Goal: Task Accomplishment & Management: Manage account settings

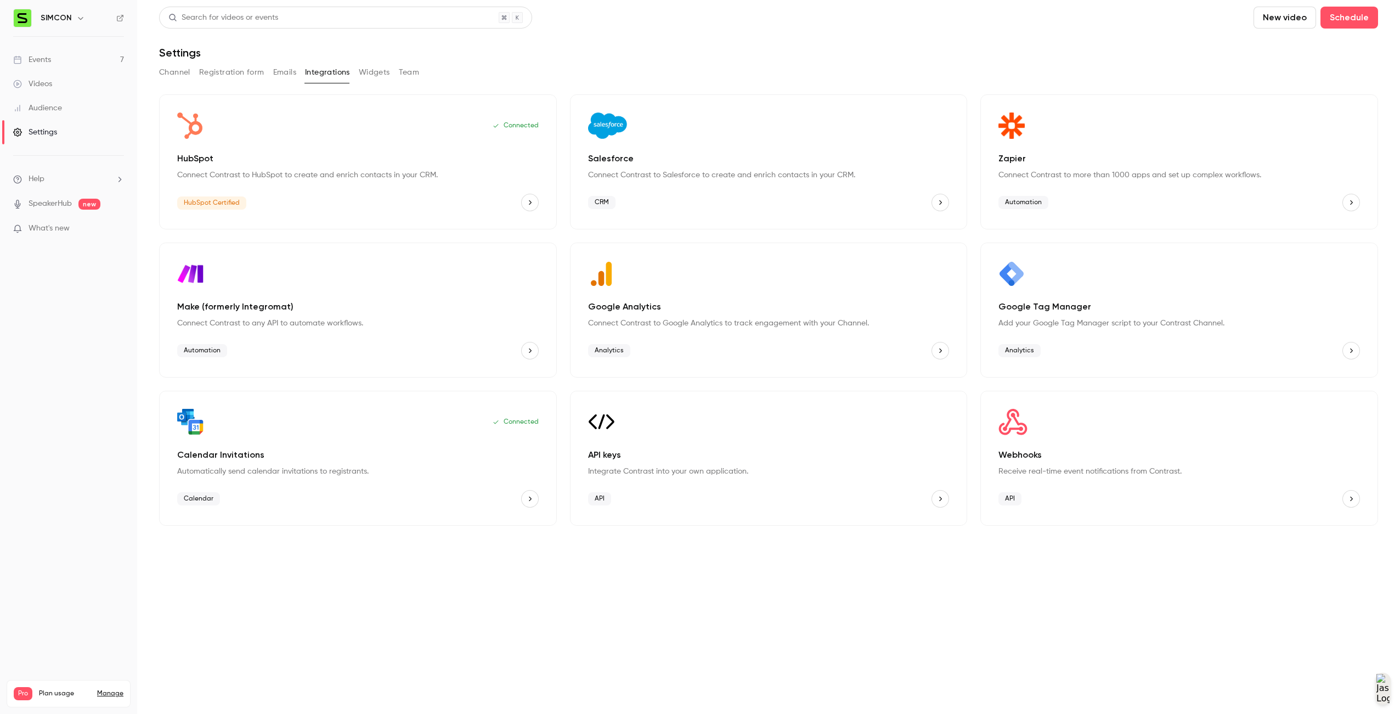
click at [35, 53] on link "Events 7" at bounding box center [68, 60] width 137 height 24
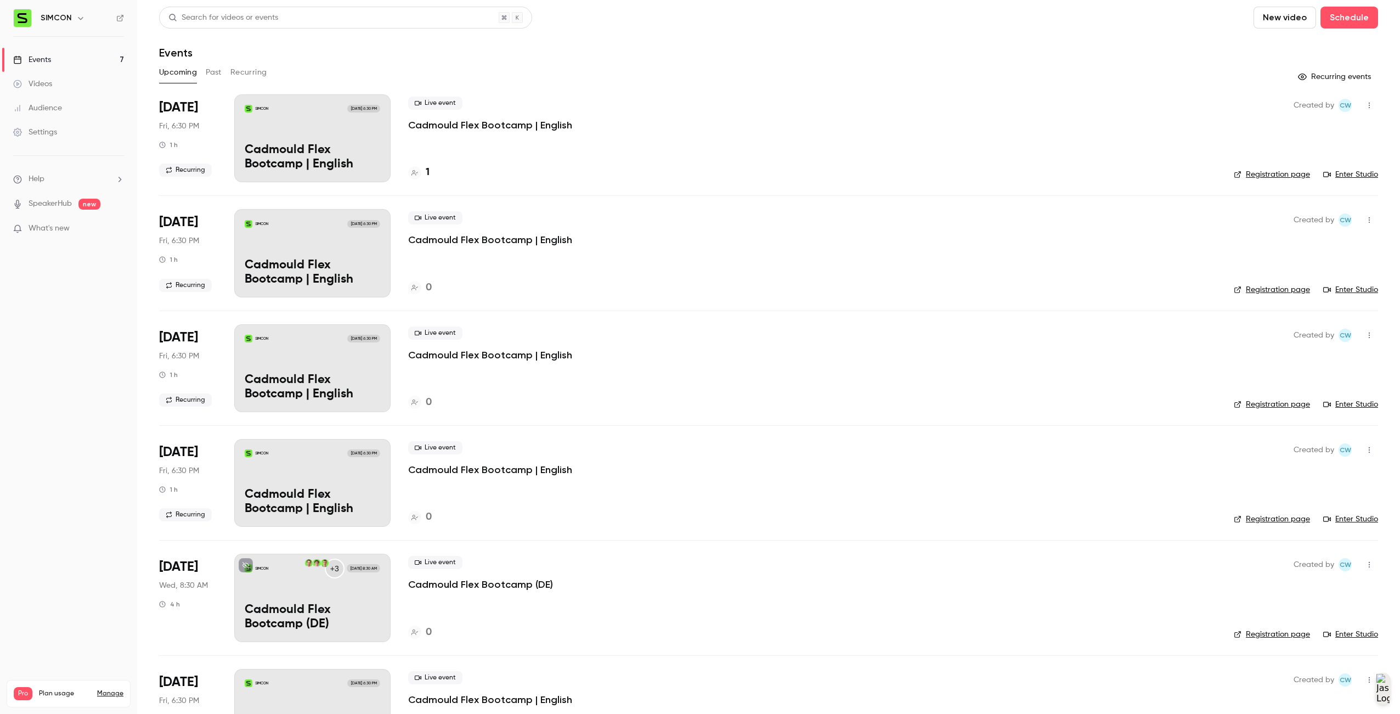
click at [1159, 162] on div "Live event Cadmould Flex Bootcamp | English 1" at bounding box center [812, 138] width 808 height 88
click at [1367, 107] on button "button" at bounding box center [1370, 106] width 18 height 18
click at [1322, 246] on div "Delete" at bounding box center [1318, 247] width 83 height 11
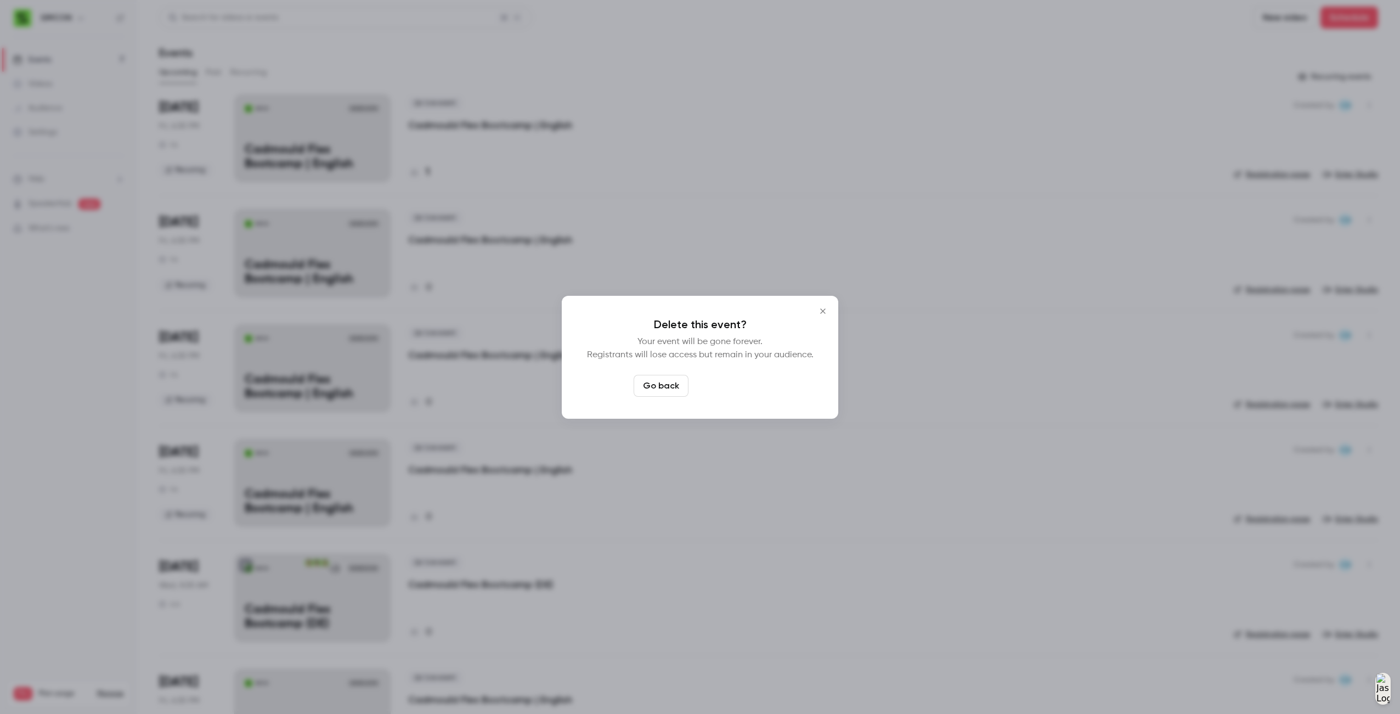
click at [753, 384] on button "Delete event" at bounding box center [730, 386] width 74 height 22
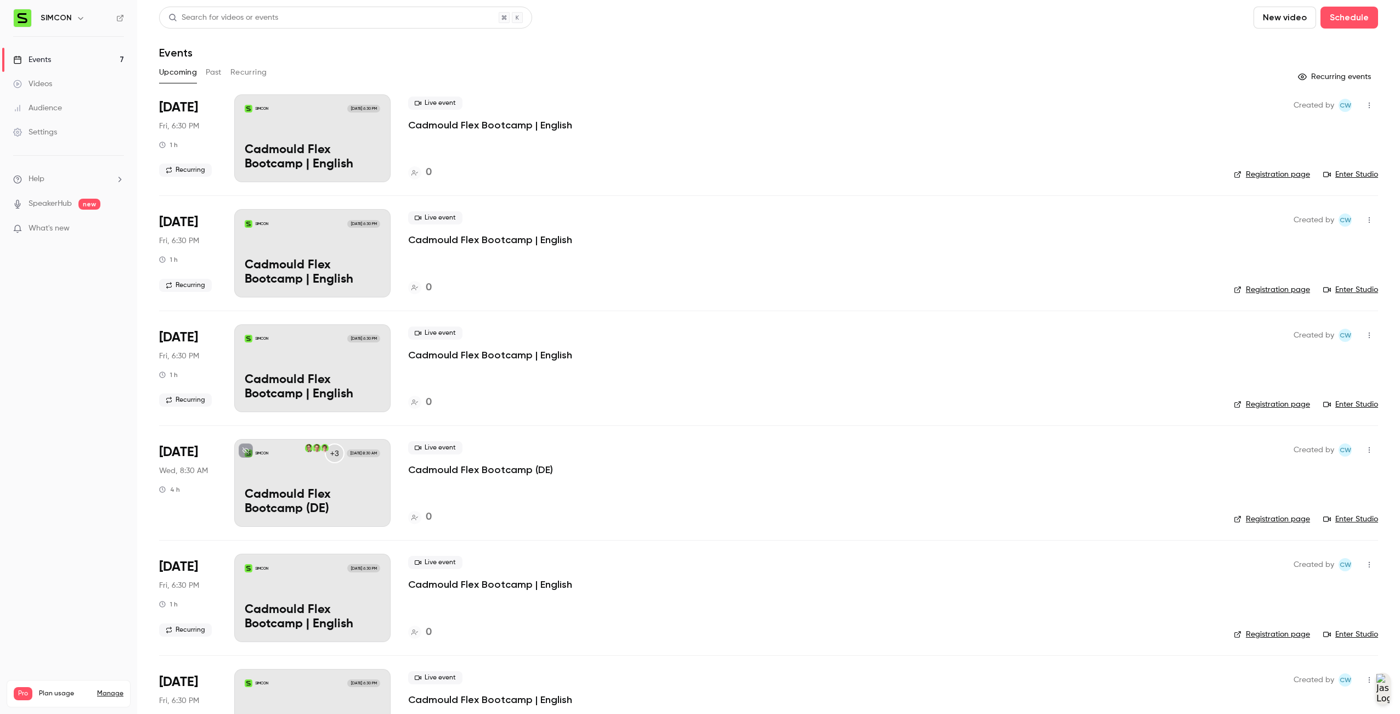
click at [1365, 108] on icon "button" at bounding box center [1369, 106] width 9 height 8
click at [1331, 239] on li "Delete" at bounding box center [1310, 247] width 119 height 29
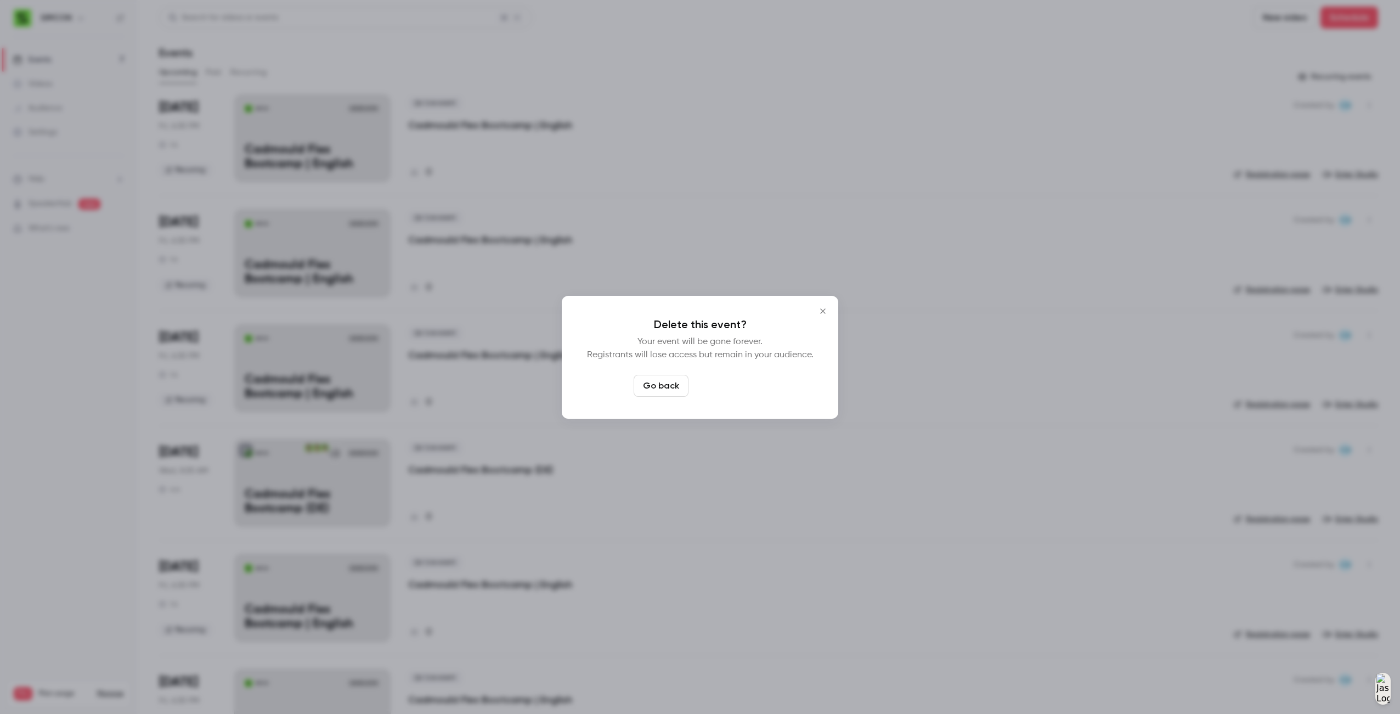
click at [739, 394] on button "Delete event" at bounding box center [730, 386] width 74 height 22
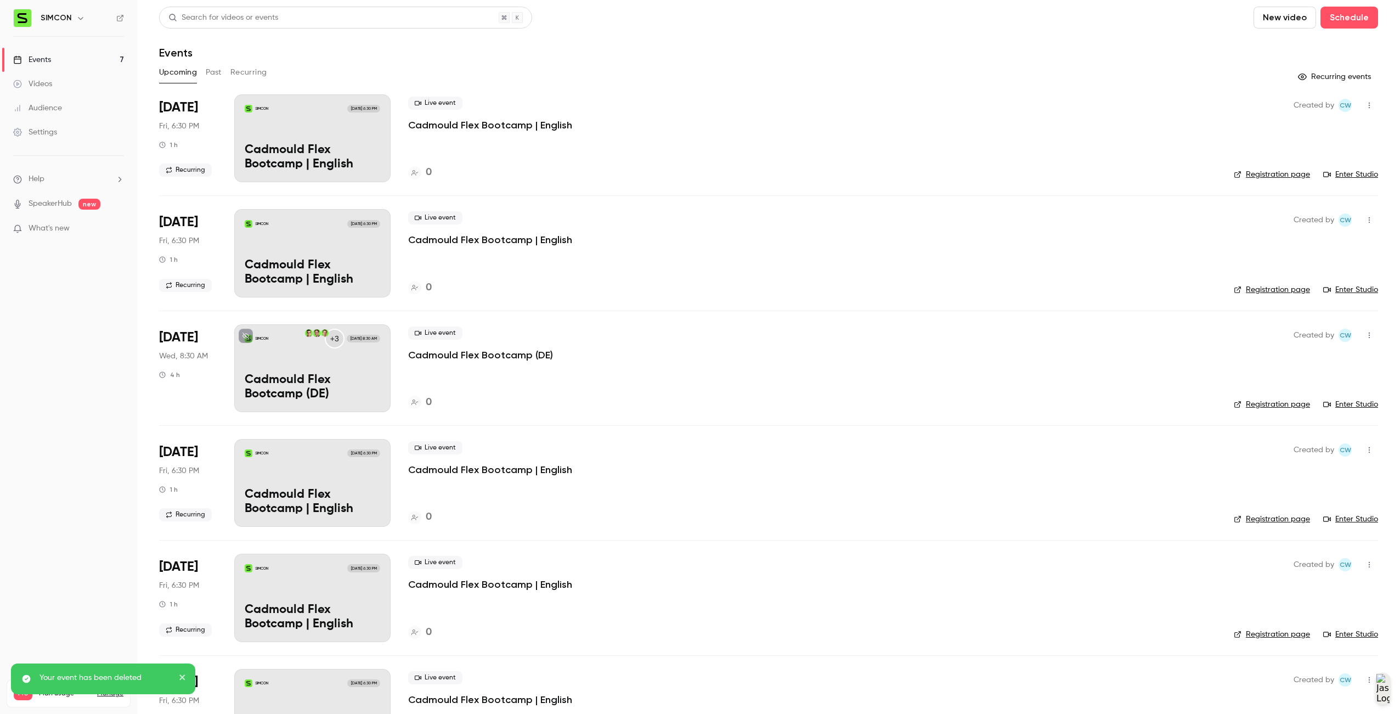
click at [1365, 221] on icon "button" at bounding box center [1369, 220] width 9 height 8
click at [1289, 357] on div "Delete" at bounding box center [1318, 362] width 83 height 11
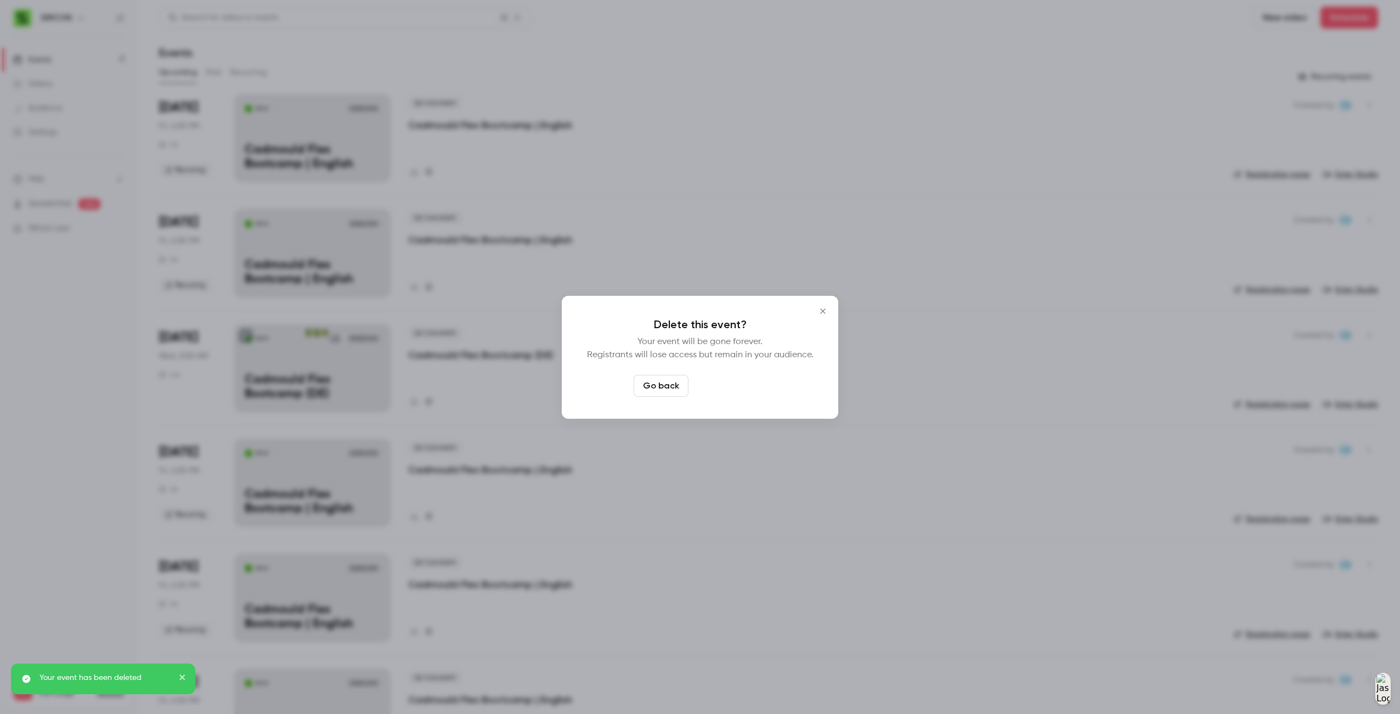
click at [736, 387] on button "Delete event" at bounding box center [730, 386] width 74 height 22
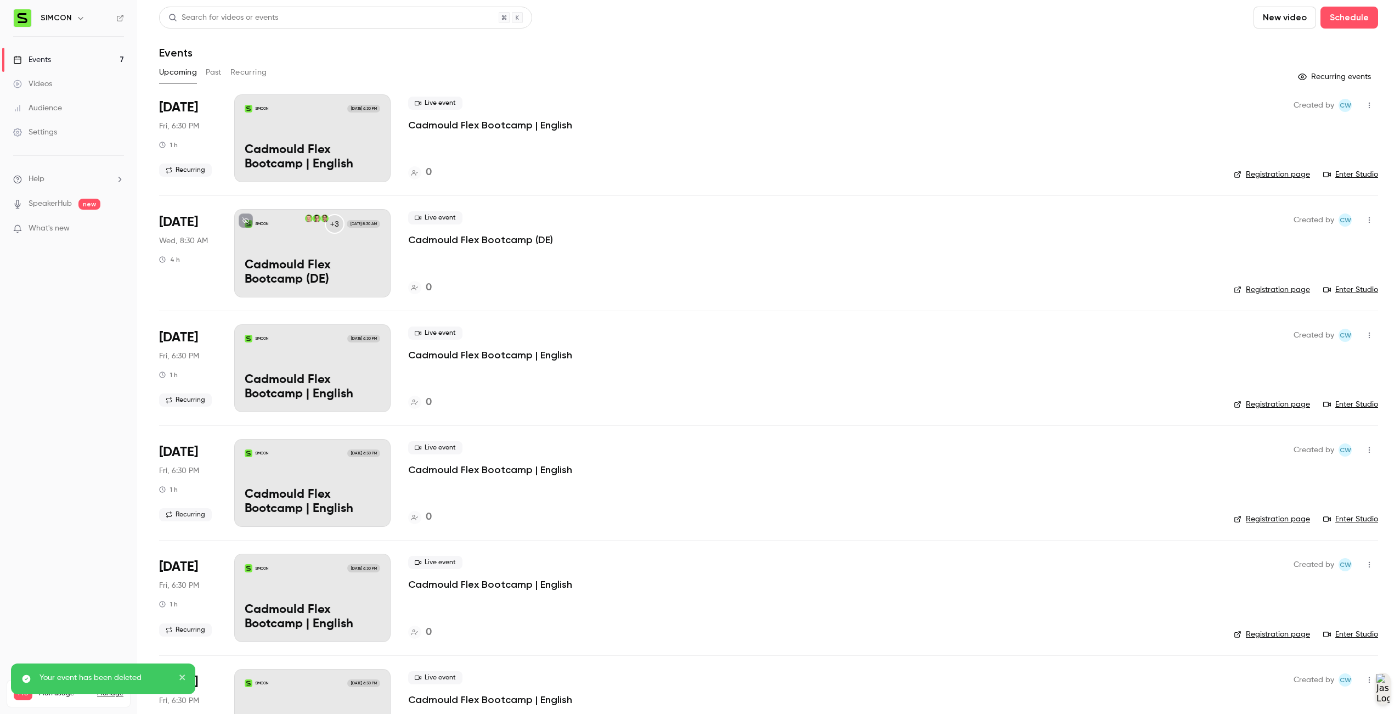
click at [1365, 108] on icon "button" at bounding box center [1369, 106] width 9 height 8
click at [1300, 244] on div "Delete" at bounding box center [1318, 247] width 83 height 11
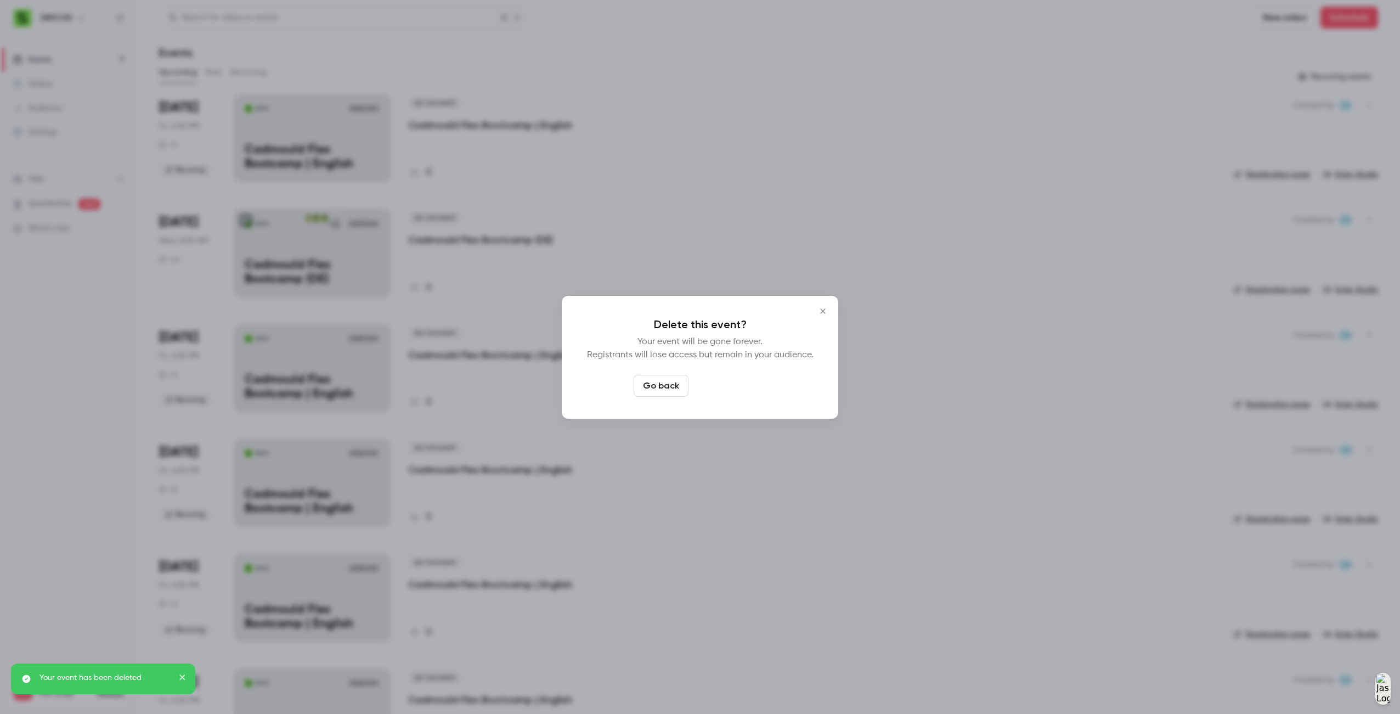
click at [719, 377] on button "Delete event" at bounding box center [730, 386] width 74 height 22
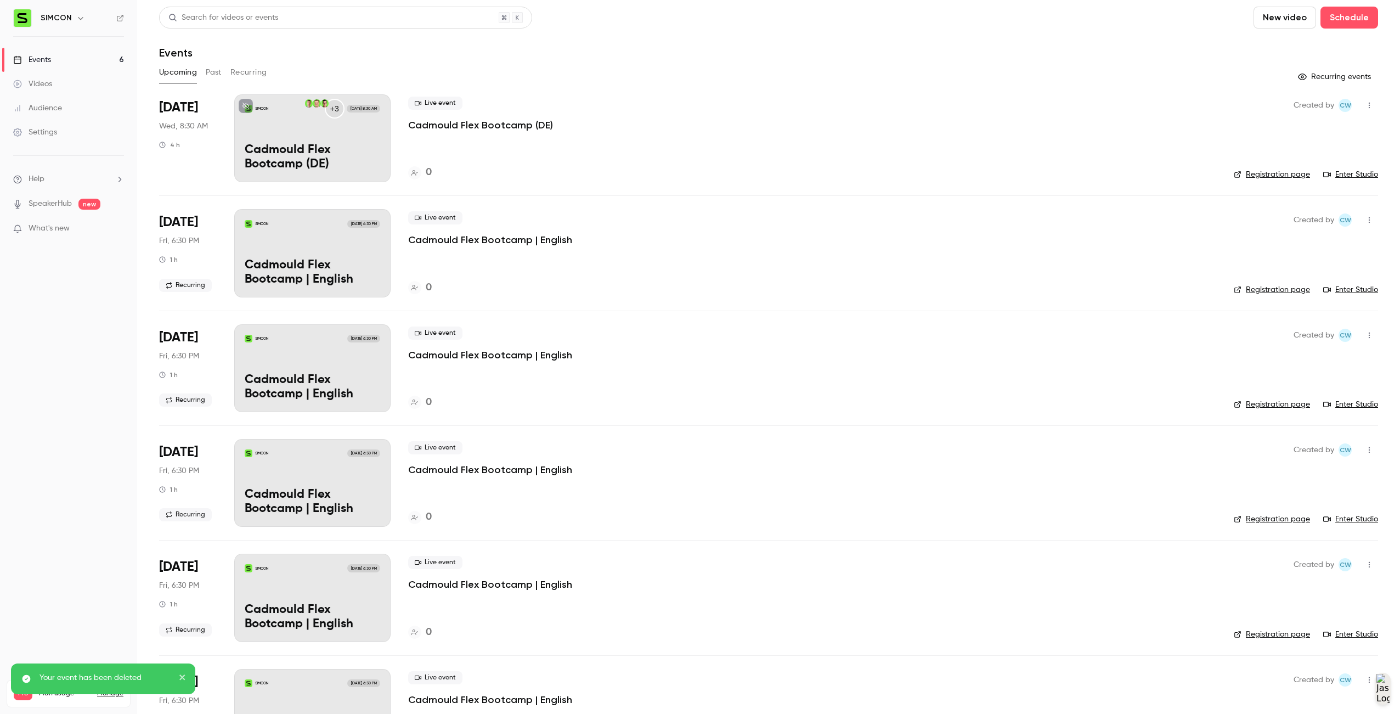
click at [1365, 223] on icon "button" at bounding box center [1369, 220] width 9 height 8
click at [1315, 364] on div "Delete" at bounding box center [1318, 362] width 83 height 11
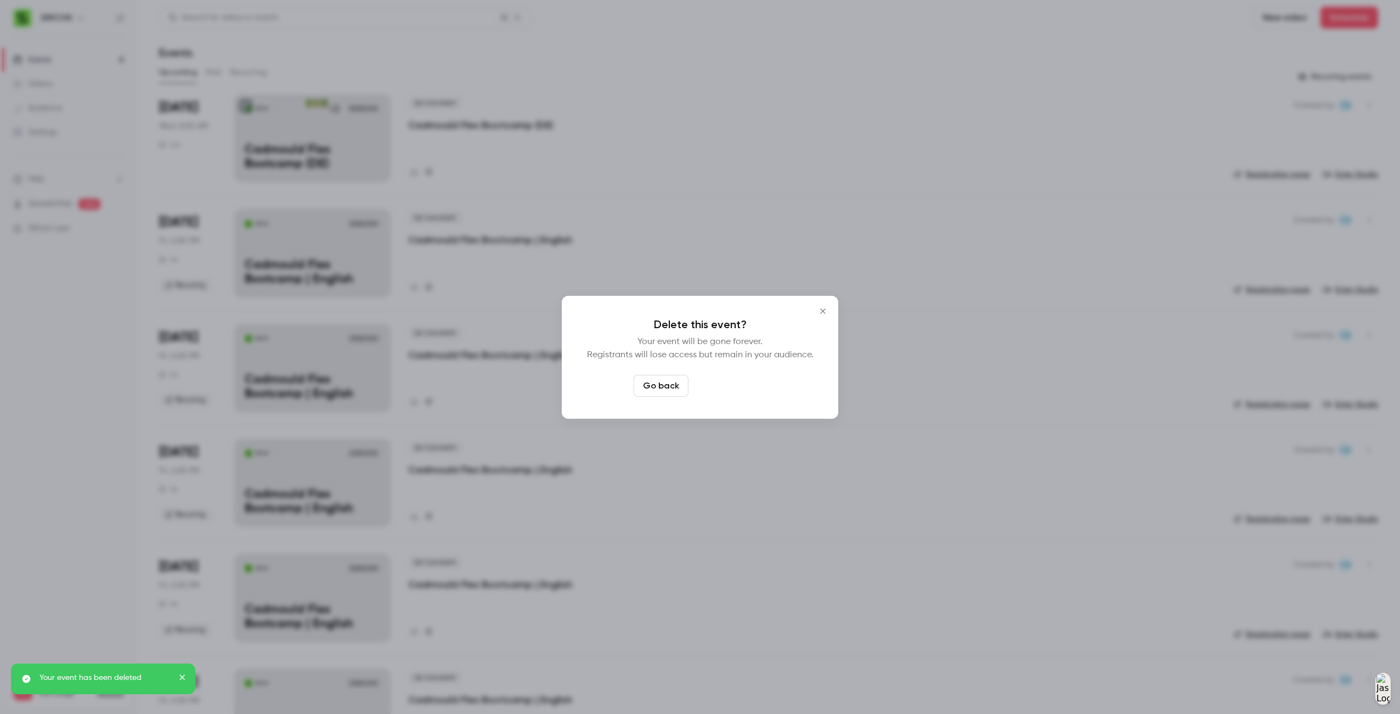
click at [740, 384] on button "Delete event" at bounding box center [730, 386] width 74 height 22
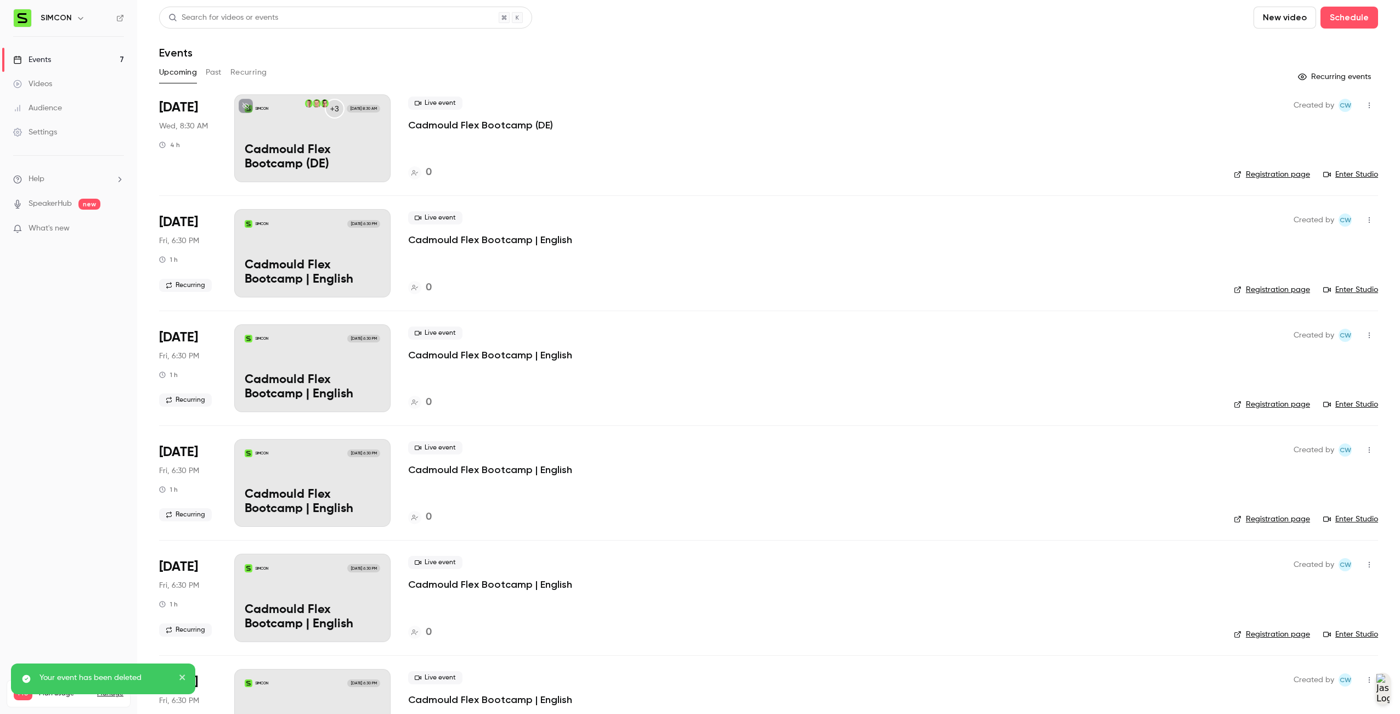
click at [1365, 219] on icon "button" at bounding box center [1369, 220] width 9 height 8
click at [1292, 363] on div "Delete" at bounding box center [1318, 362] width 83 height 11
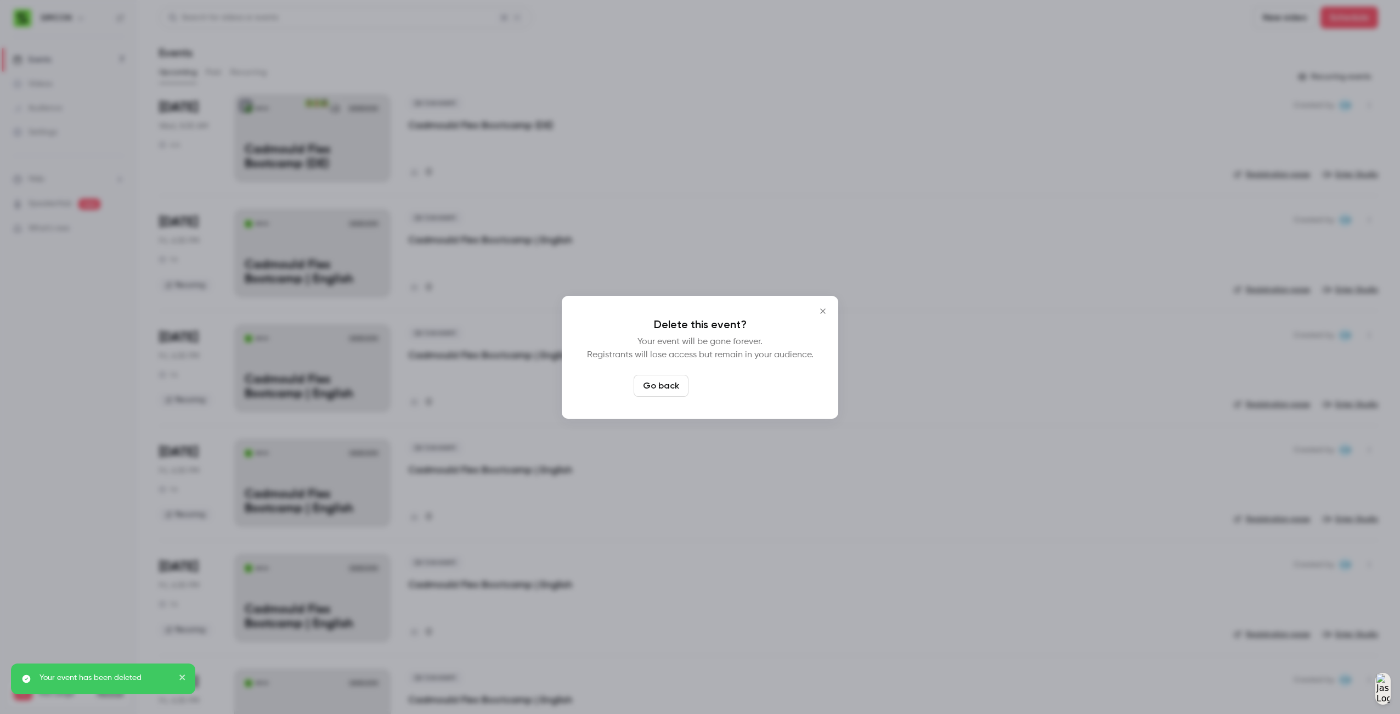
click at [725, 385] on button "Delete event" at bounding box center [730, 386] width 74 height 22
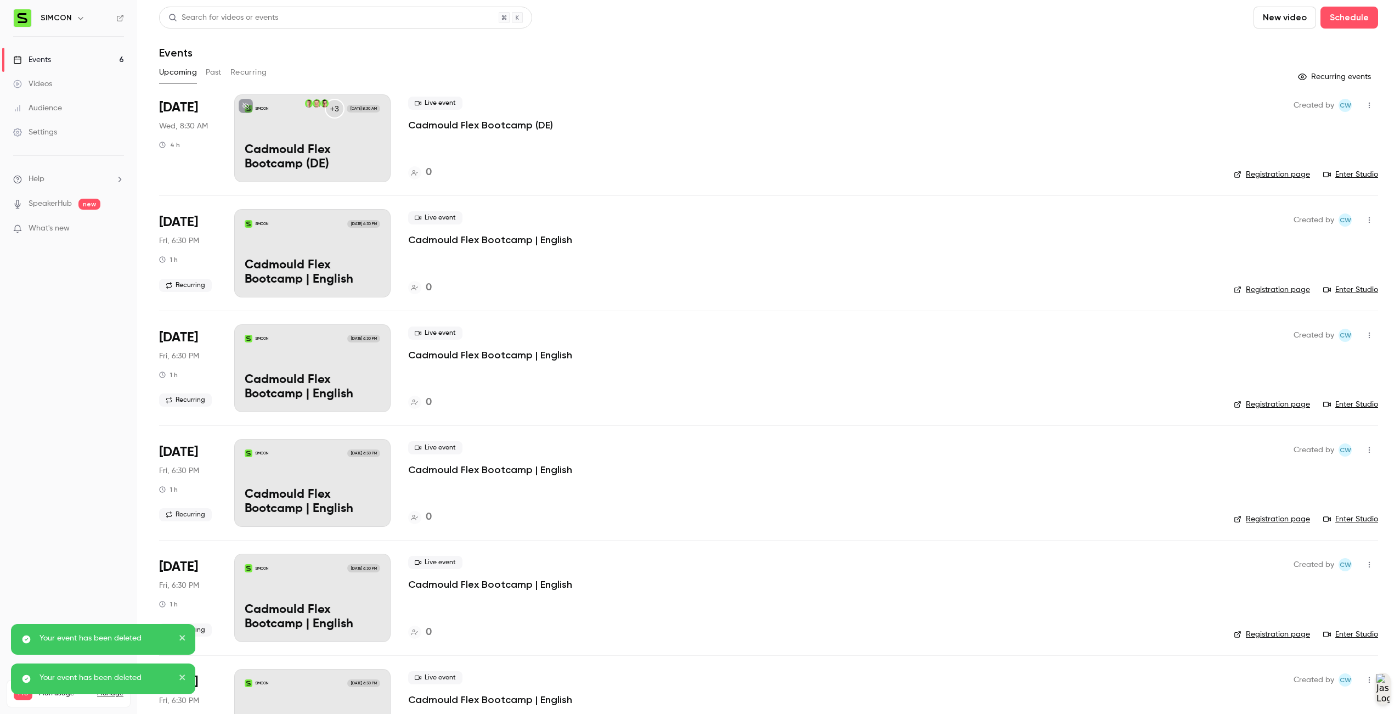
click at [1368, 225] on button "button" at bounding box center [1370, 220] width 18 height 18
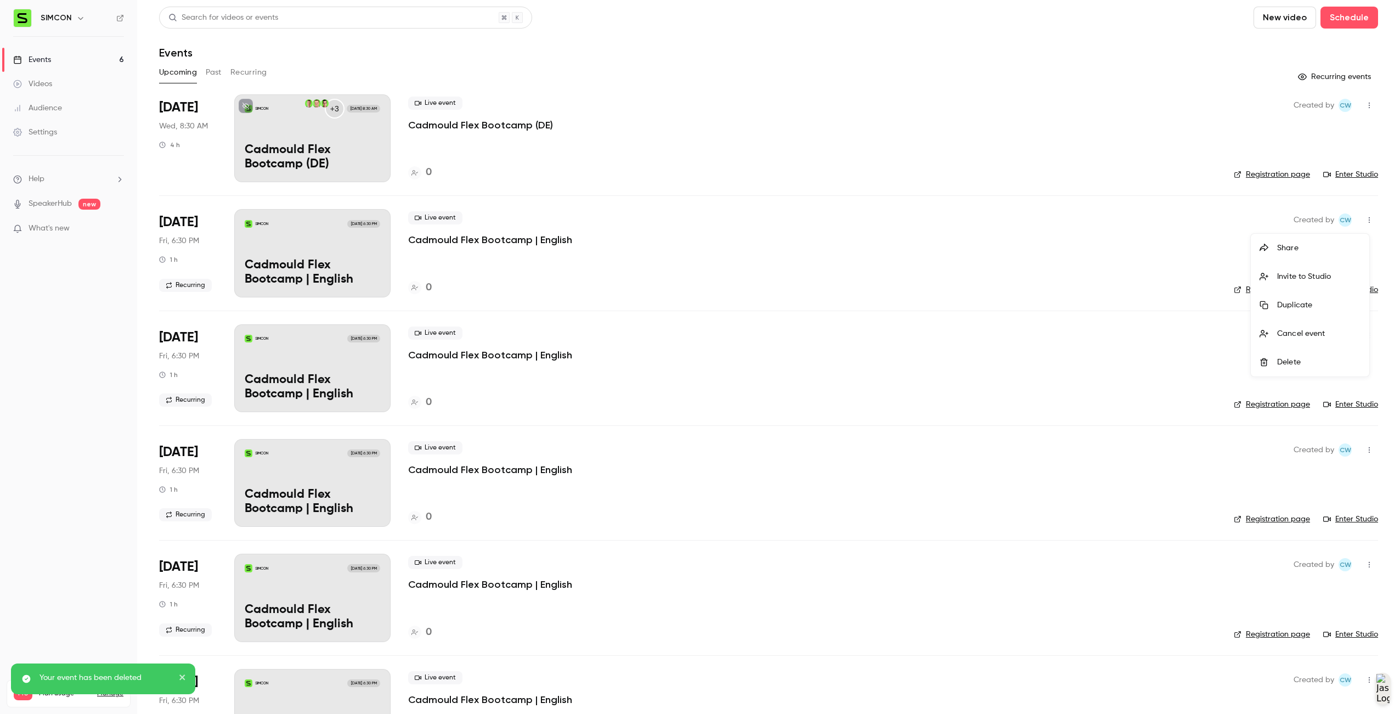
click at [1320, 361] on div "Delete" at bounding box center [1318, 362] width 83 height 11
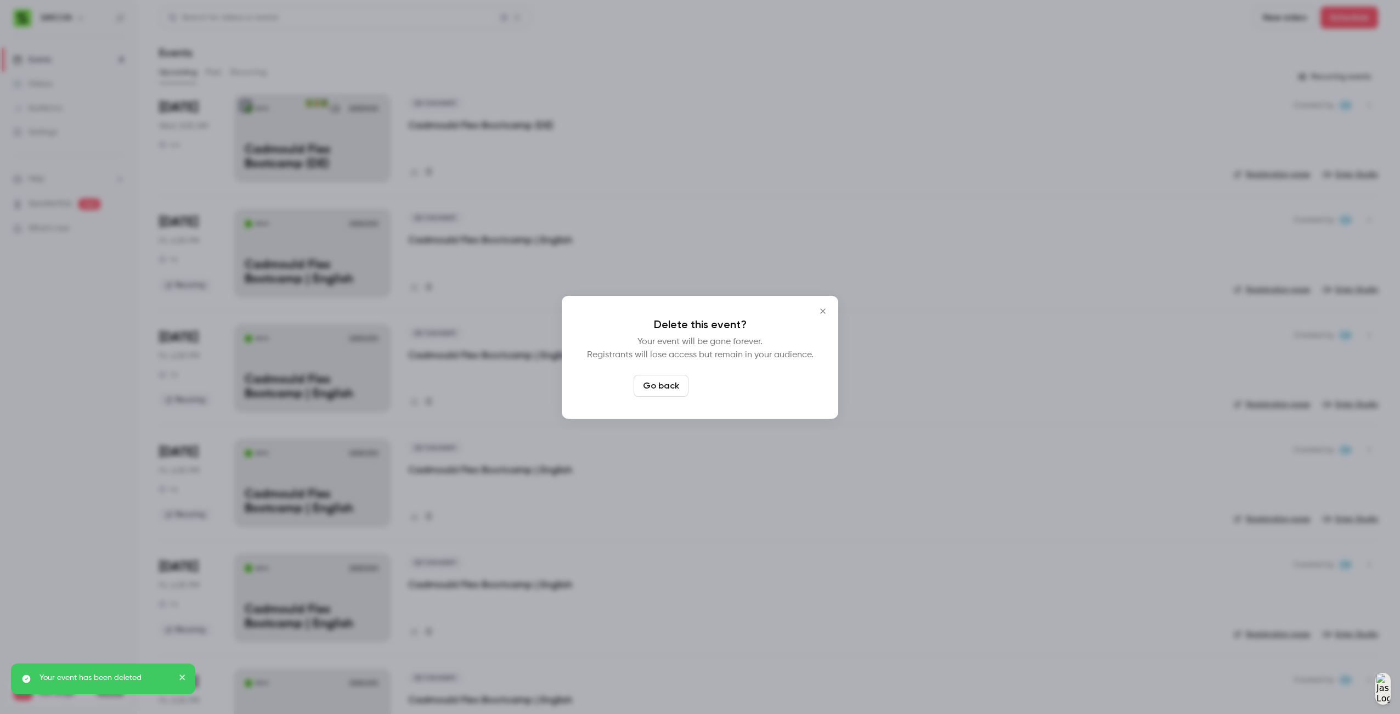
click at [746, 393] on button "Delete event" at bounding box center [730, 386] width 74 height 22
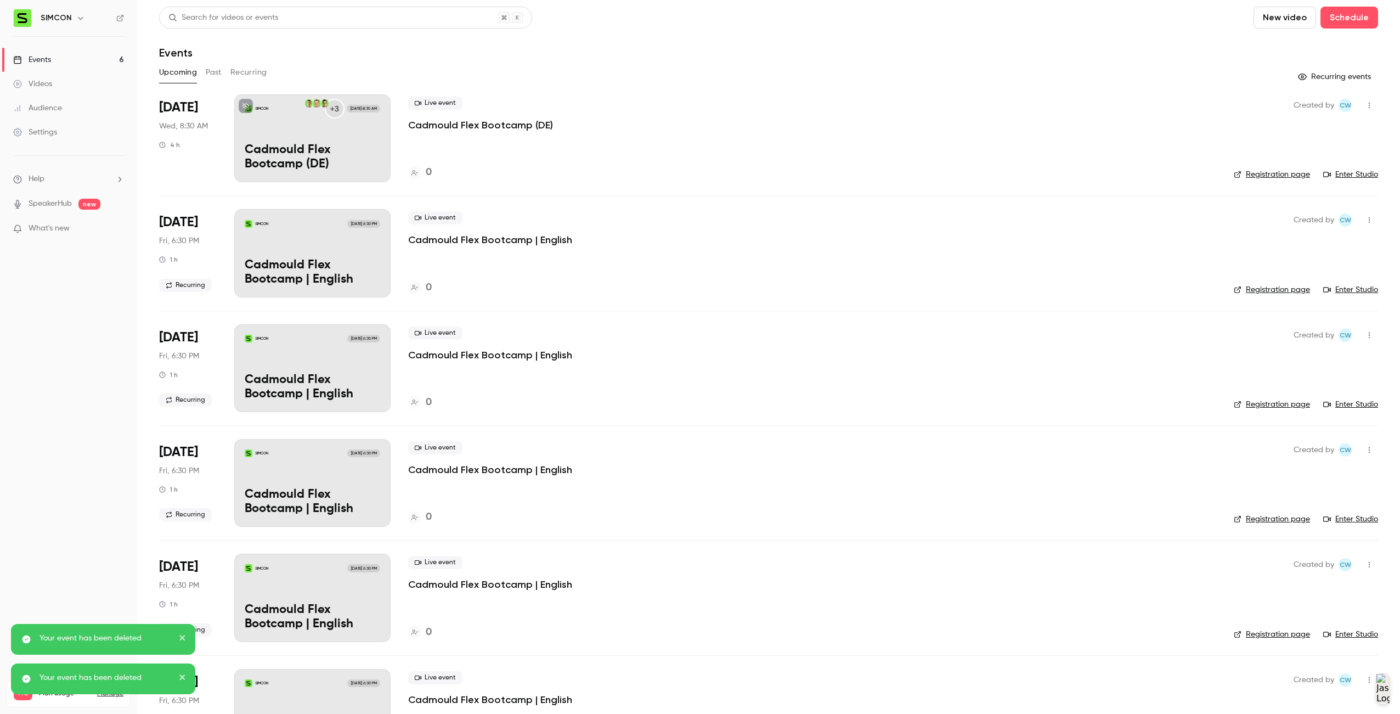
click at [1361, 226] on button "button" at bounding box center [1370, 220] width 18 height 18
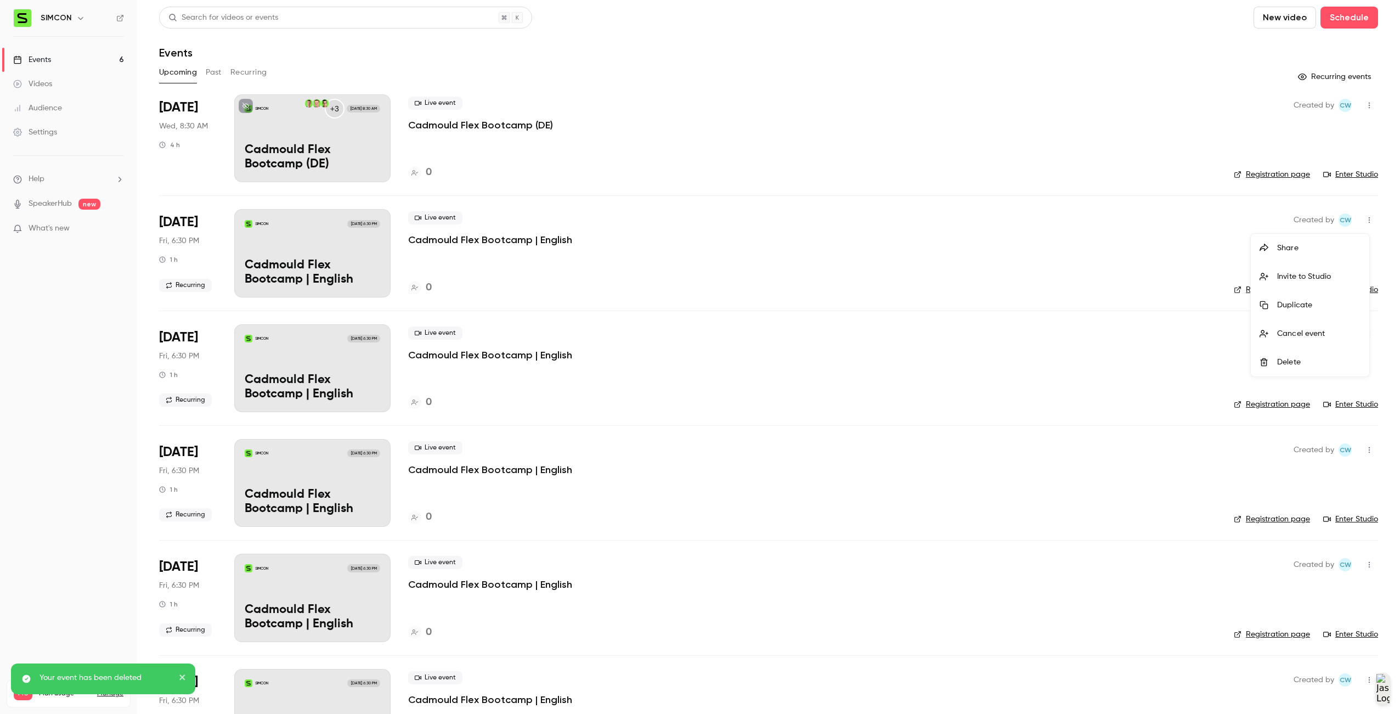
click at [1306, 362] on div "Delete" at bounding box center [1318, 362] width 83 height 11
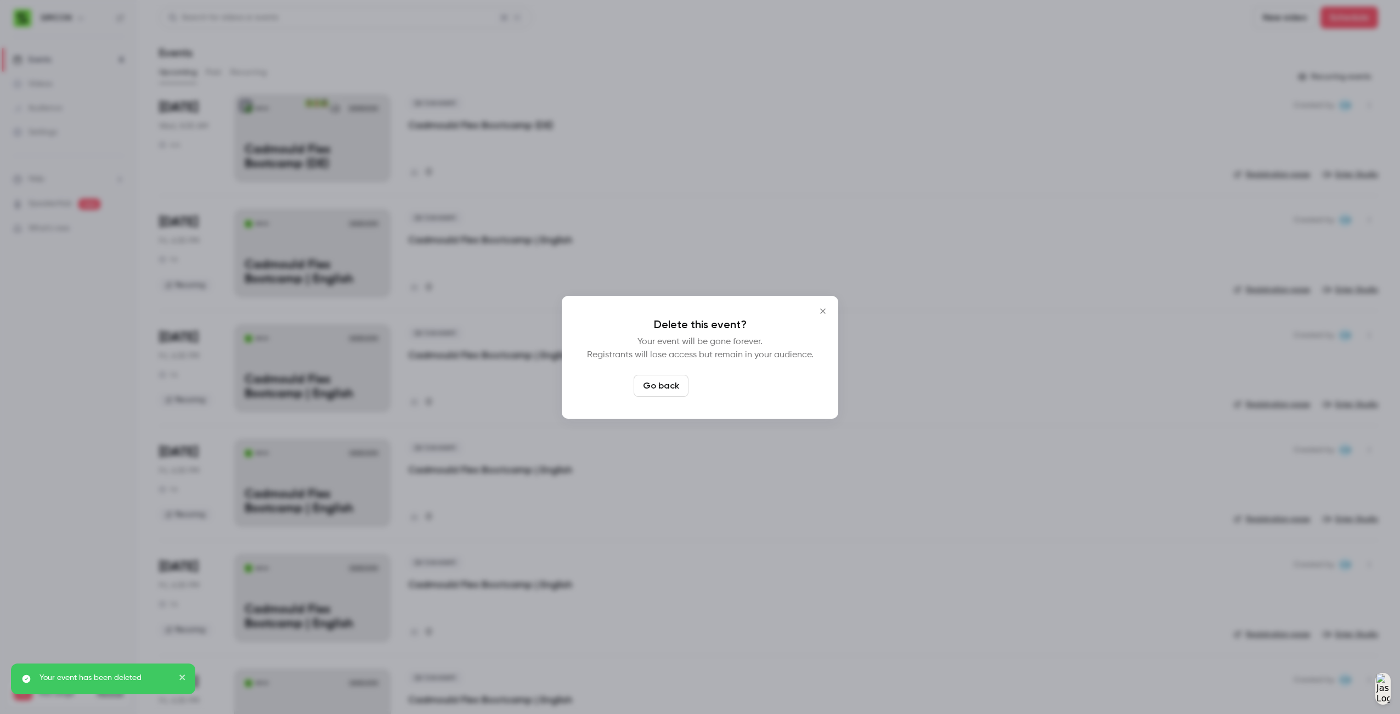
click at [726, 387] on button "Delete event" at bounding box center [730, 386] width 74 height 22
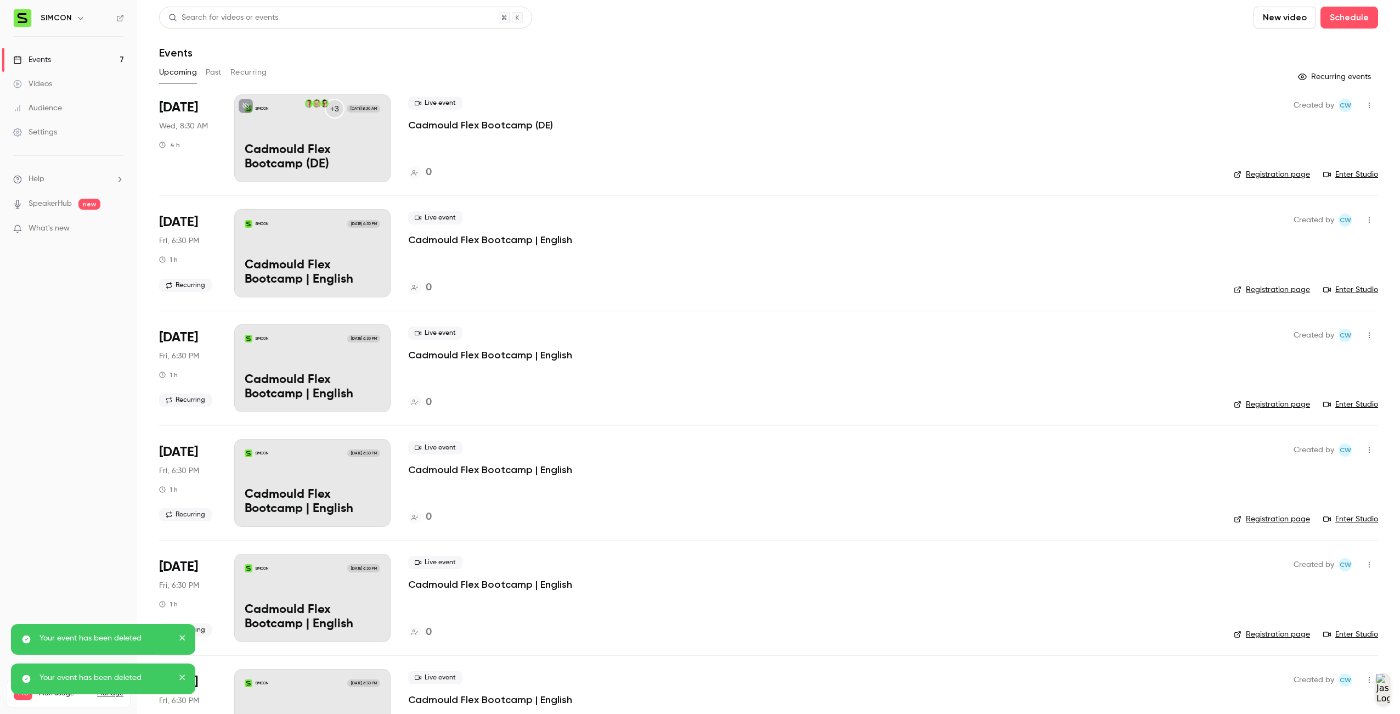
click at [1364, 228] on button "button" at bounding box center [1370, 220] width 18 height 18
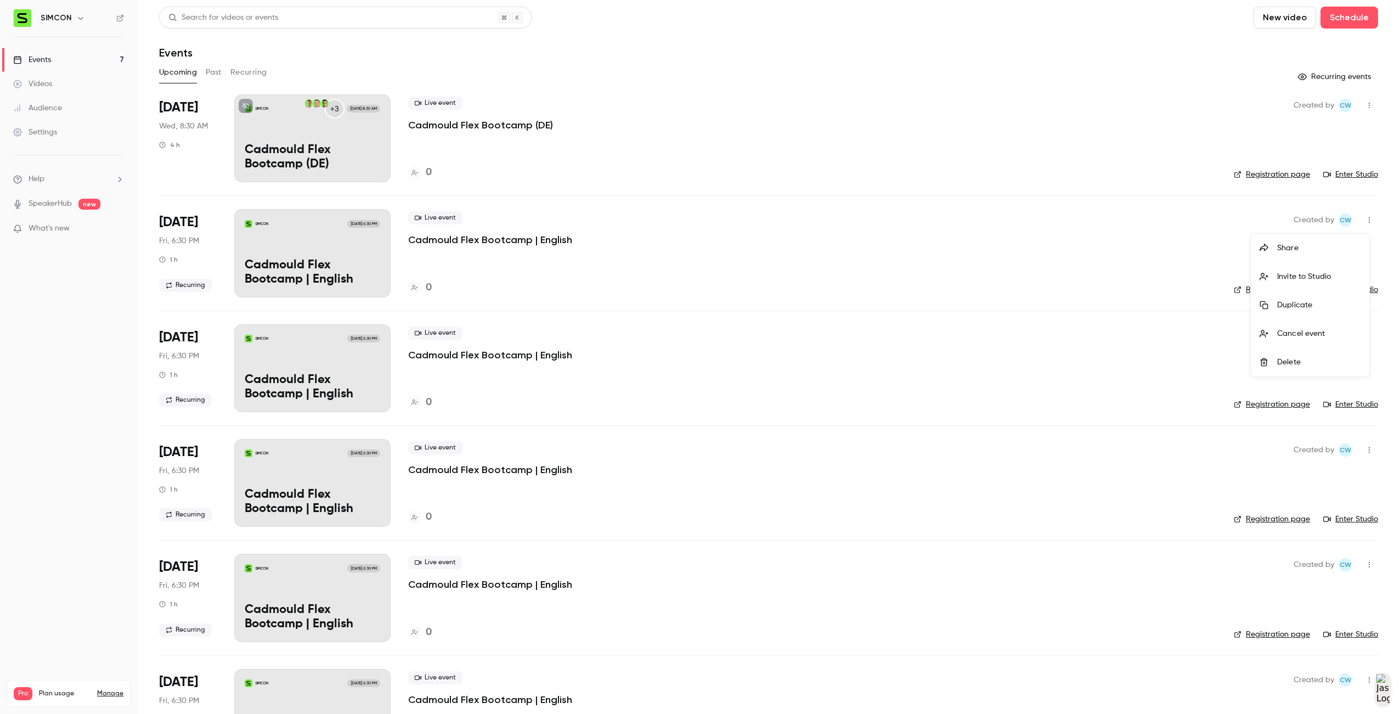
click at [1325, 362] on div "Delete" at bounding box center [1318, 362] width 83 height 11
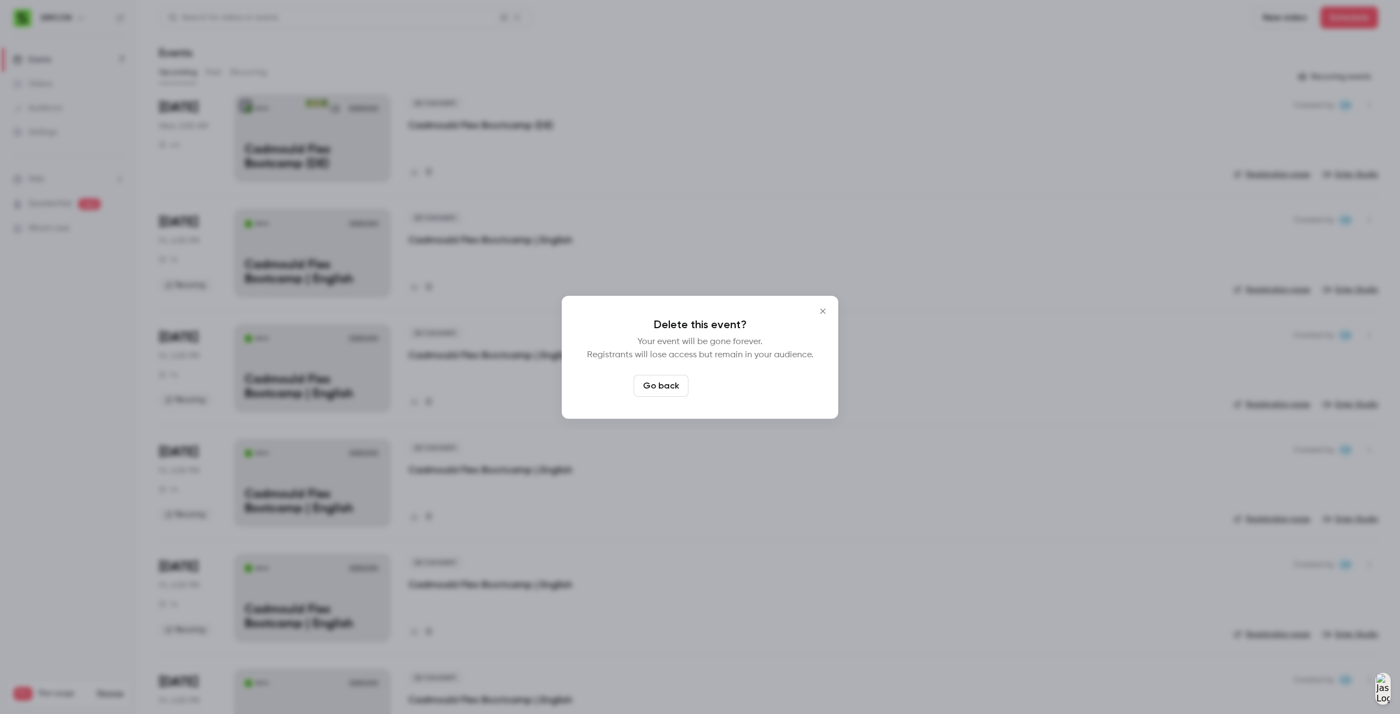
click at [706, 377] on button "Delete event" at bounding box center [730, 386] width 74 height 22
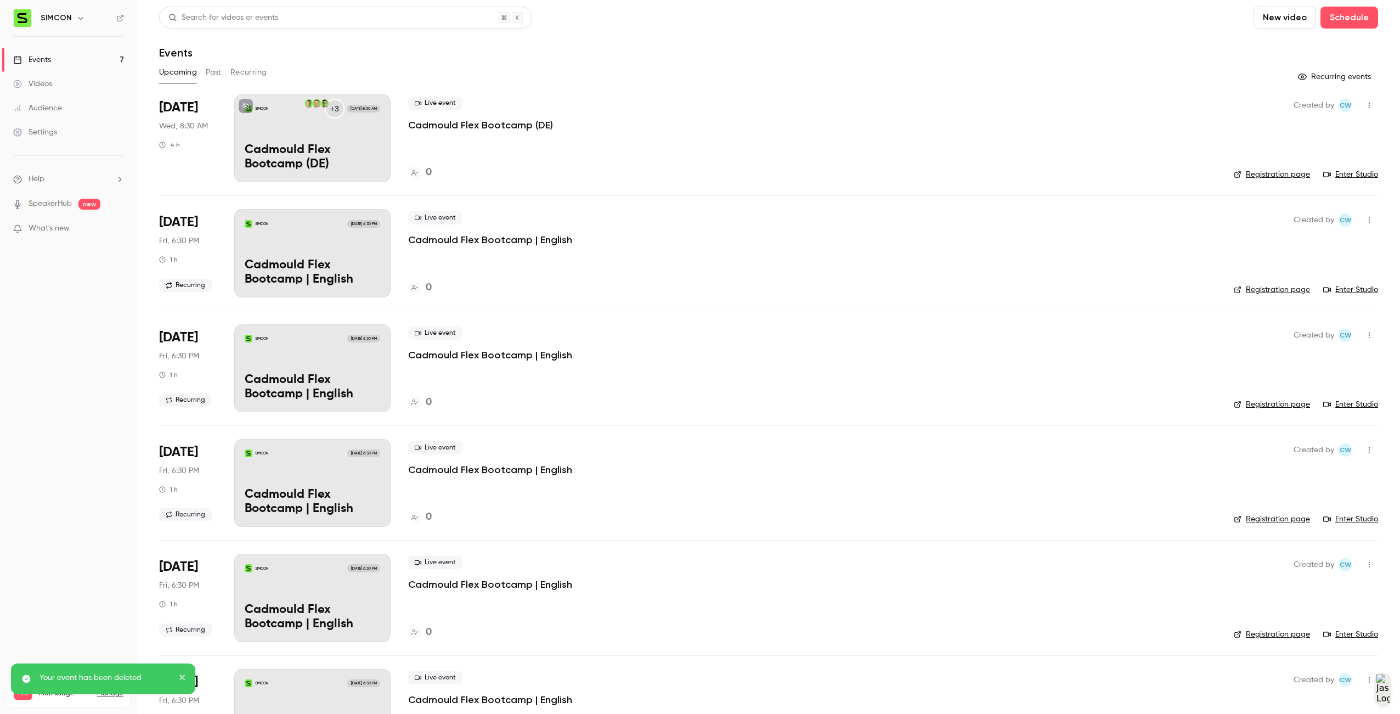
click at [1365, 217] on icon "button" at bounding box center [1369, 220] width 9 height 8
click at [1303, 370] on li "Delete" at bounding box center [1310, 362] width 119 height 29
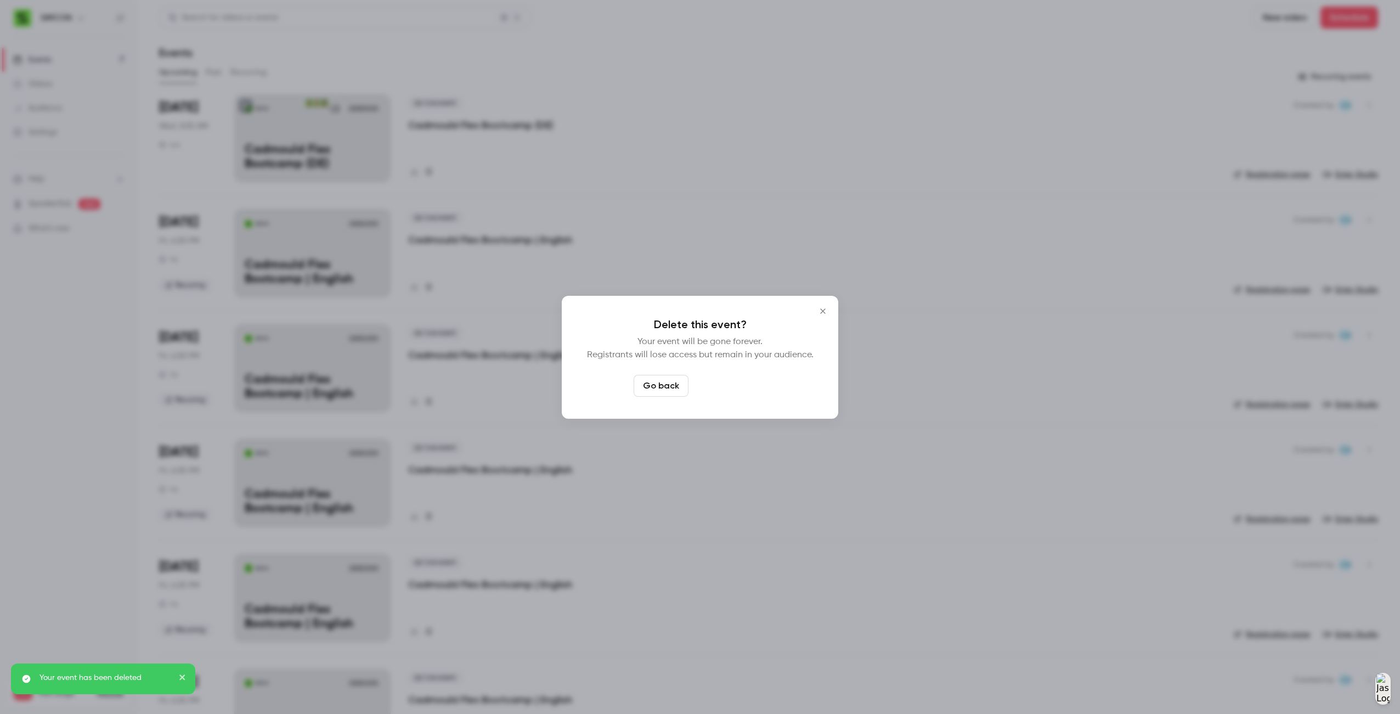
click at [738, 386] on button "Delete event" at bounding box center [730, 386] width 74 height 22
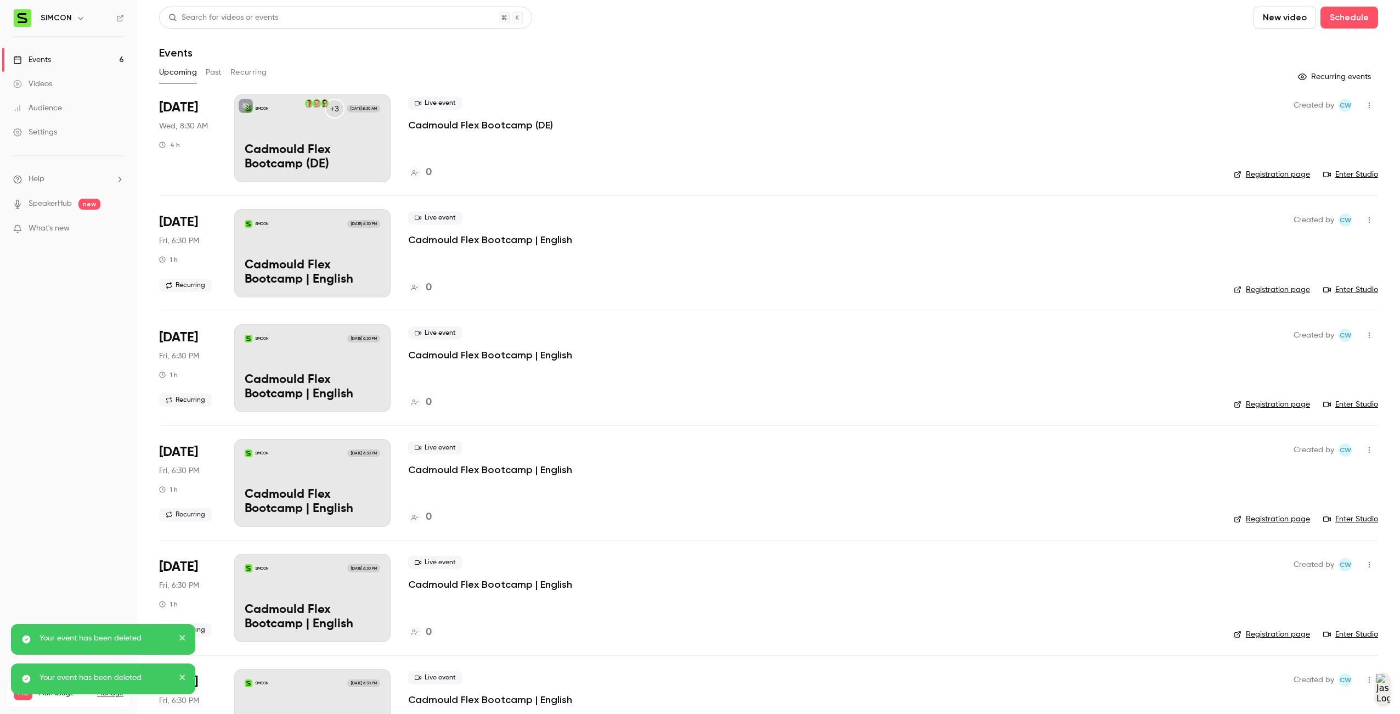
click at [1365, 339] on button "button" at bounding box center [1370, 335] width 18 height 18
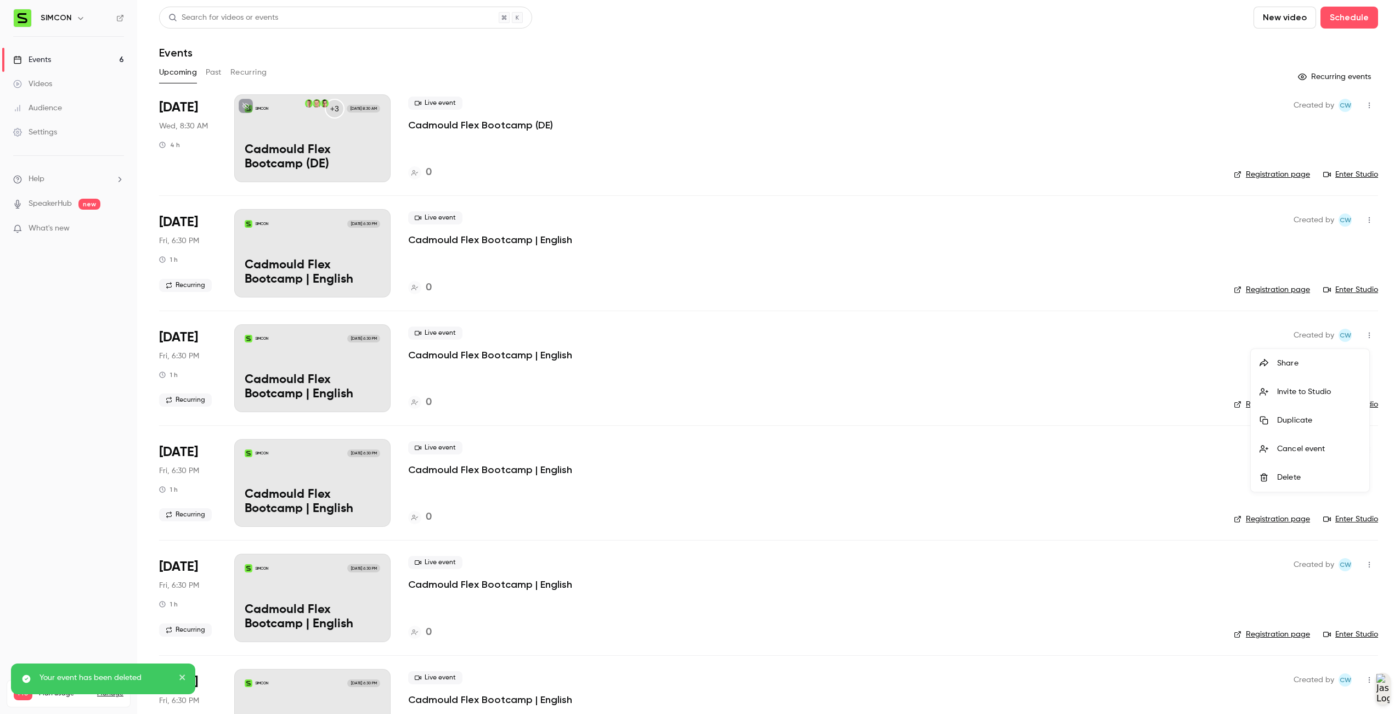
click at [1330, 481] on div "Delete" at bounding box center [1318, 477] width 83 height 11
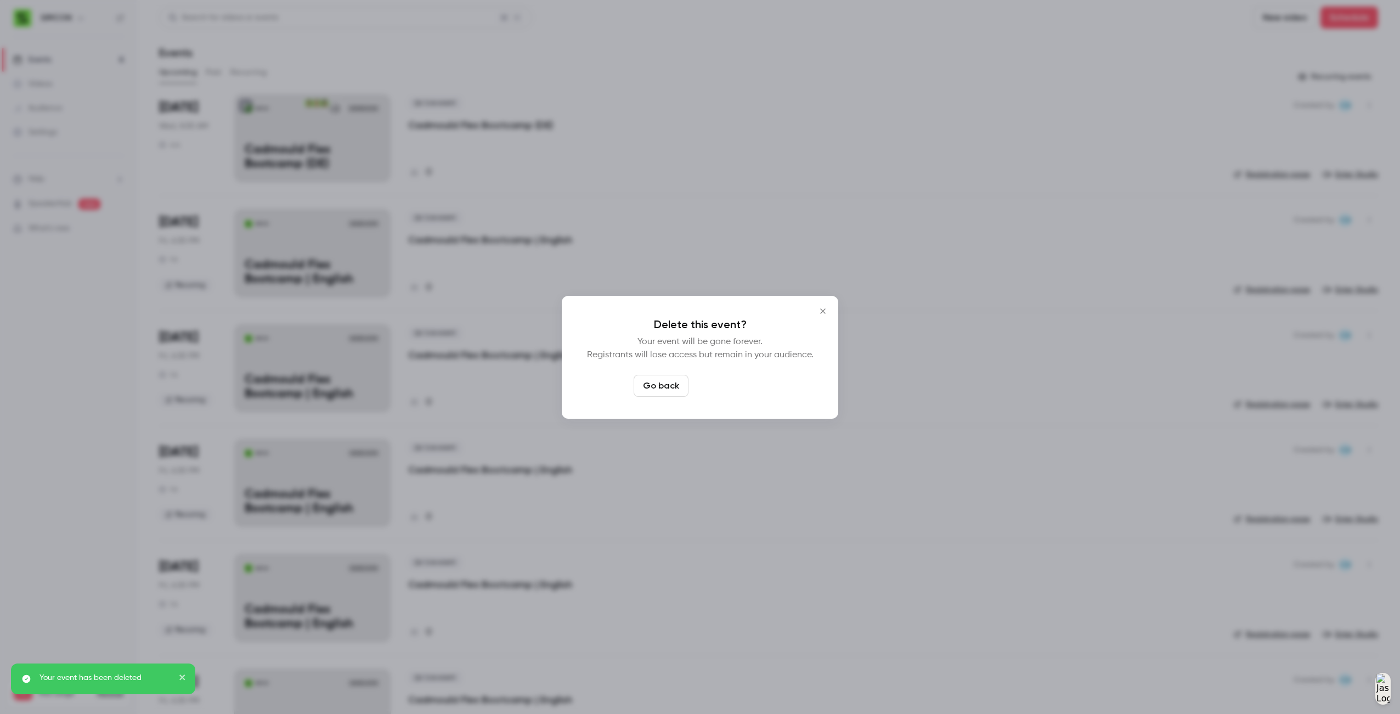
click at [720, 384] on button "Delete event" at bounding box center [730, 386] width 74 height 22
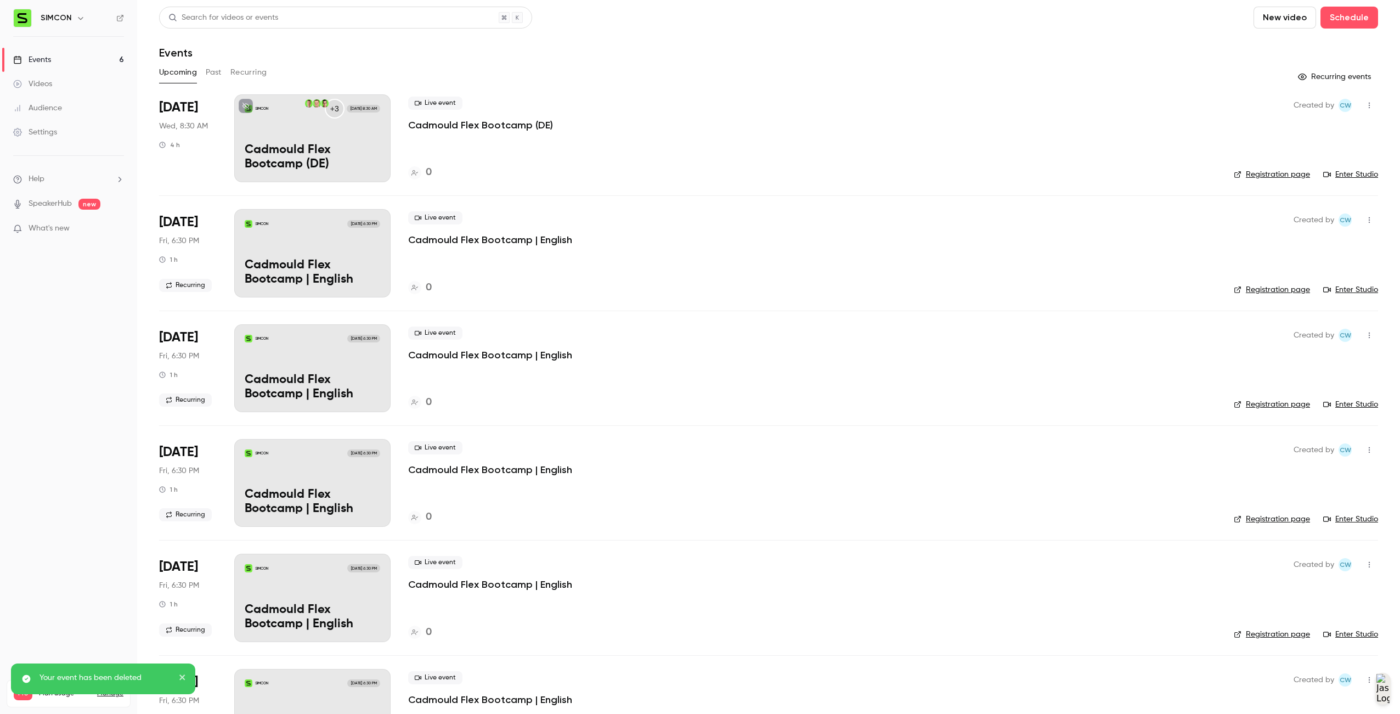
click at [1365, 333] on icon "button" at bounding box center [1369, 335] width 9 height 8
click at [1282, 474] on div "Delete" at bounding box center [1318, 477] width 83 height 11
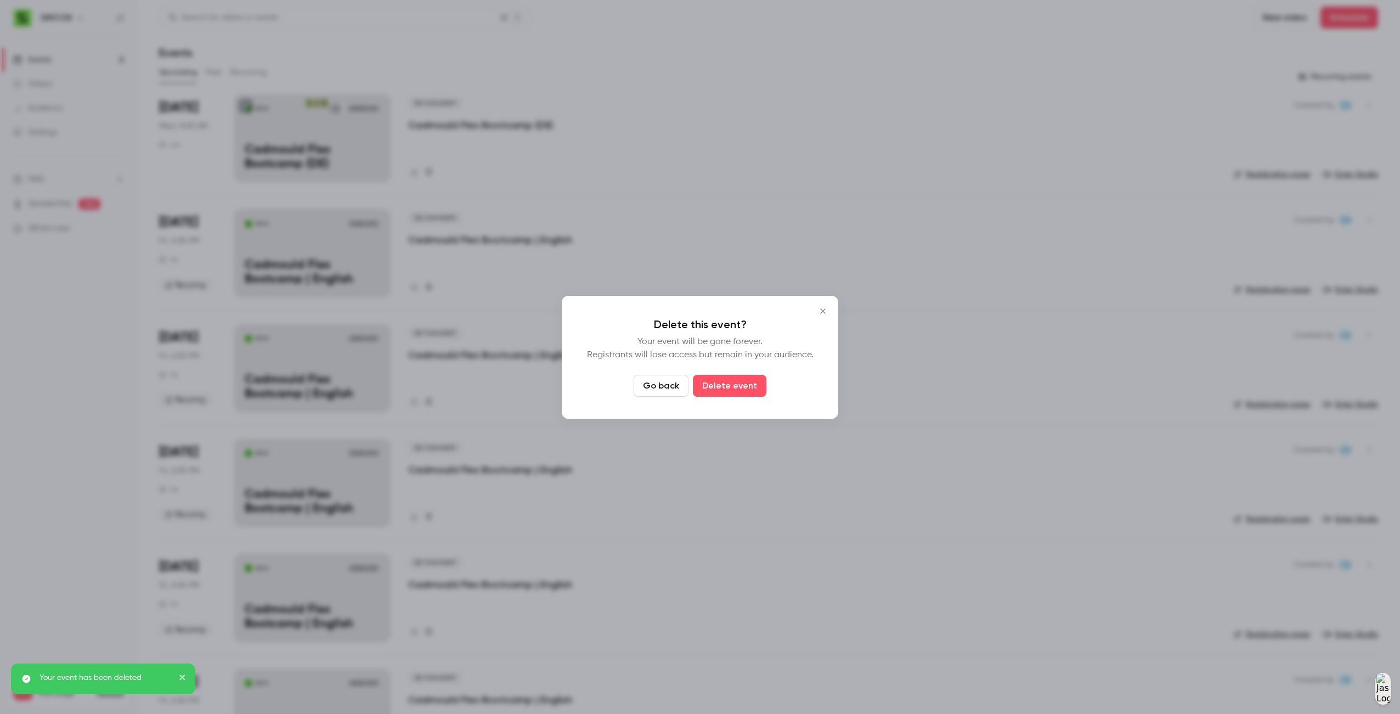
click at [764, 382] on div "Go back Delete event" at bounding box center [700, 386] width 233 height 22
click at [743, 387] on button "Delete event" at bounding box center [730, 386] width 74 height 22
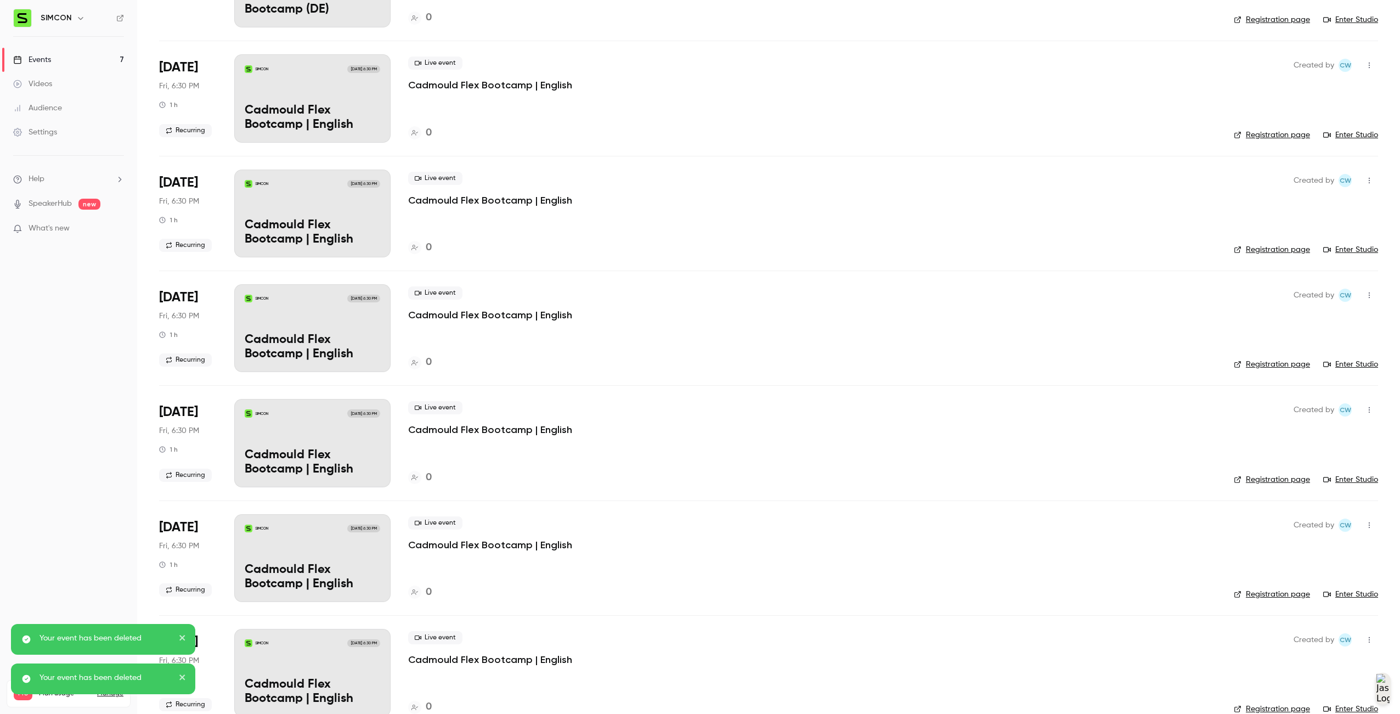
scroll to position [177, 0]
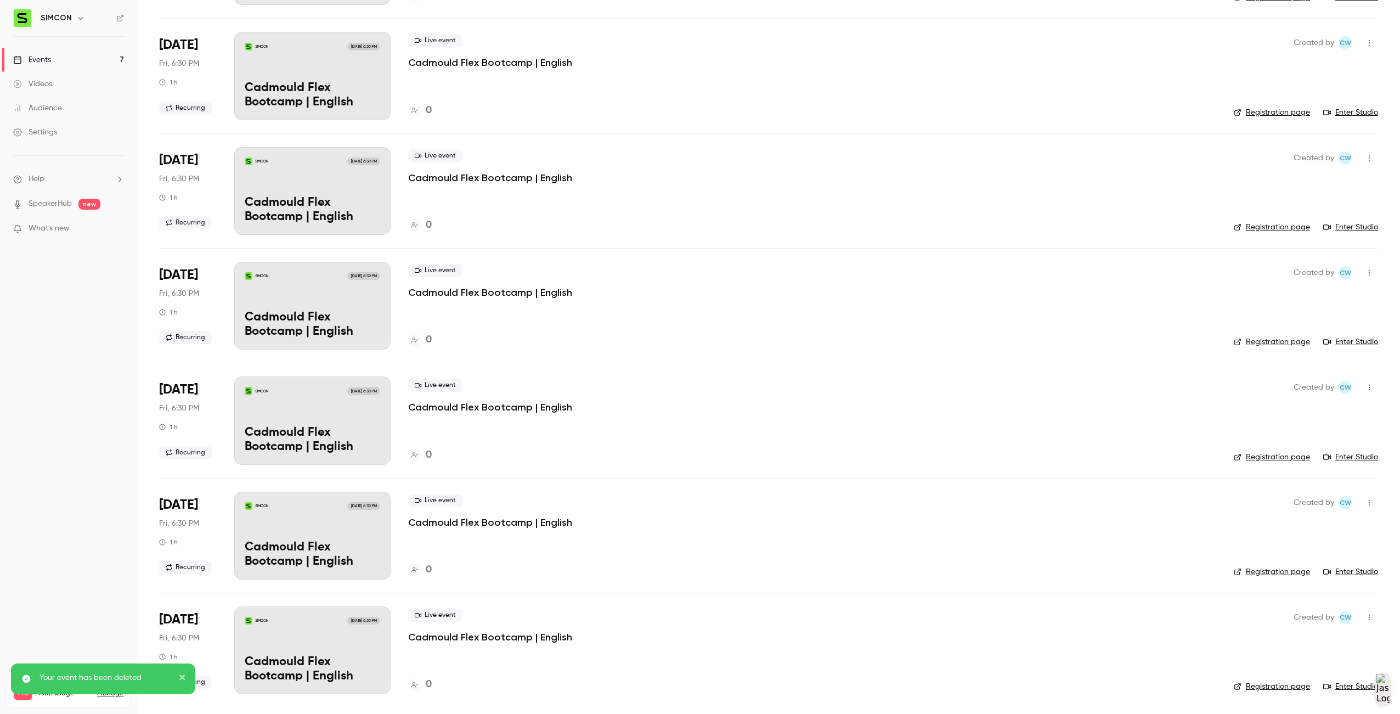
click at [1362, 613] on button "button" at bounding box center [1370, 617] width 18 height 18
click at [1318, 682] on li "Delete" at bounding box center [1310, 694] width 119 height 29
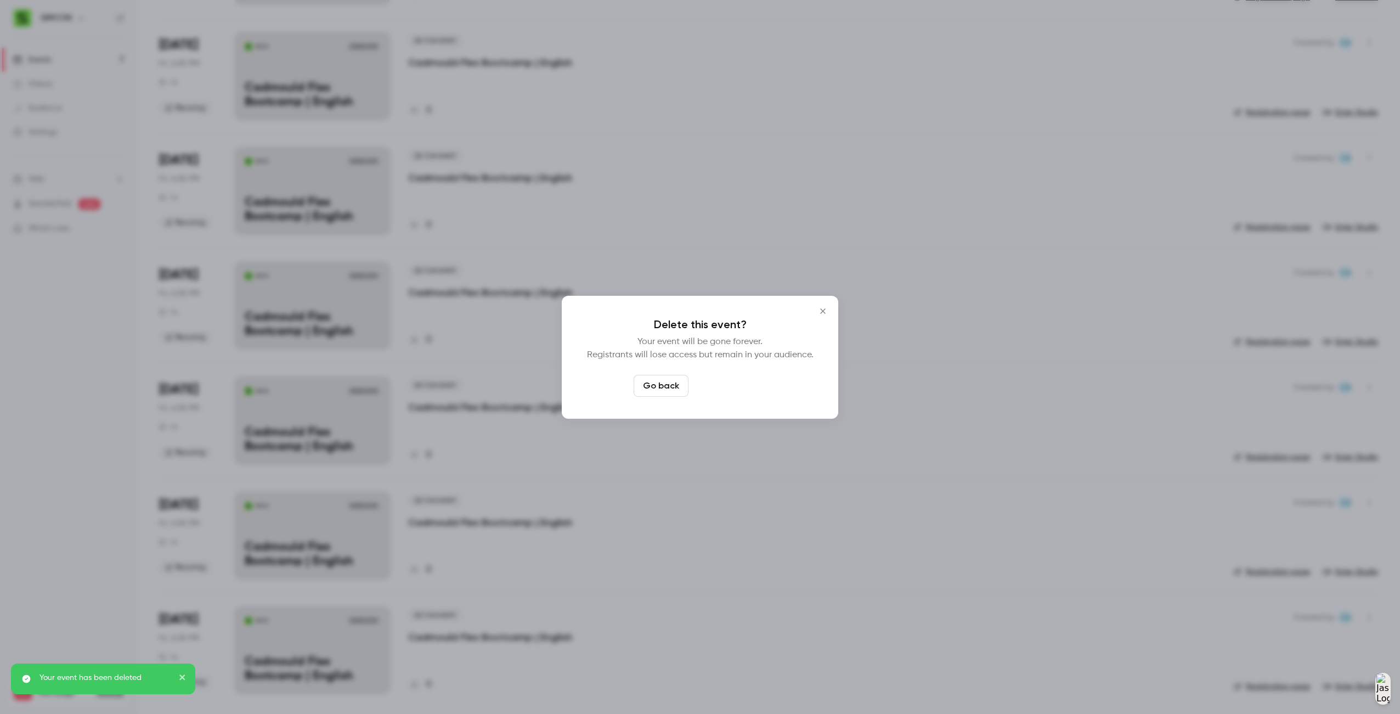
click at [746, 387] on button "Delete event" at bounding box center [730, 386] width 74 height 22
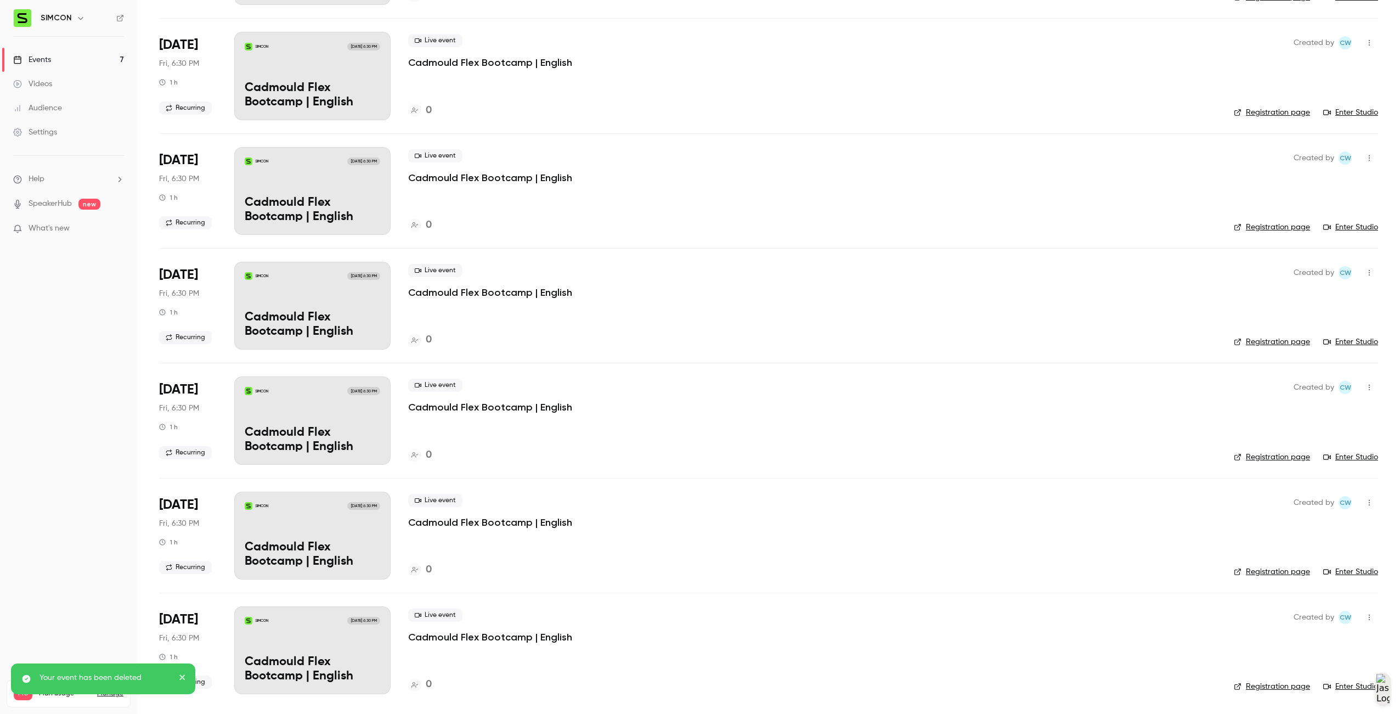
click at [1366, 622] on button "button" at bounding box center [1370, 617] width 18 height 18
click at [1320, 698] on div "Delete" at bounding box center [1318, 694] width 83 height 11
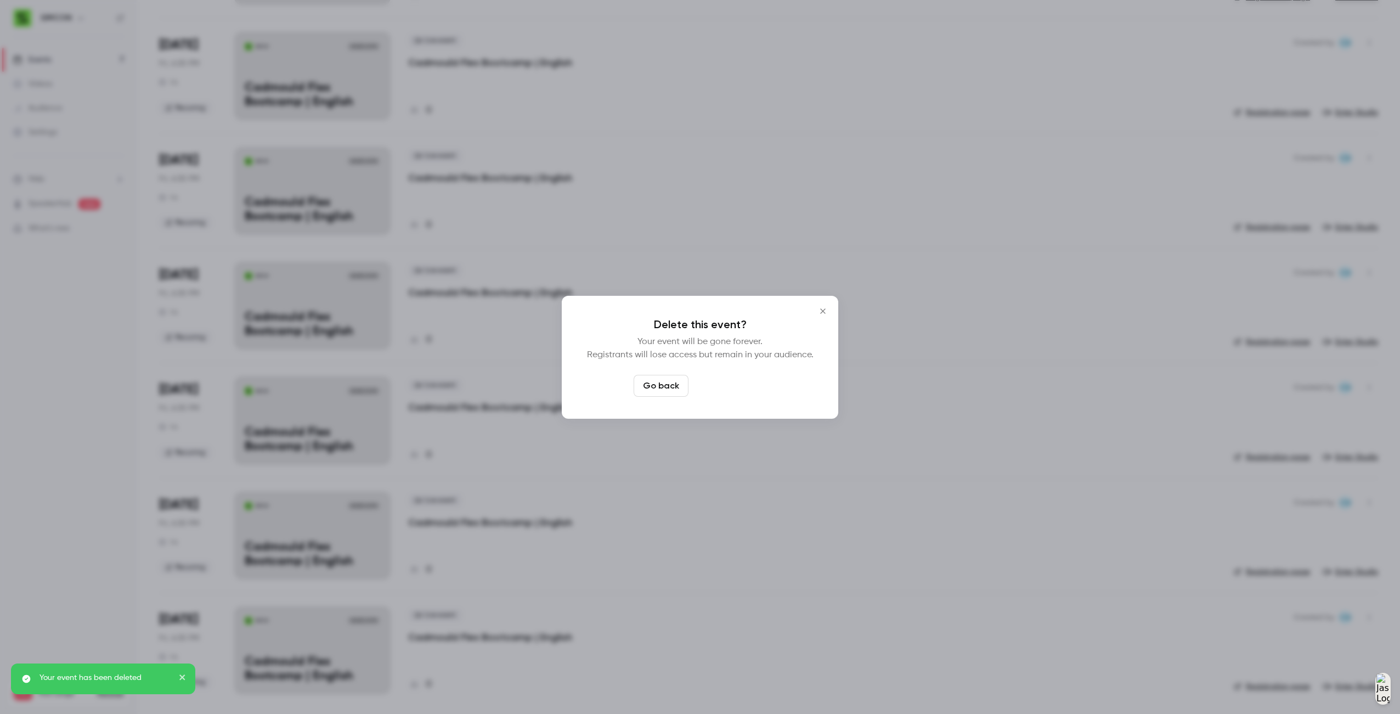
click at [727, 383] on button "Delete event" at bounding box center [730, 386] width 74 height 22
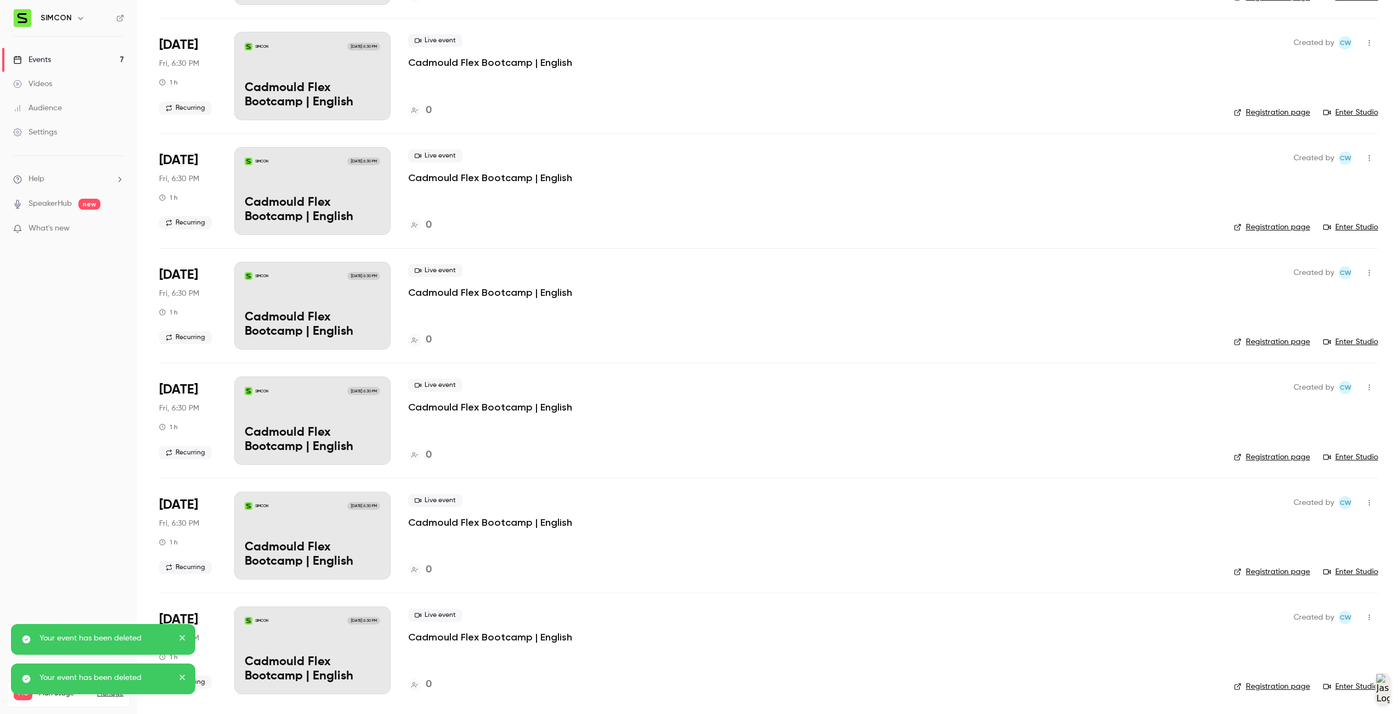
click at [1366, 618] on button "button" at bounding box center [1370, 617] width 18 height 18
click at [1321, 694] on div "Delete" at bounding box center [1318, 694] width 83 height 11
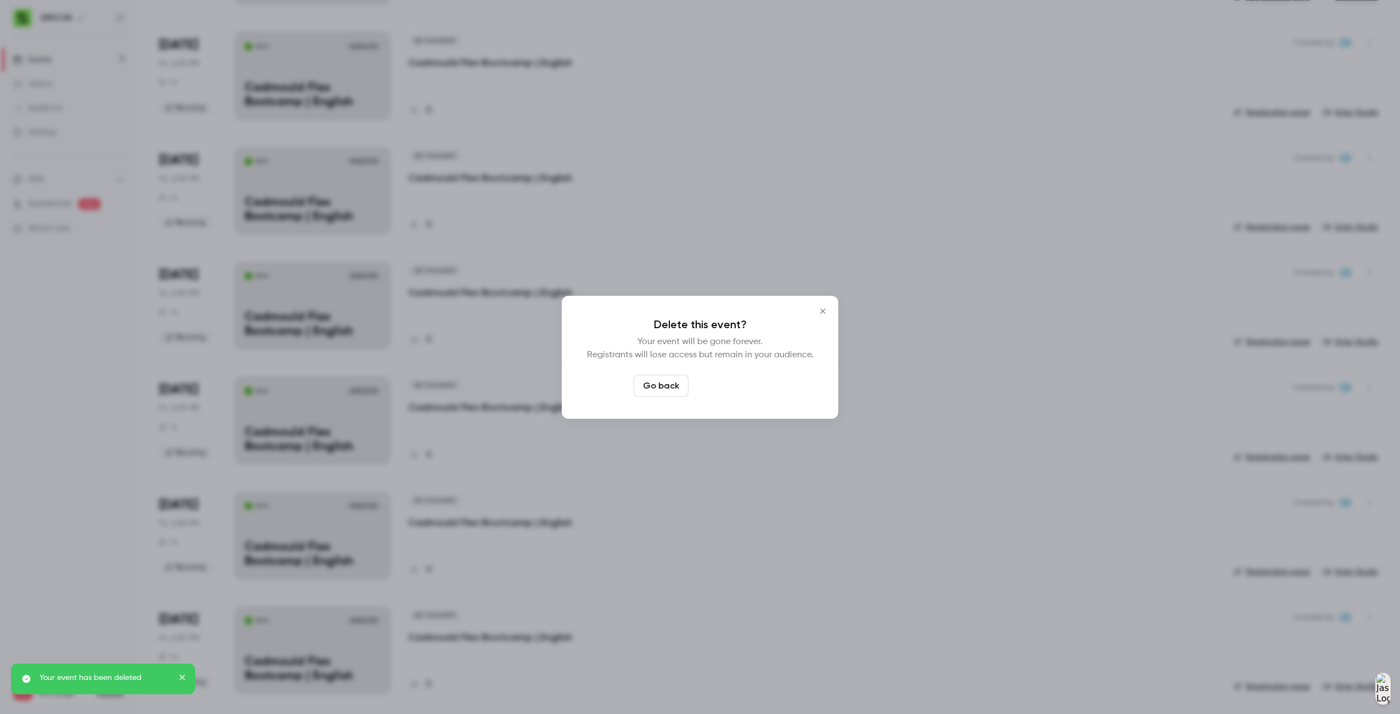
click at [756, 386] on button "Delete event" at bounding box center [730, 386] width 74 height 22
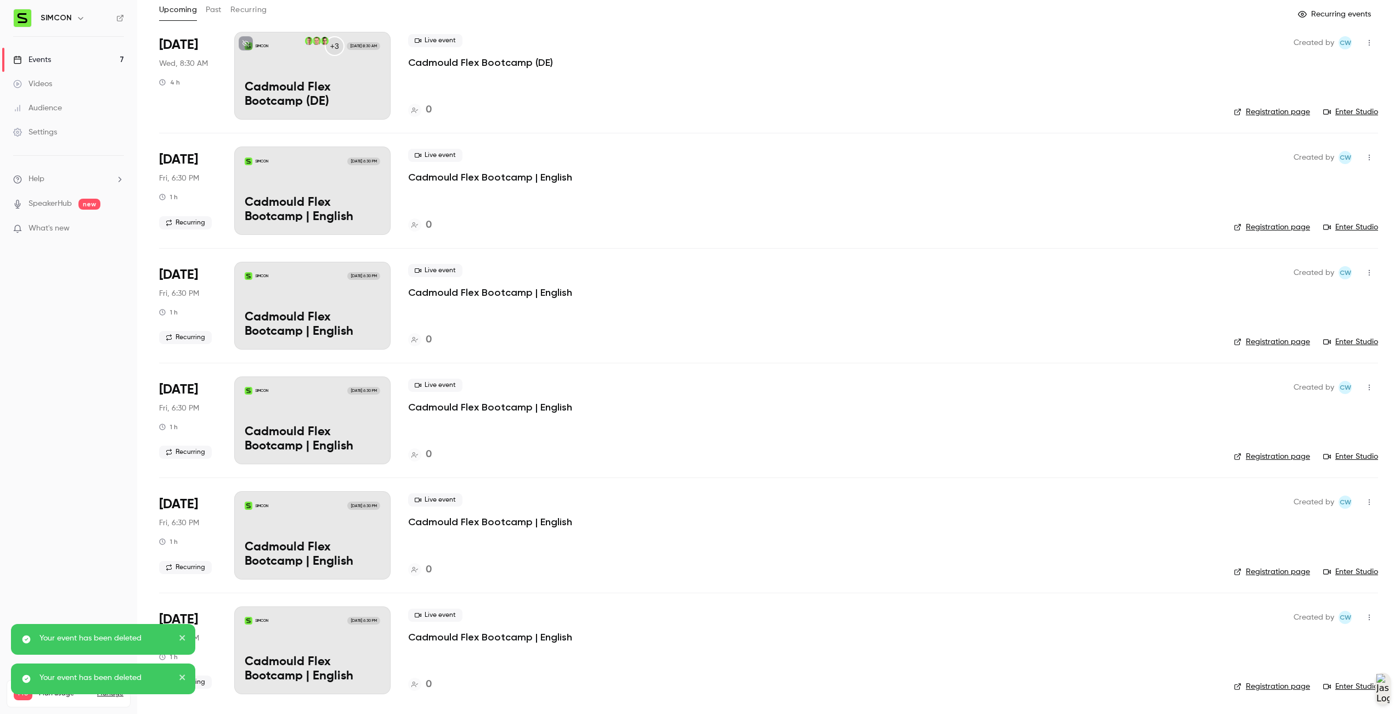
scroll to position [63, 0]
click at [1367, 613] on button "button" at bounding box center [1370, 617] width 18 height 18
click at [1280, 697] on div "Delete" at bounding box center [1318, 694] width 83 height 11
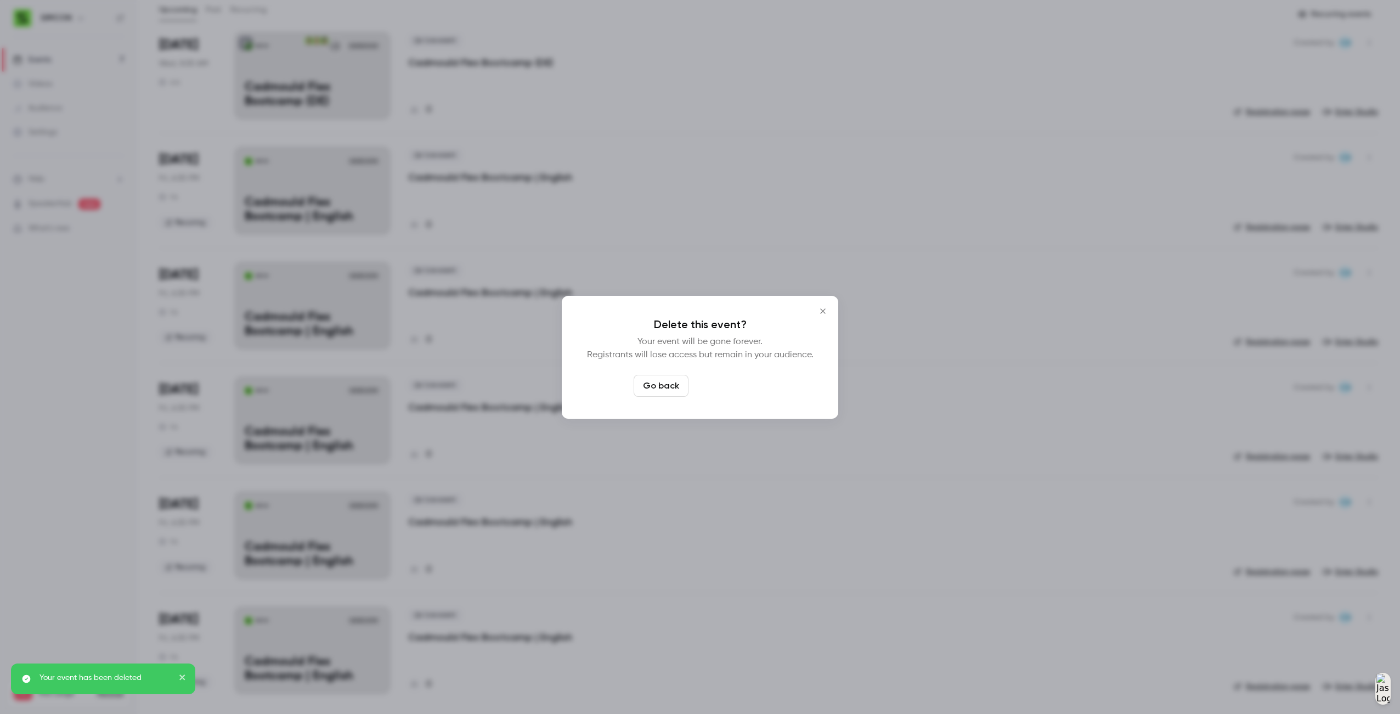
click at [712, 386] on button "Delete event" at bounding box center [730, 386] width 74 height 22
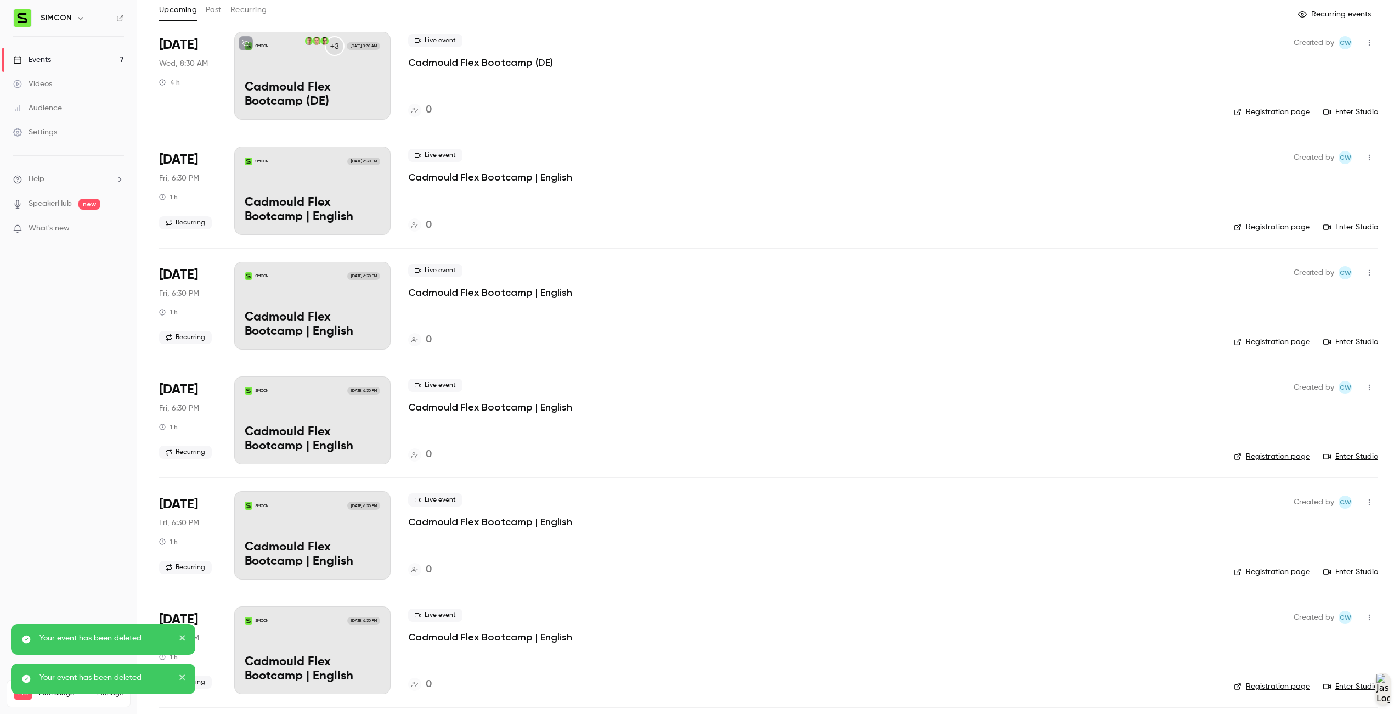
click at [1365, 613] on icon "button" at bounding box center [1369, 617] width 9 height 8
click at [1309, 691] on div "Delete" at bounding box center [1318, 694] width 83 height 11
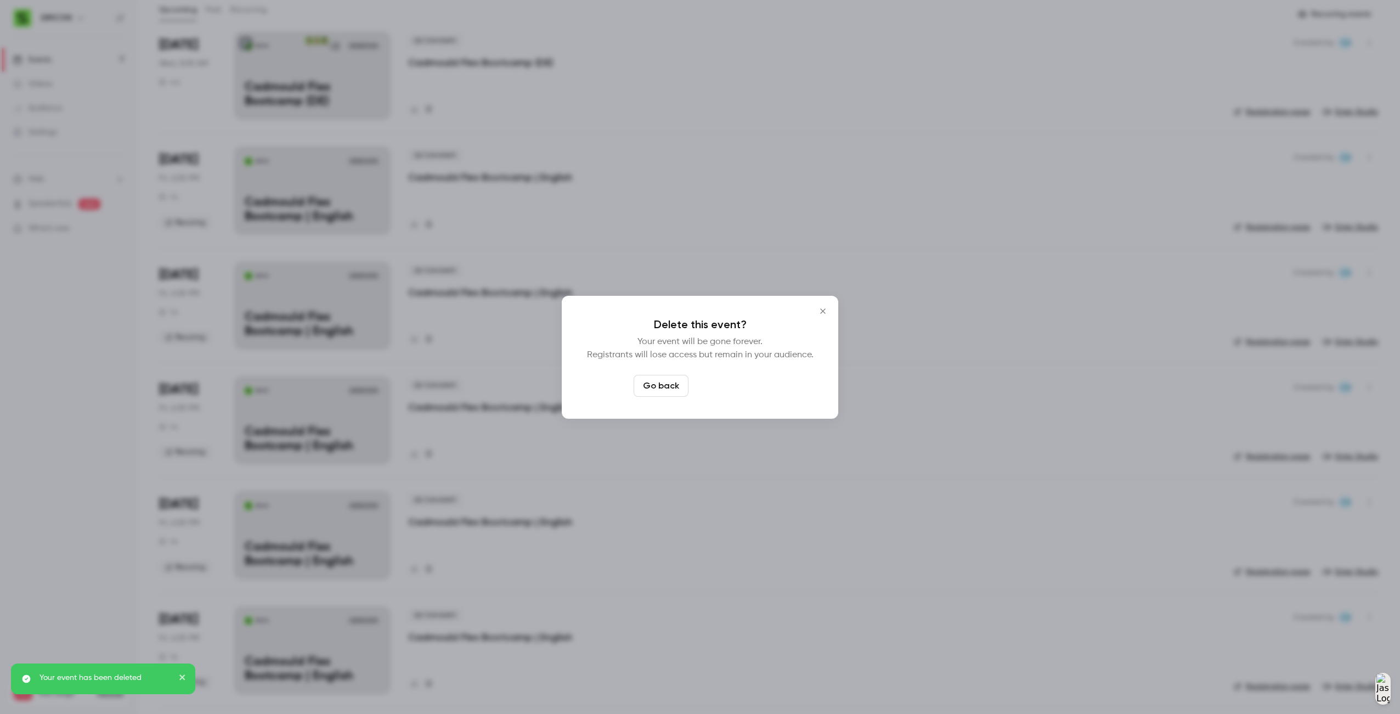
click at [754, 382] on button "Delete event" at bounding box center [730, 386] width 74 height 22
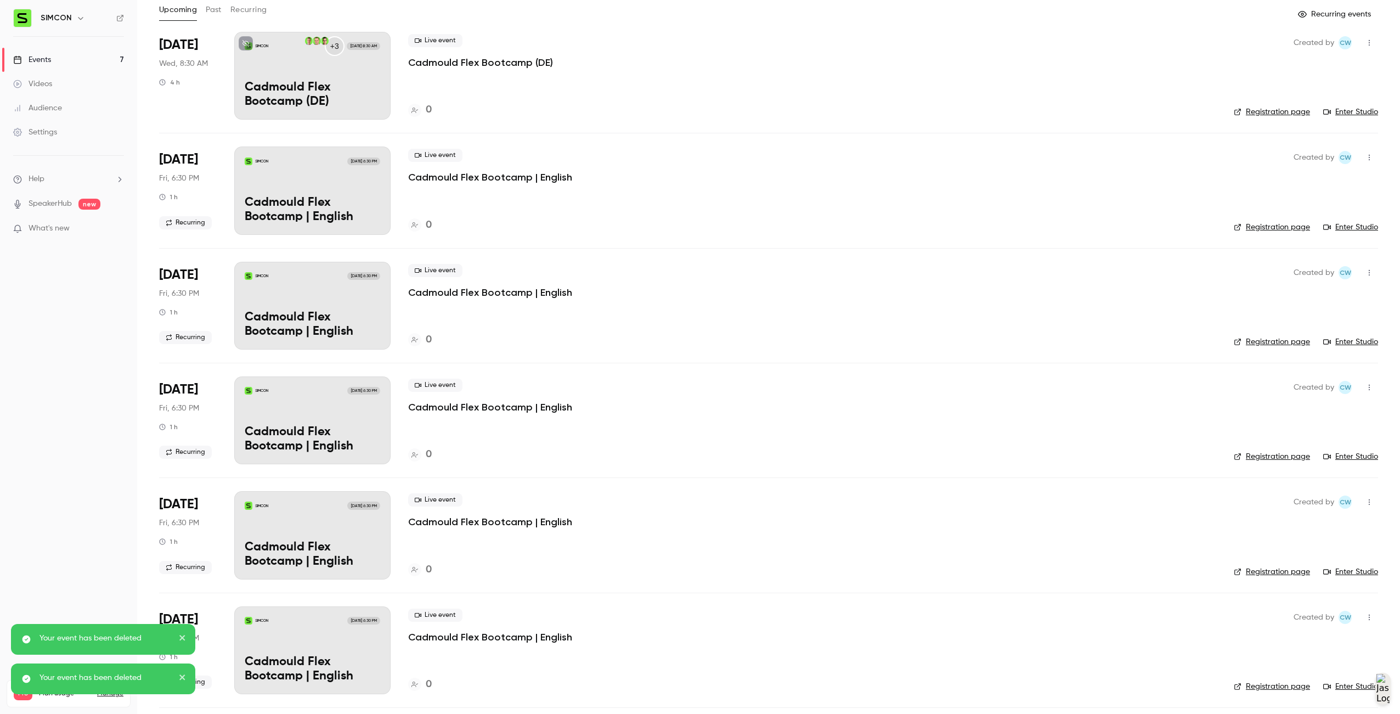
click at [1365, 614] on icon "button" at bounding box center [1369, 617] width 9 height 8
click at [1314, 682] on li "Delete" at bounding box center [1310, 694] width 119 height 29
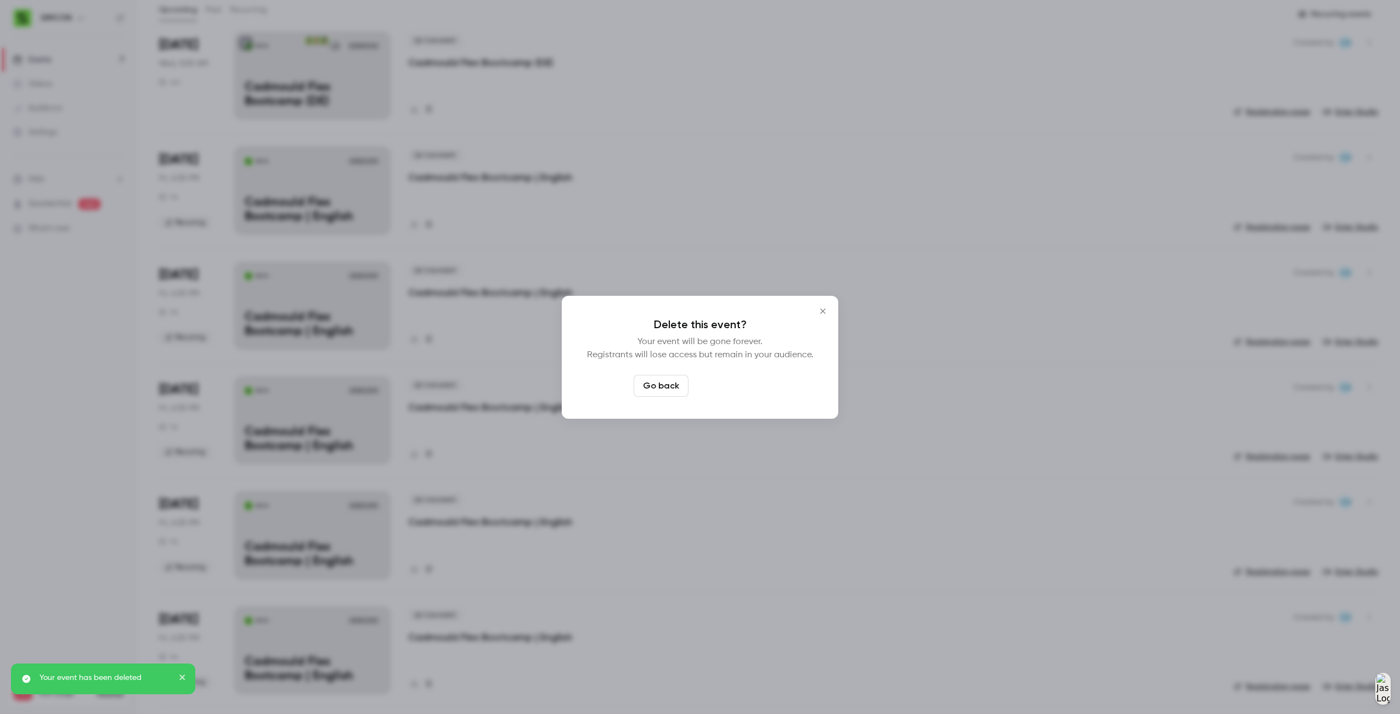
click at [735, 382] on button "Delete event" at bounding box center [730, 386] width 74 height 22
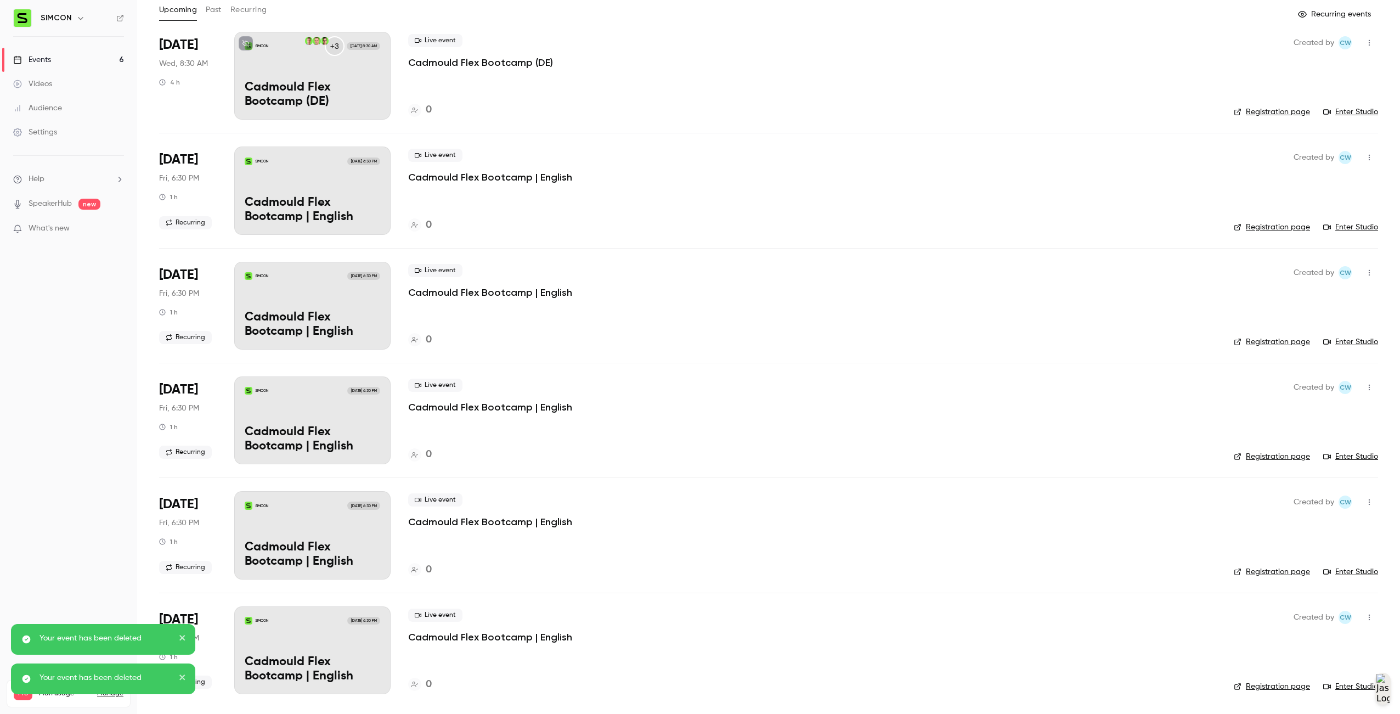
click at [1361, 502] on button "button" at bounding box center [1370, 502] width 18 height 18
click at [1309, 639] on div "Delete" at bounding box center [1318, 644] width 83 height 11
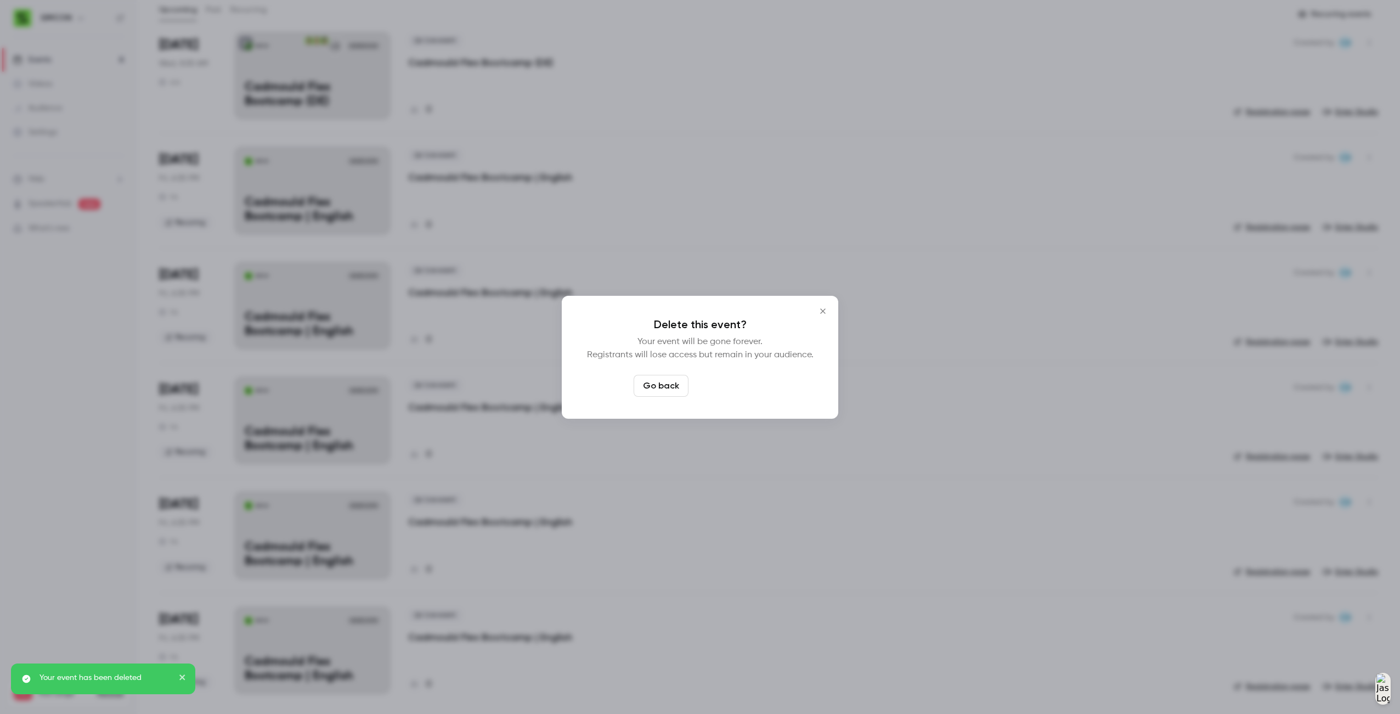
click at [753, 393] on button "Delete event" at bounding box center [730, 386] width 74 height 22
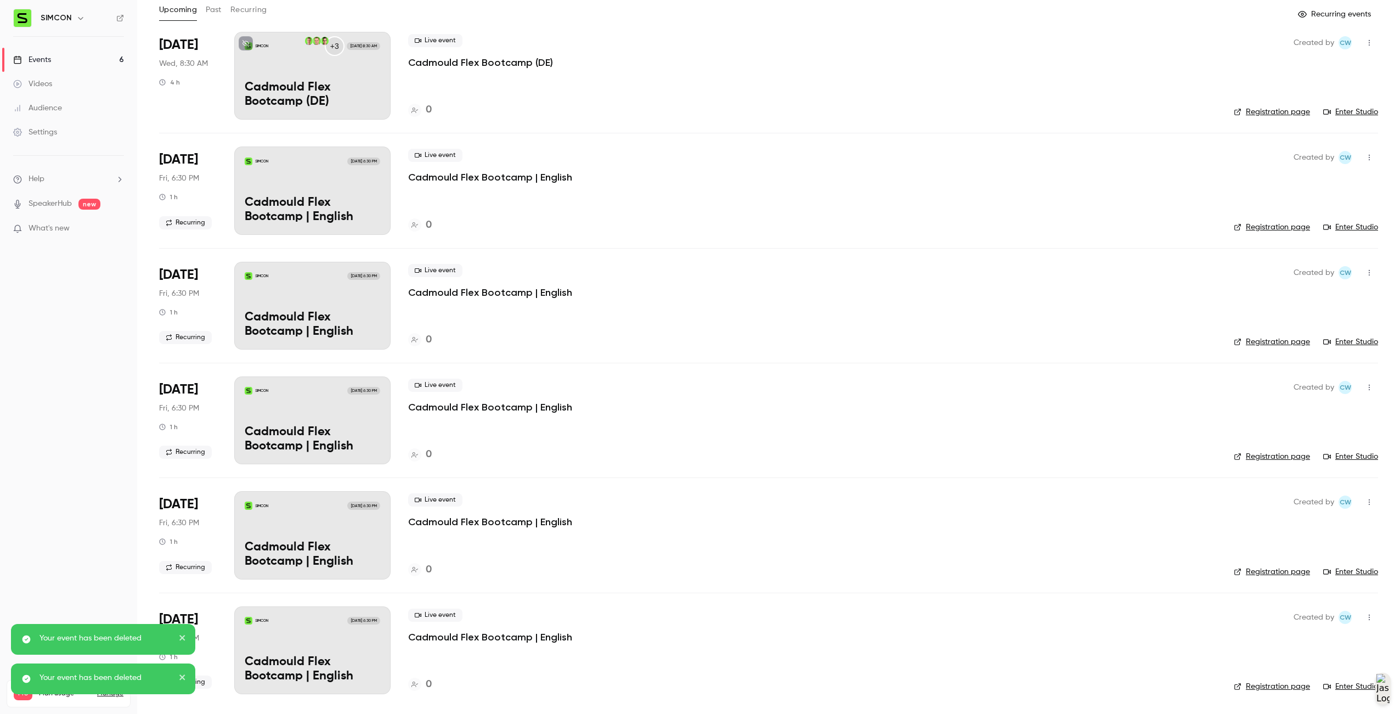
click at [1361, 618] on button "button" at bounding box center [1370, 617] width 18 height 18
click at [1335, 686] on li "Delete" at bounding box center [1310, 694] width 119 height 29
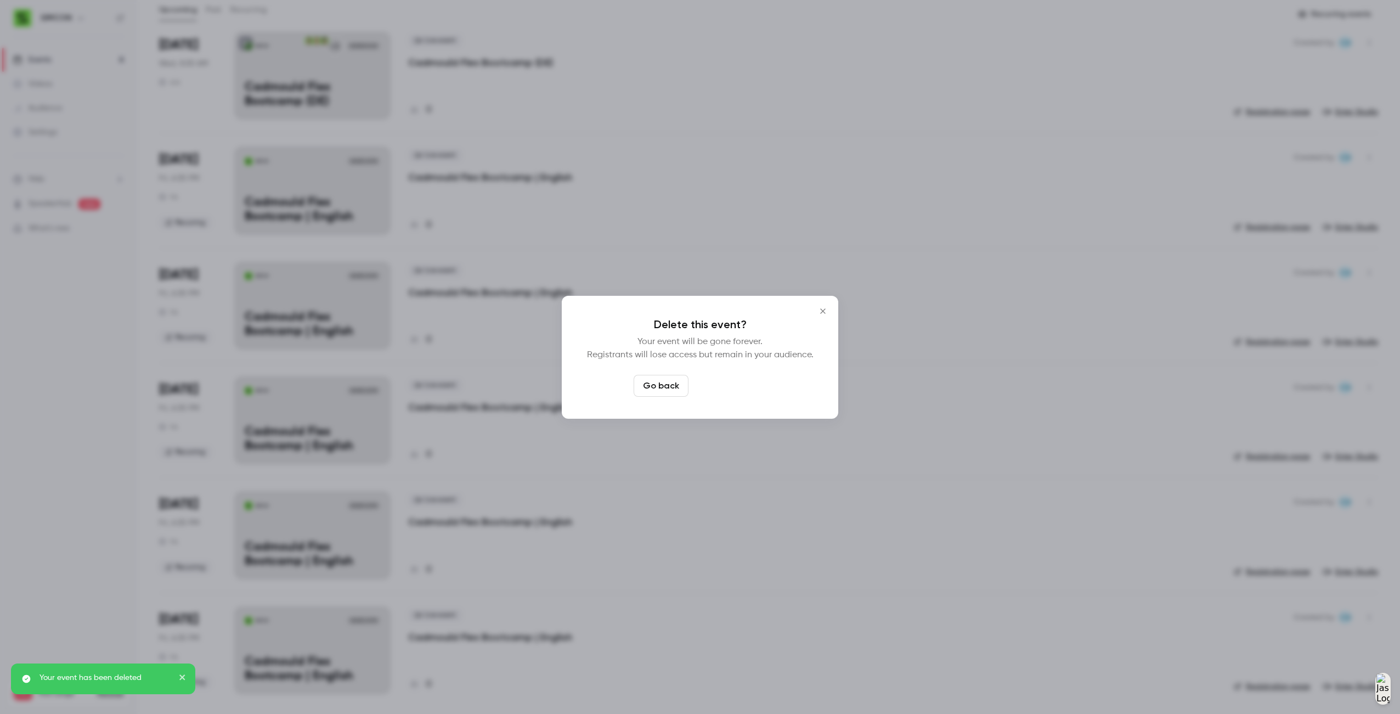
click at [731, 386] on button "Delete event" at bounding box center [730, 386] width 74 height 22
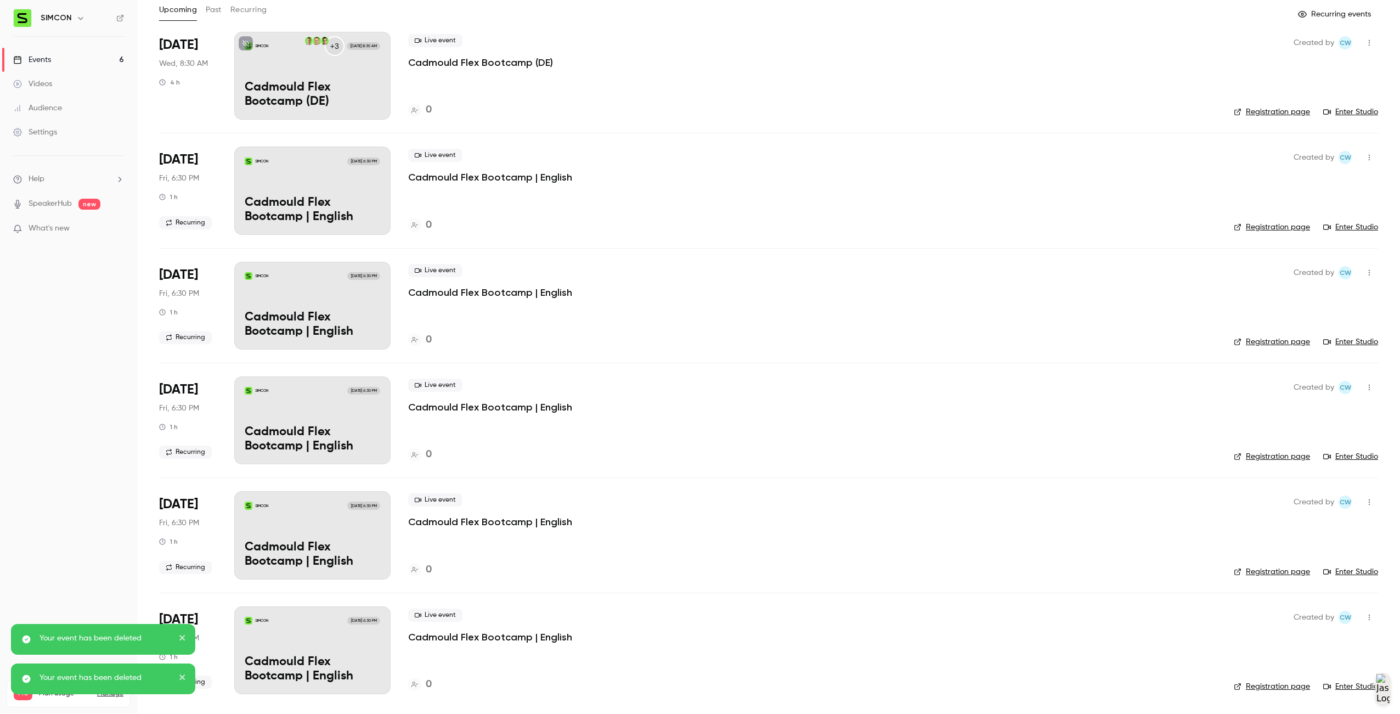
click at [1362, 622] on button "button" at bounding box center [1370, 617] width 18 height 18
click at [1300, 695] on div "Delete" at bounding box center [1318, 694] width 83 height 11
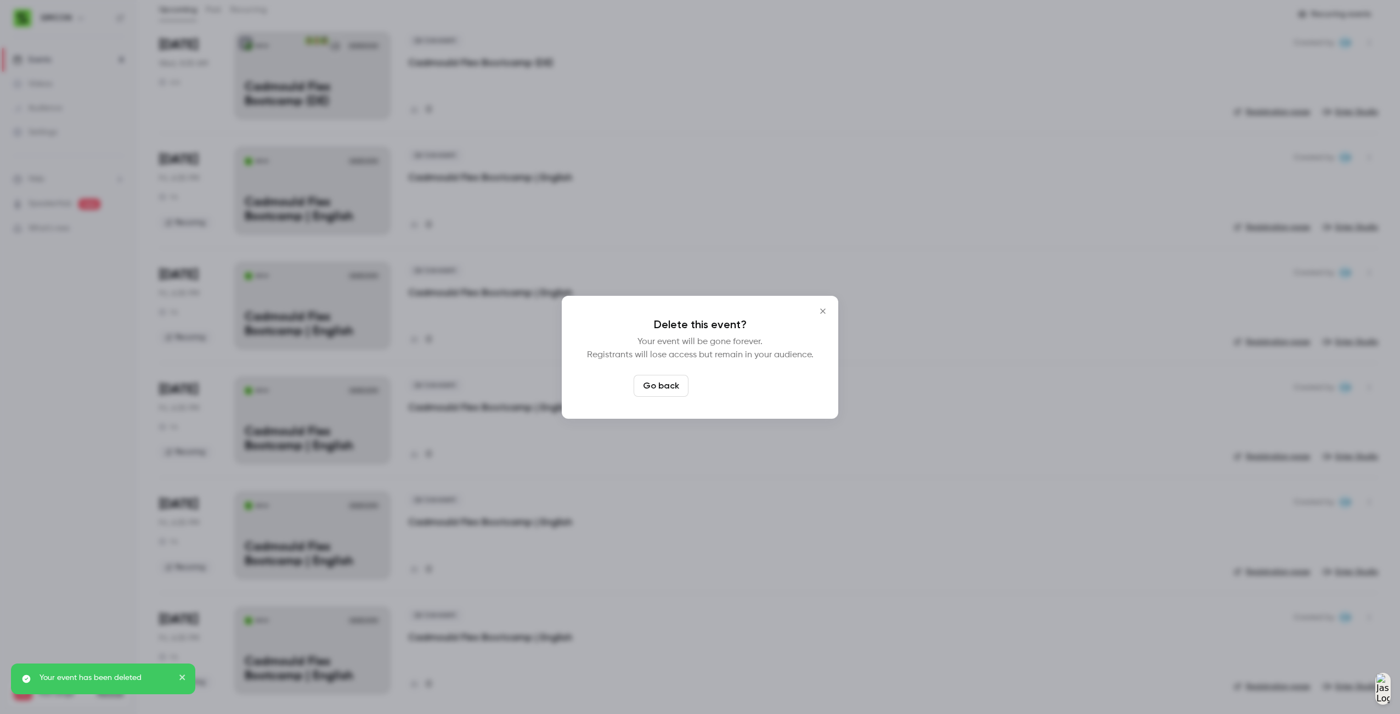
click at [737, 380] on button "Delete event" at bounding box center [730, 386] width 74 height 22
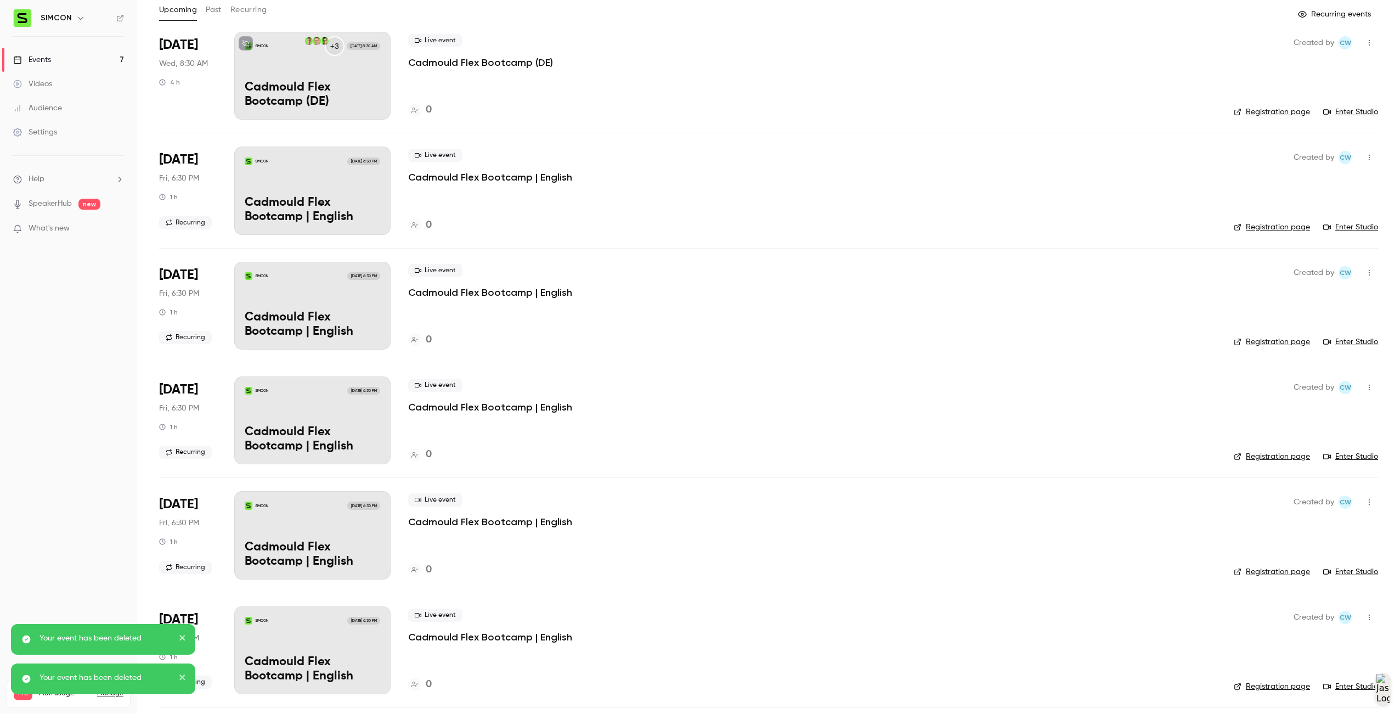
click at [1361, 615] on button "button" at bounding box center [1370, 617] width 18 height 18
click at [1295, 691] on div "Delete" at bounding box center [1318, 694] width 83 height 11
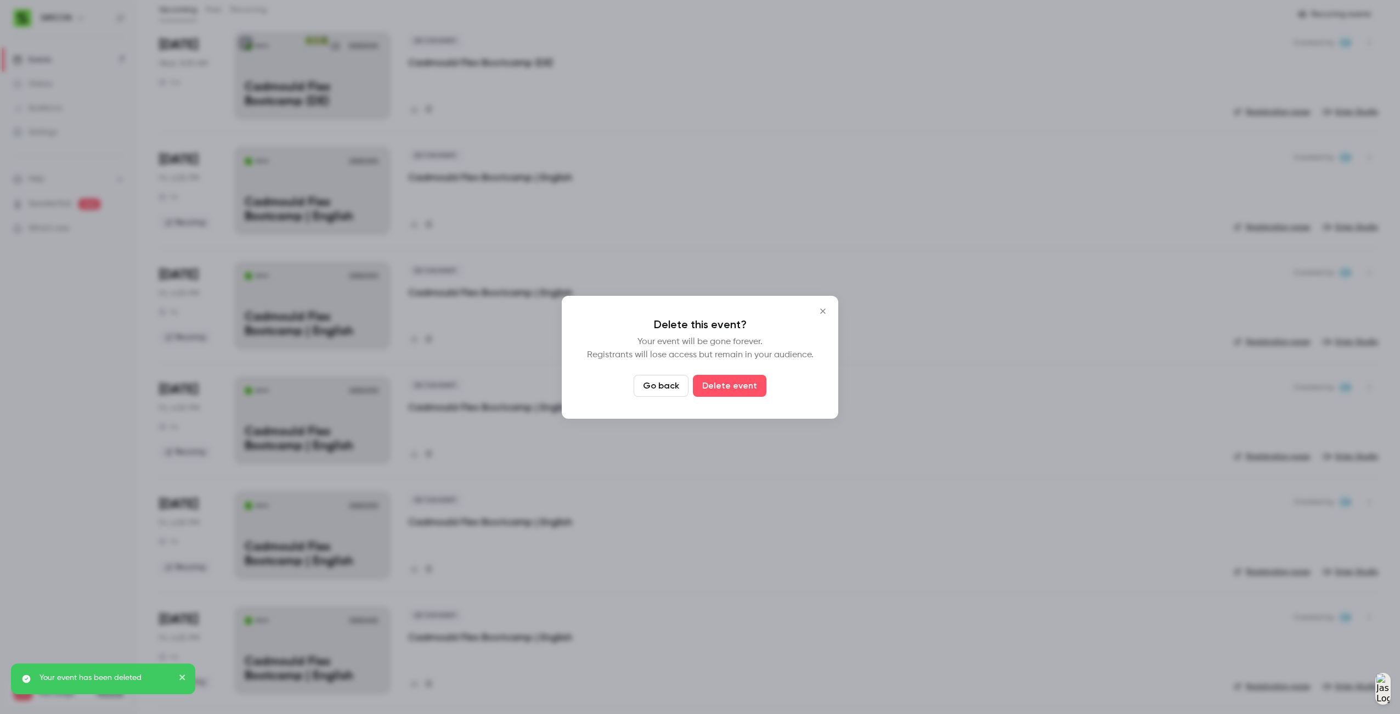
drag, startPoint x: 746, startPoint y: 386, endPoint x: 792, endPoint y: 401, distance: 48.6
click at [747, 386] on button "Delete event" at bounding box center [730, 386] width 74 height 22
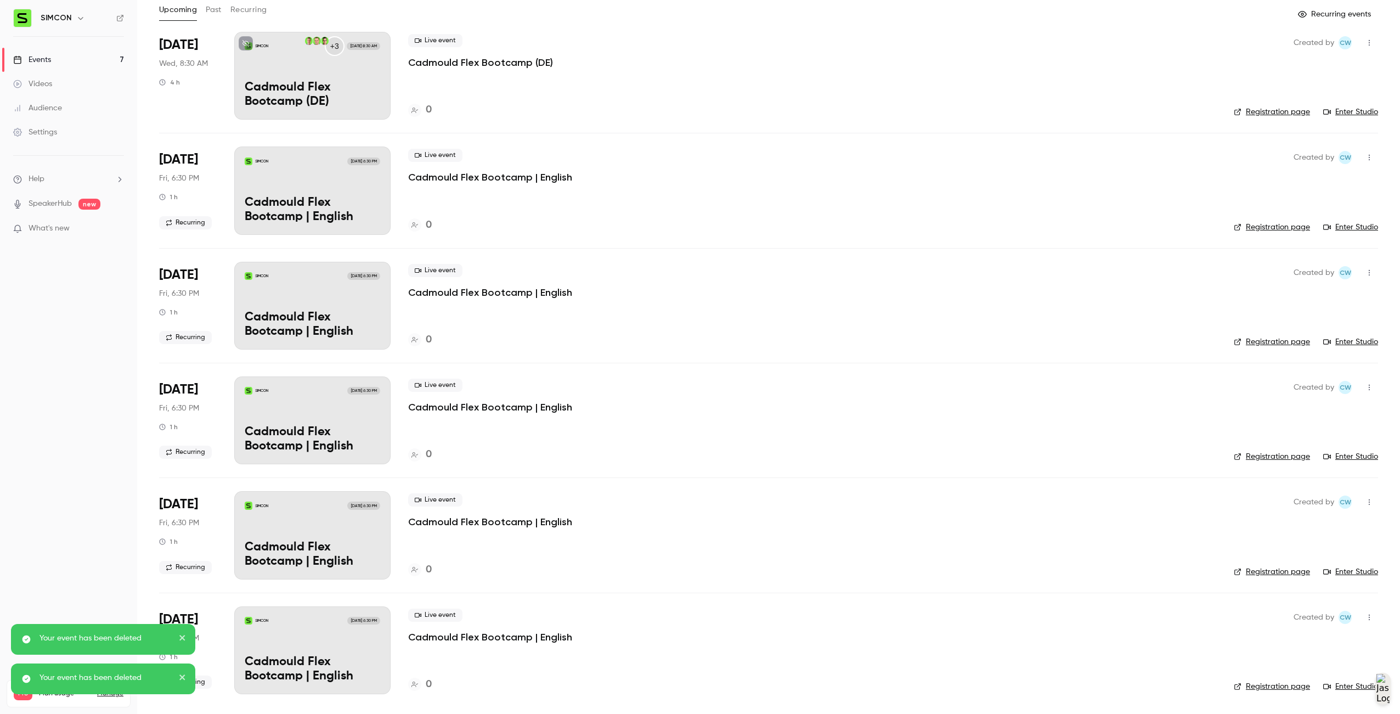
click at [1366, 621] on button "button" at bounding box center [1370, 617] width 18 height 18
click at [1299, 694] on div "Delete" at bounding box center [1318, 694] width 83 height 11
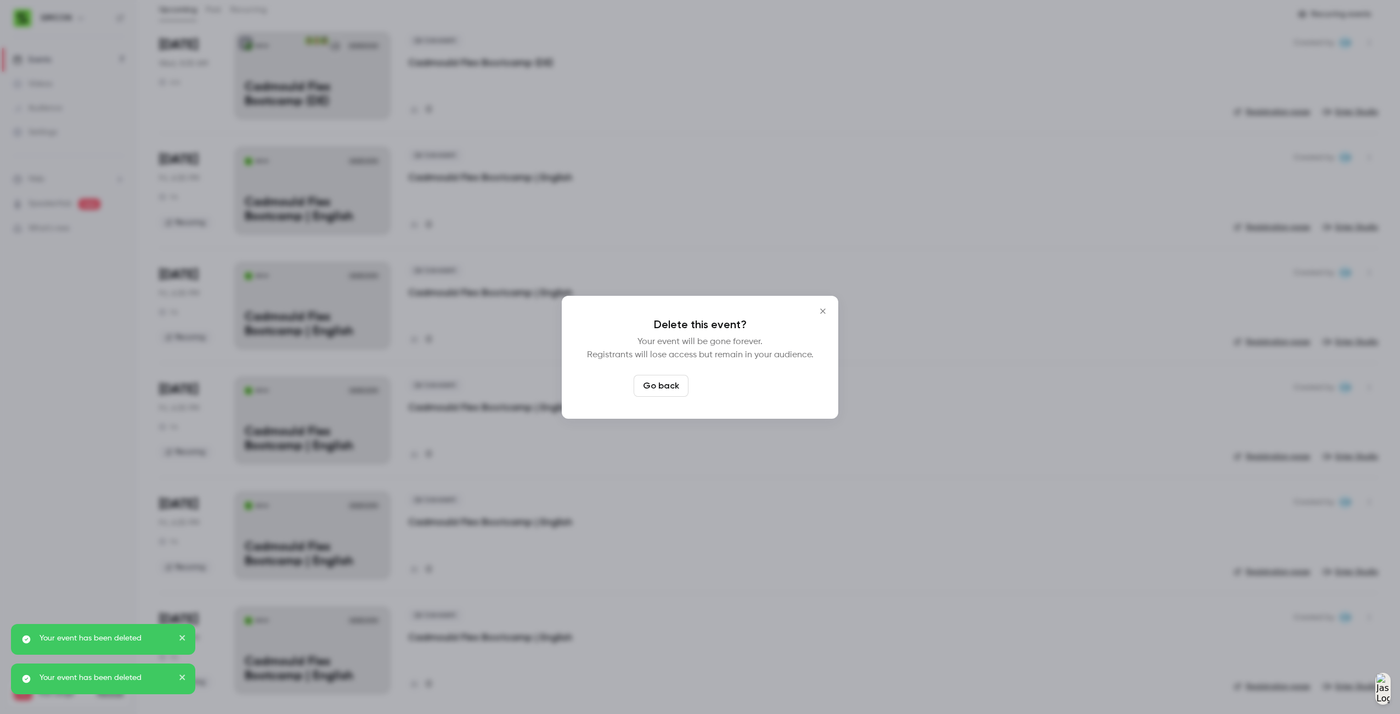
click at [756, 388] on button "Delete event" at bounding box center [730, 386] width 74 height 22
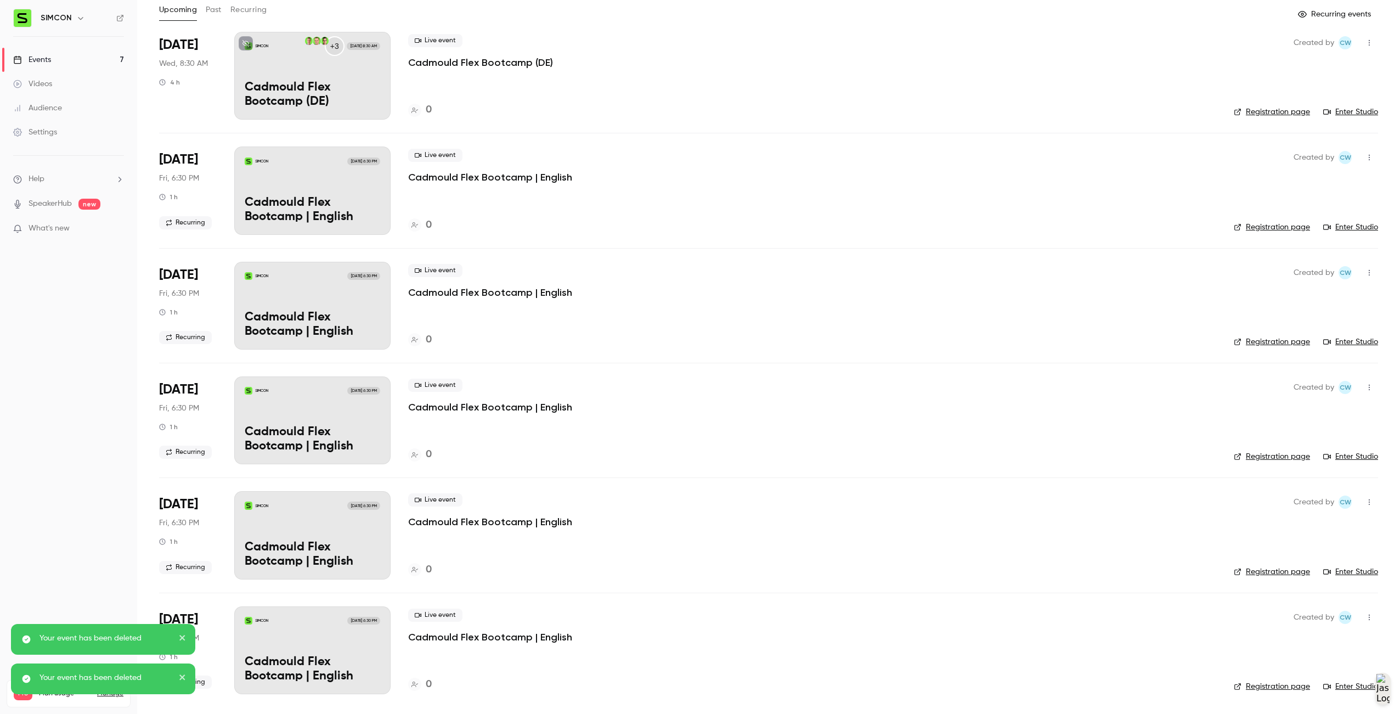
click at [1369, 618] on button "button" at bounding box center [1370, 617] width 18 height 18
click at [1337, 691] on div "Delete" at bounding box center [1318, 694] width 83 height 11
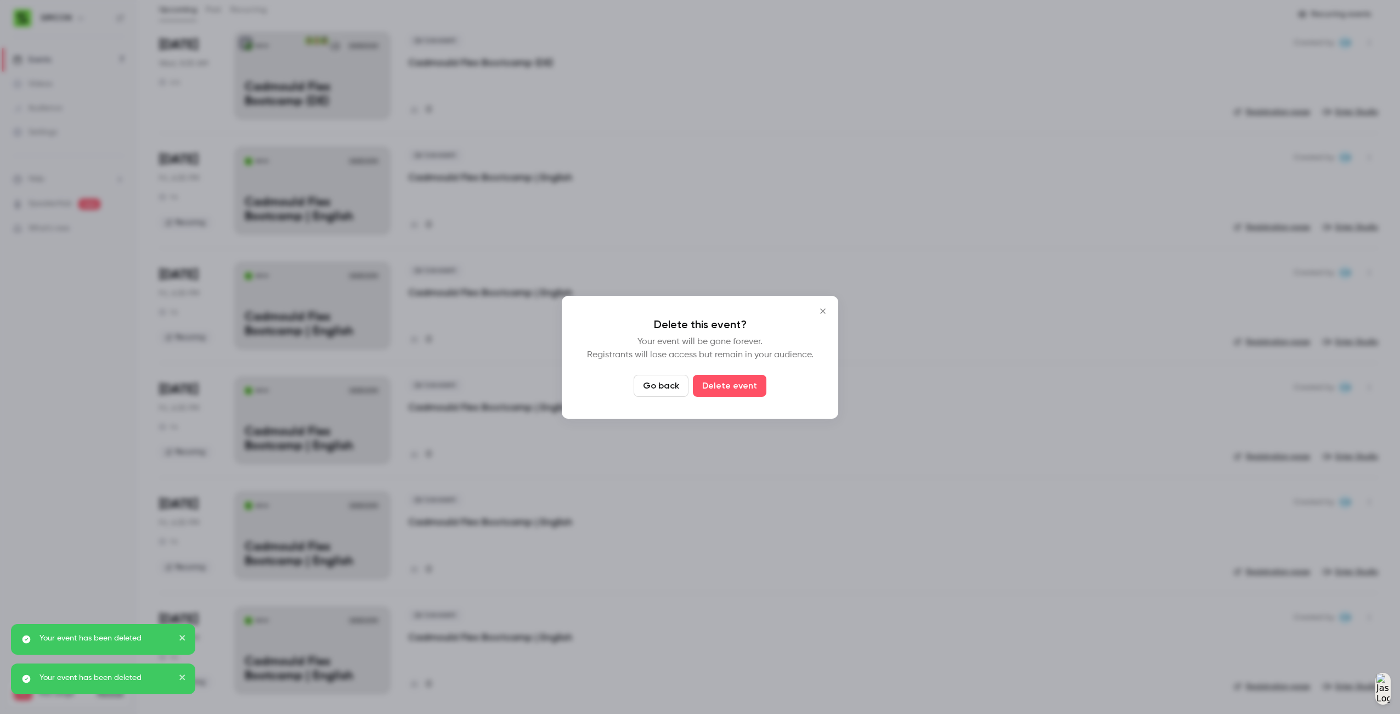
click at [762, 398] on div "Delete this event? Your event will be gone forever. Registrants will lose acces…" at bounding box center [700, 357] width 277 height 123
click at [748, 389] on button "Delete event" at bounding box center [730, 386] width 74 height 22
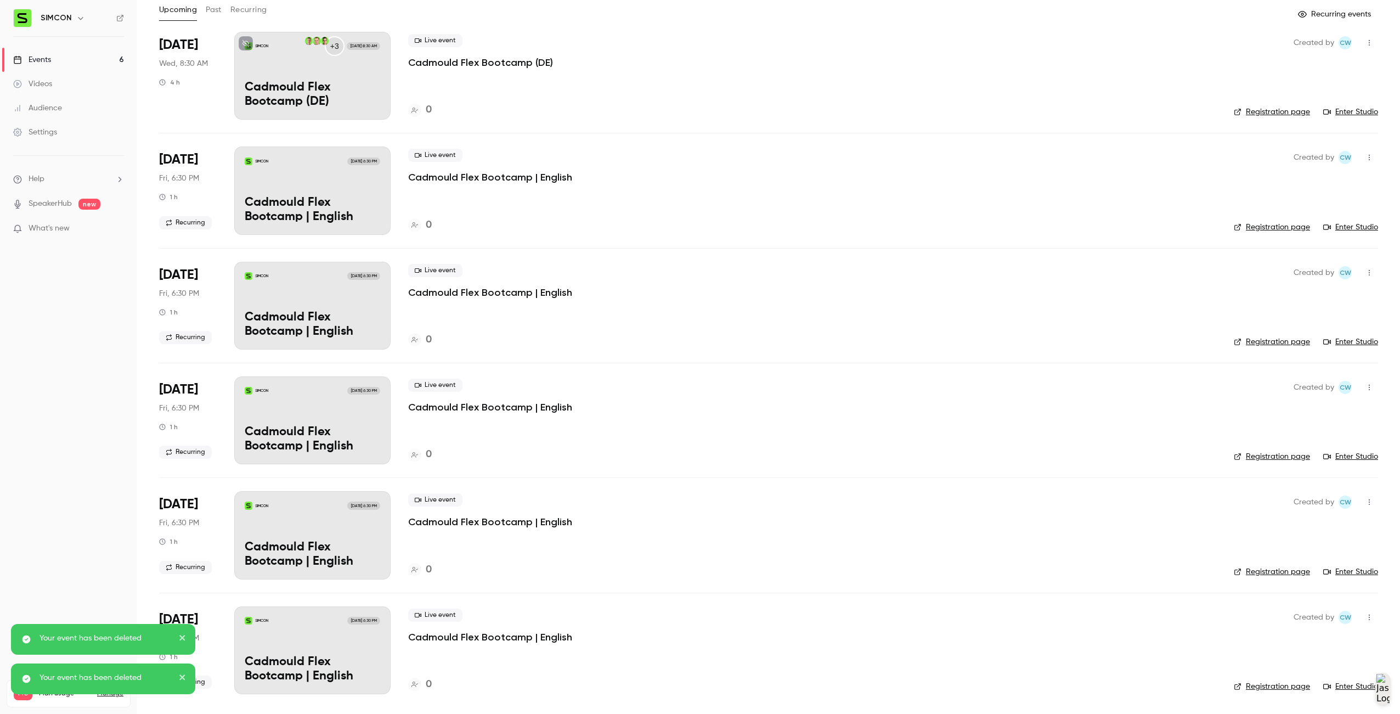
click at [1365, 620] on icon "button" at bounding box center [1369, 617] width 9 height 8
click at [1320, 683] on li "Delete" at bounding box center [1310, 694] width 119 height 29
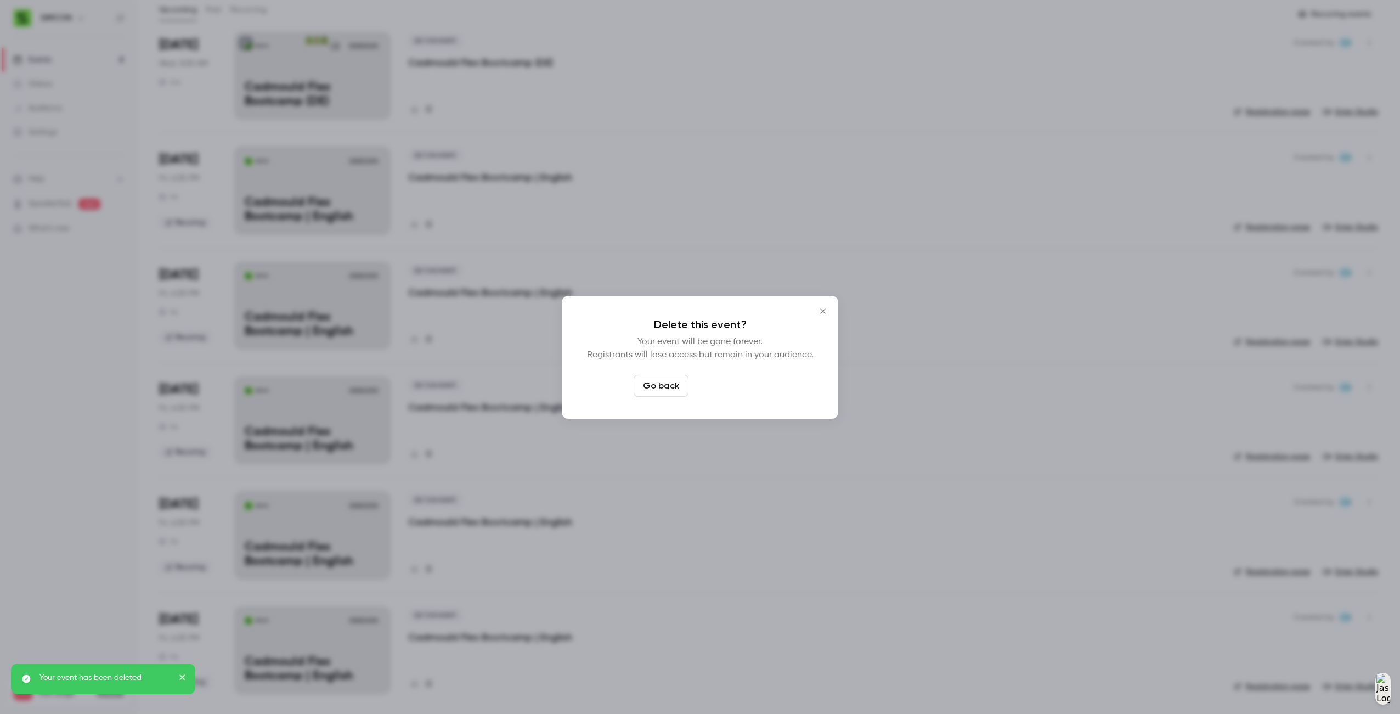
click at [749, 376] on button "Delete event" at bounding box center [730, 386] width 74 height 22
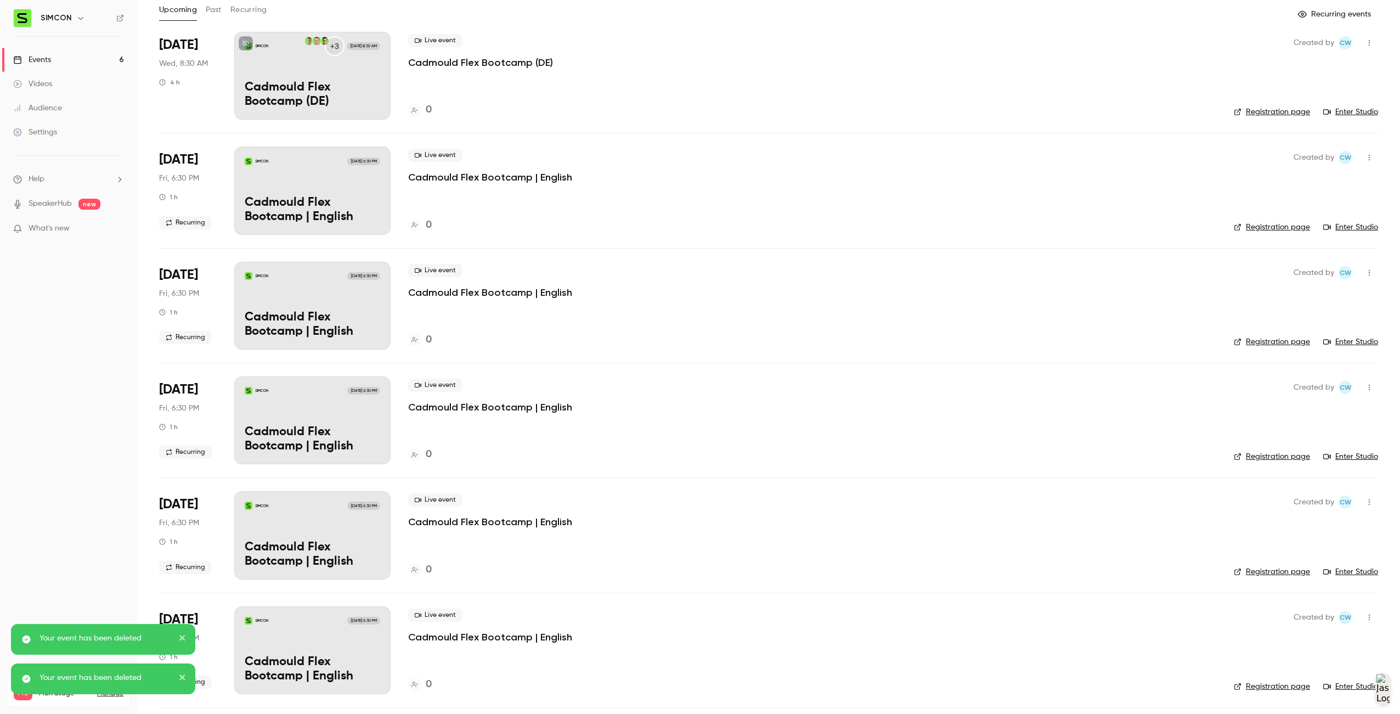
click at [1367, 618] on button "button" at bounding box center [1370, 617] width 18 height 18
click at [1337, 697] on div "Delete" at bounding box center [1318, 694] width 83 height 11
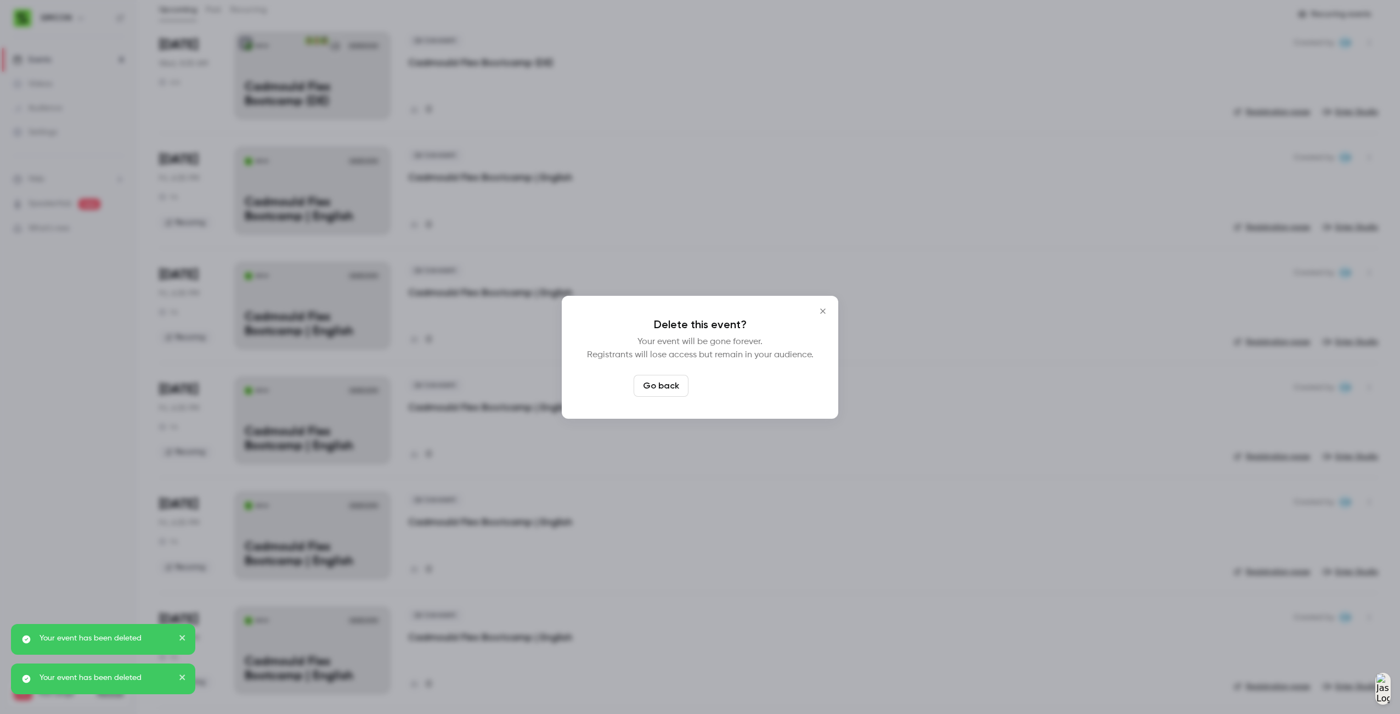
click at [730, 391] on button "Delete event" at bounding box center [730, 386] width 74 height 22
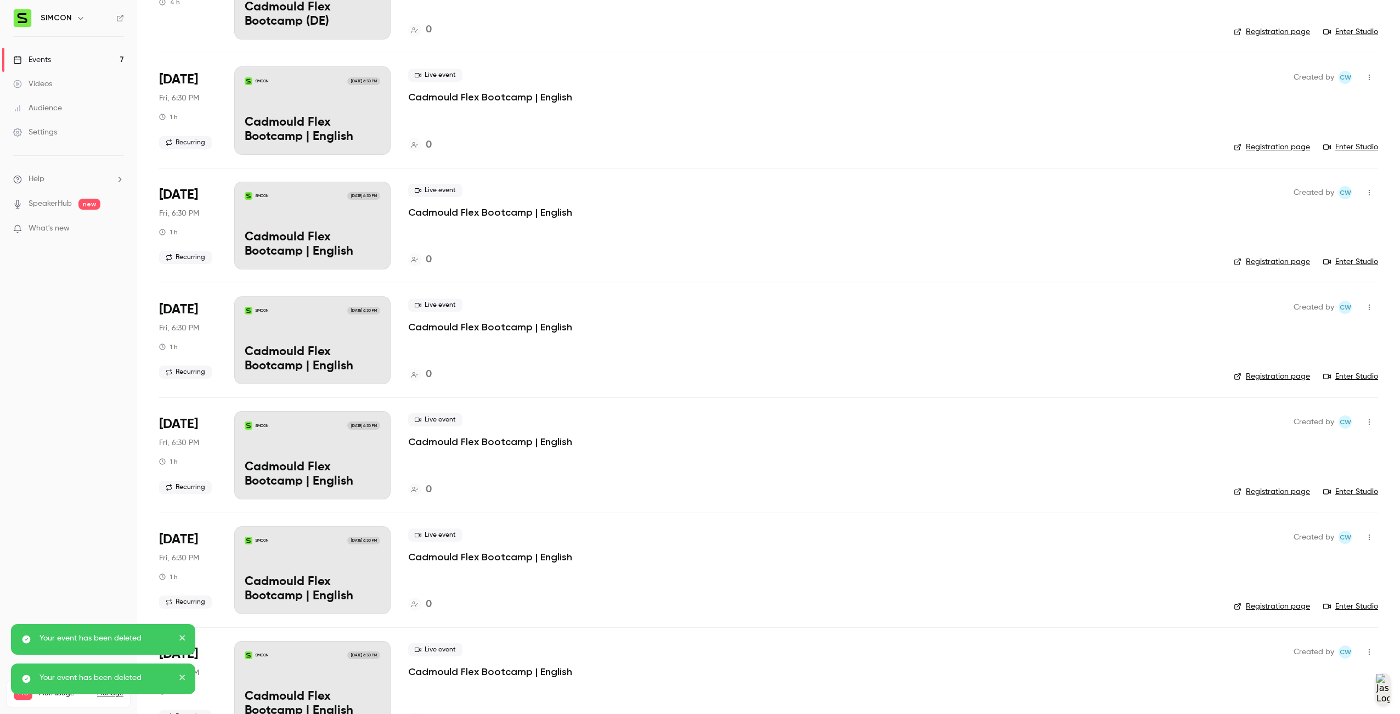
scroll to position [177, 0]
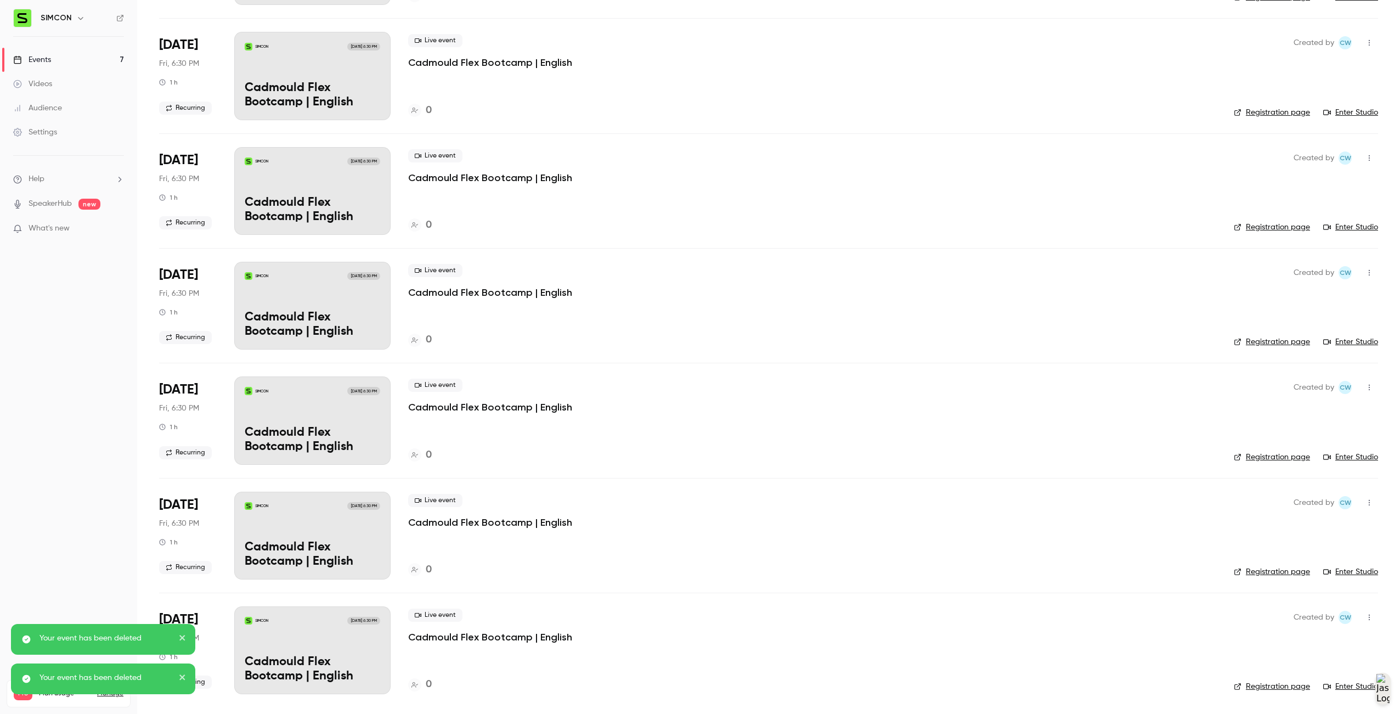
click at [1365, 617] on icon "button" at bounding box center [1369, 617] width 9 height 8
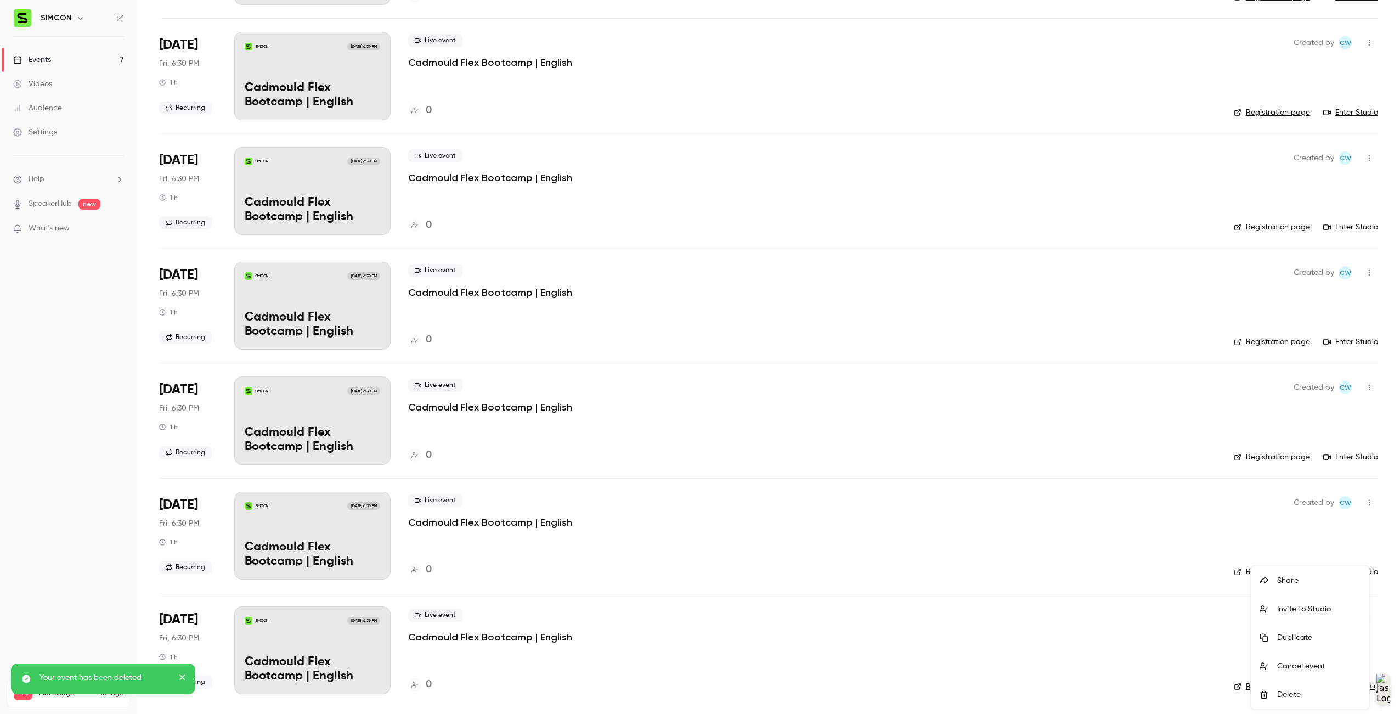
click at [1316, 691] on div "Delete" at bounding box center [1318, 694] width 83 height 11
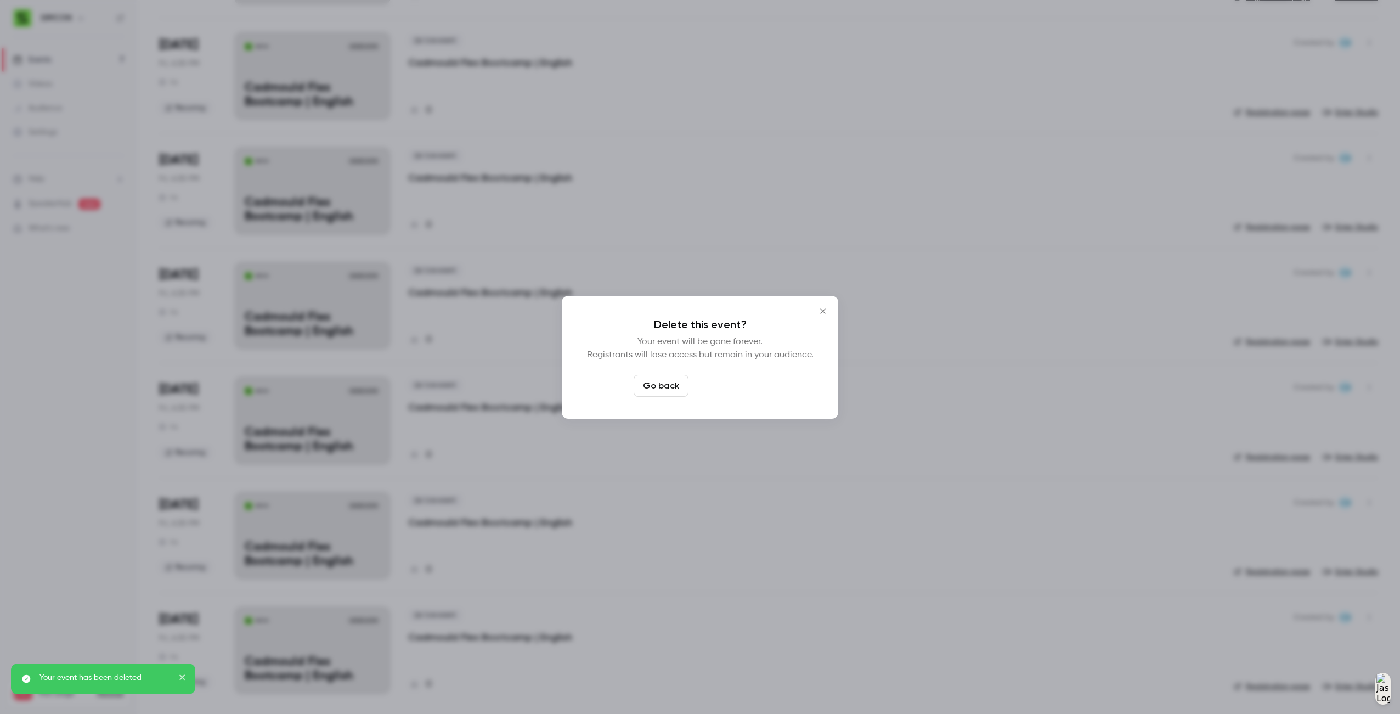
click at [735, 388] on button "Delete event" at bounding box center [730, 386] width 74 height 22
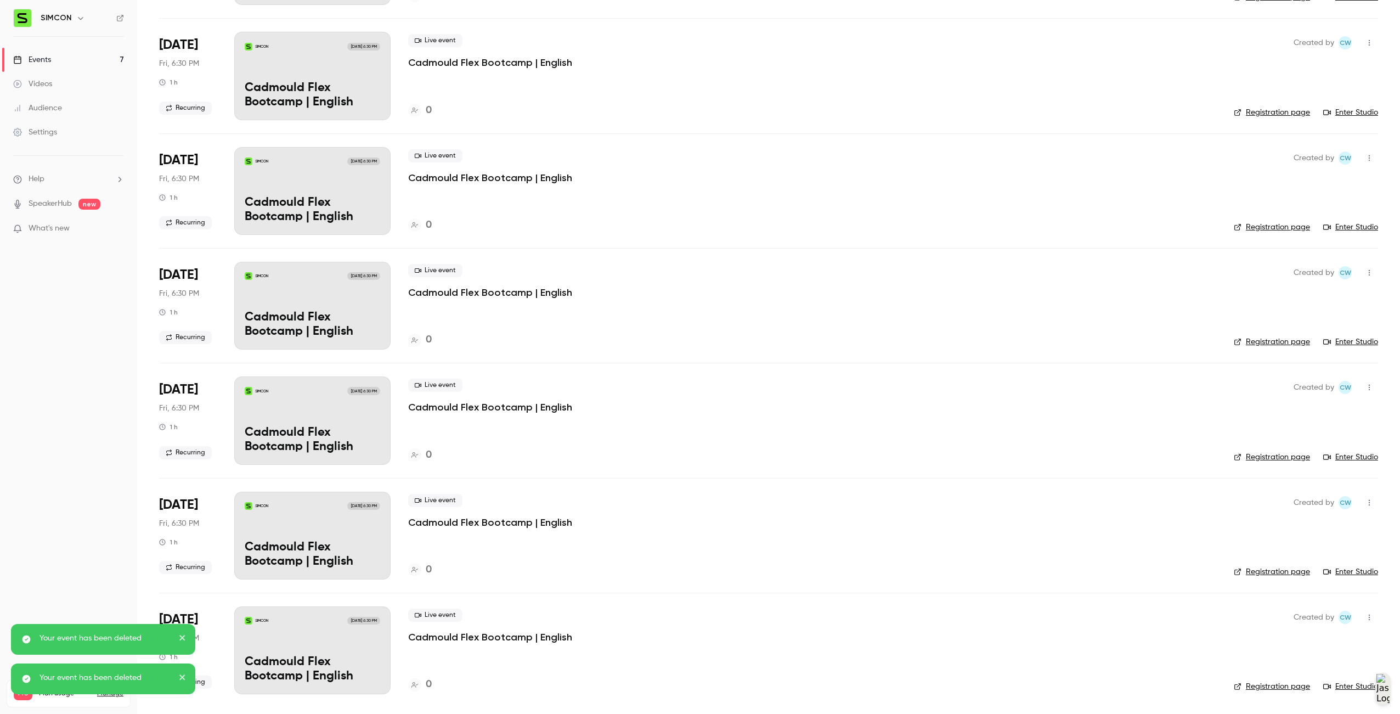
scroll to position [63, 0]
click at [1361, 615] on button "button" at bounding box center [1370, 617] width 18 height 18
click at [1277, 687] on li "Delete" at bounding box center [1310, 694] width 119 height 29
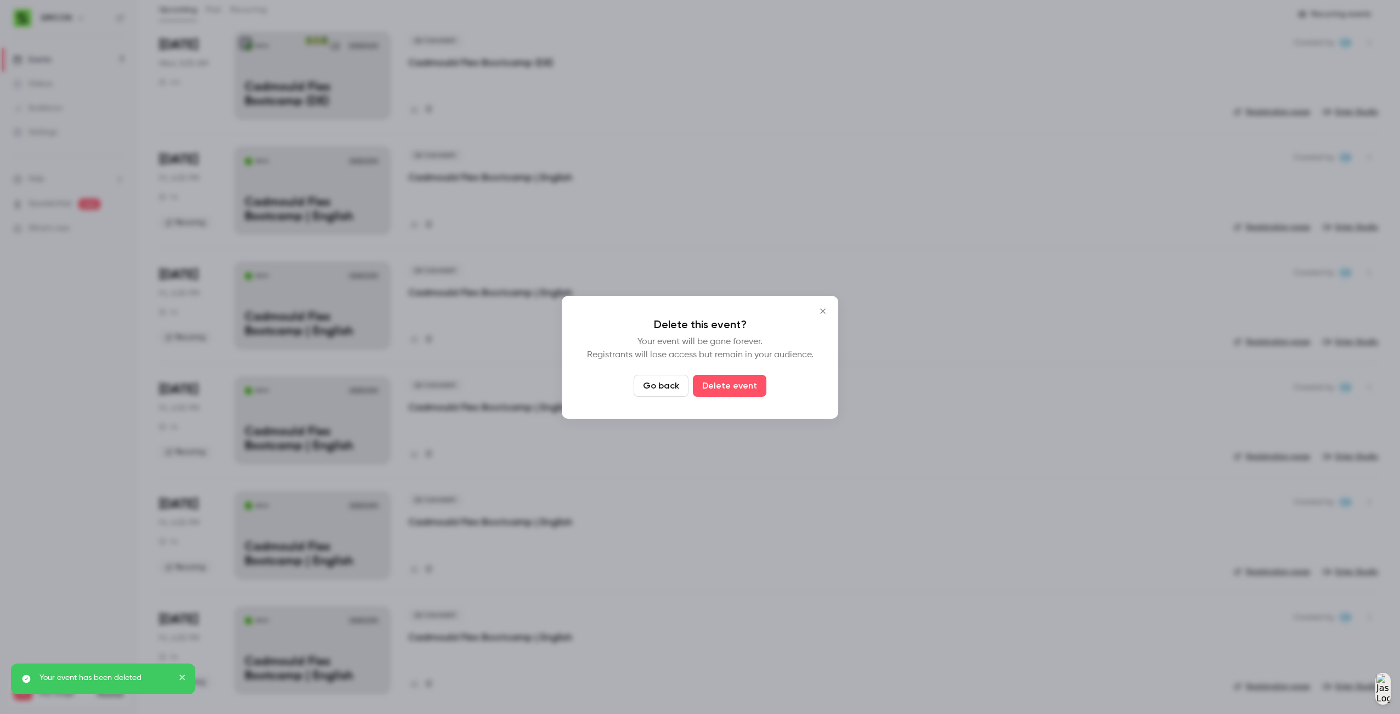
click at [770, 381] on div "Go back Delete event" at bounding box center [700, 386] width 233 height 22
click at [754, 380] on button "Delete event" at bounding box center [730, 386] width 74 height 22
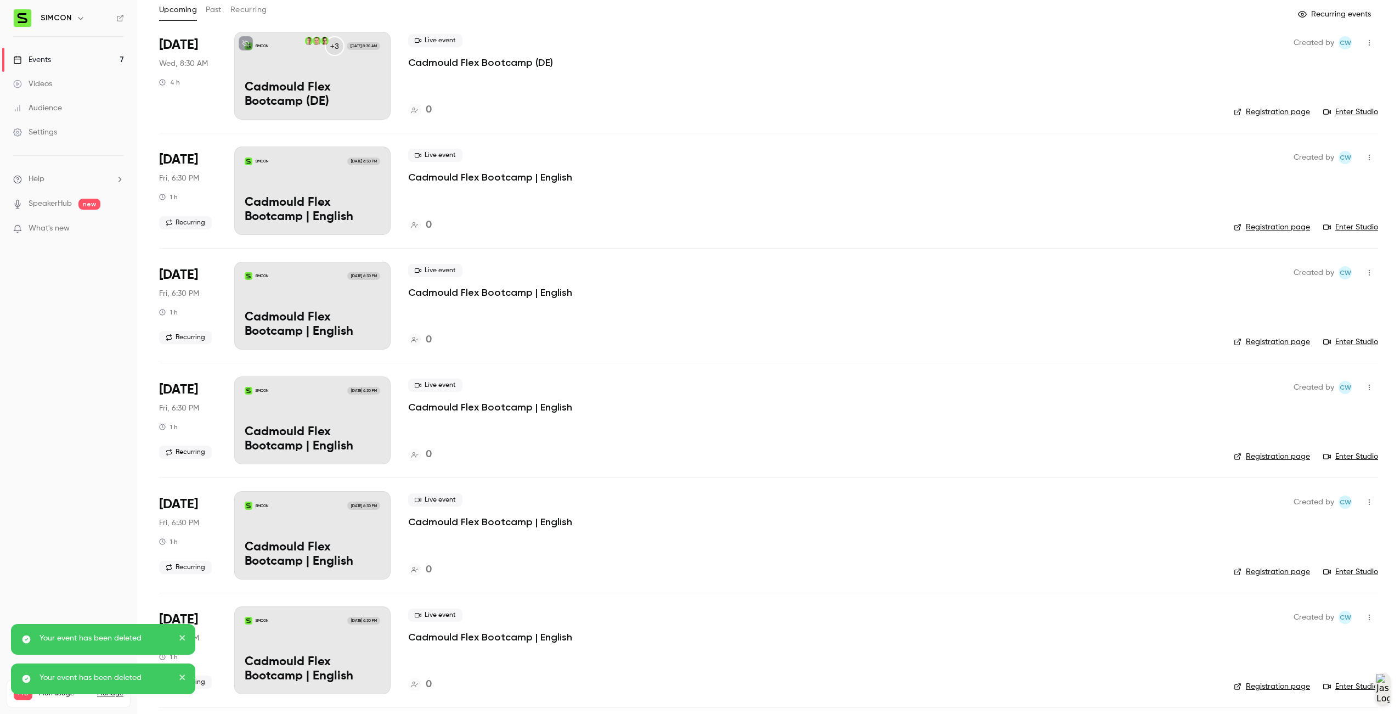
click at [1365, 616] on icon "button" at bounding box center [1369, 617] width 9 height 8
click at [1306, 693] on div "Delete" at bounding box center [1318, 694] width 83 height 11
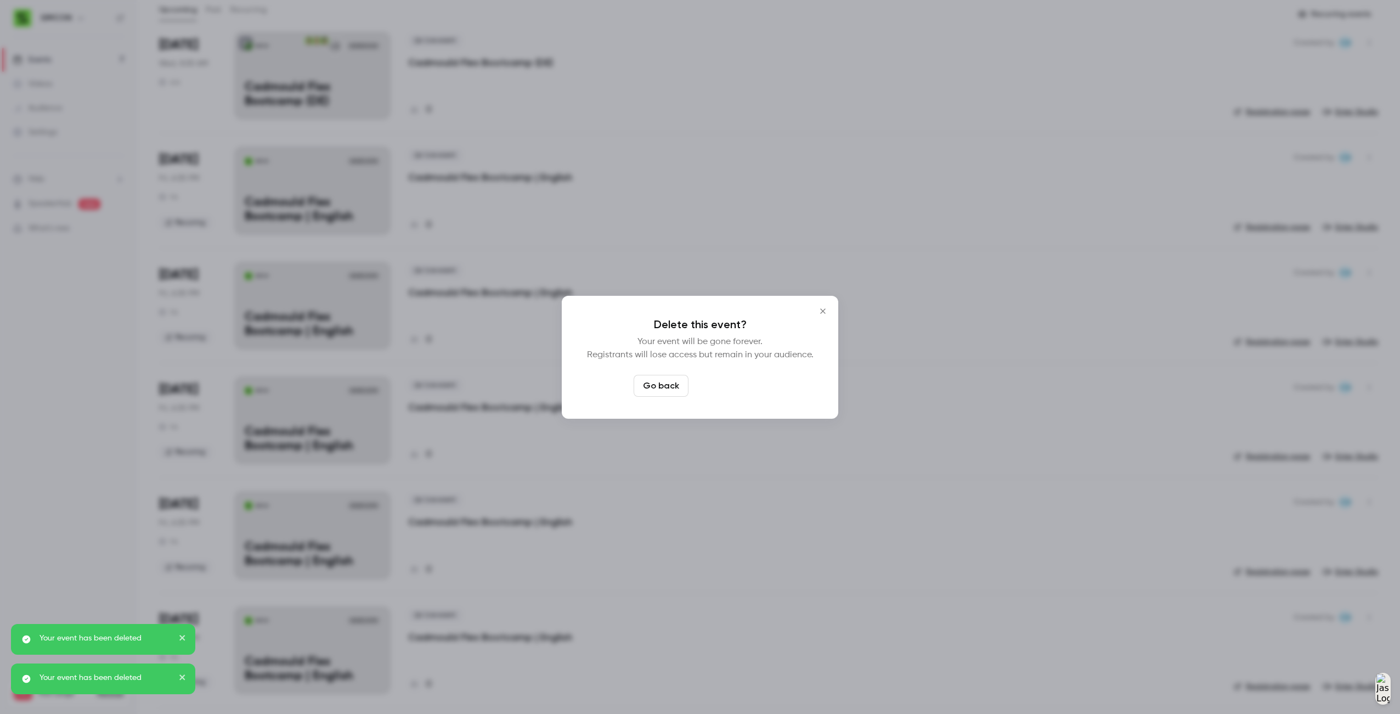
click at [729, 391] on button "Delete event" at bounding box center [730, 386] width 74 height 22
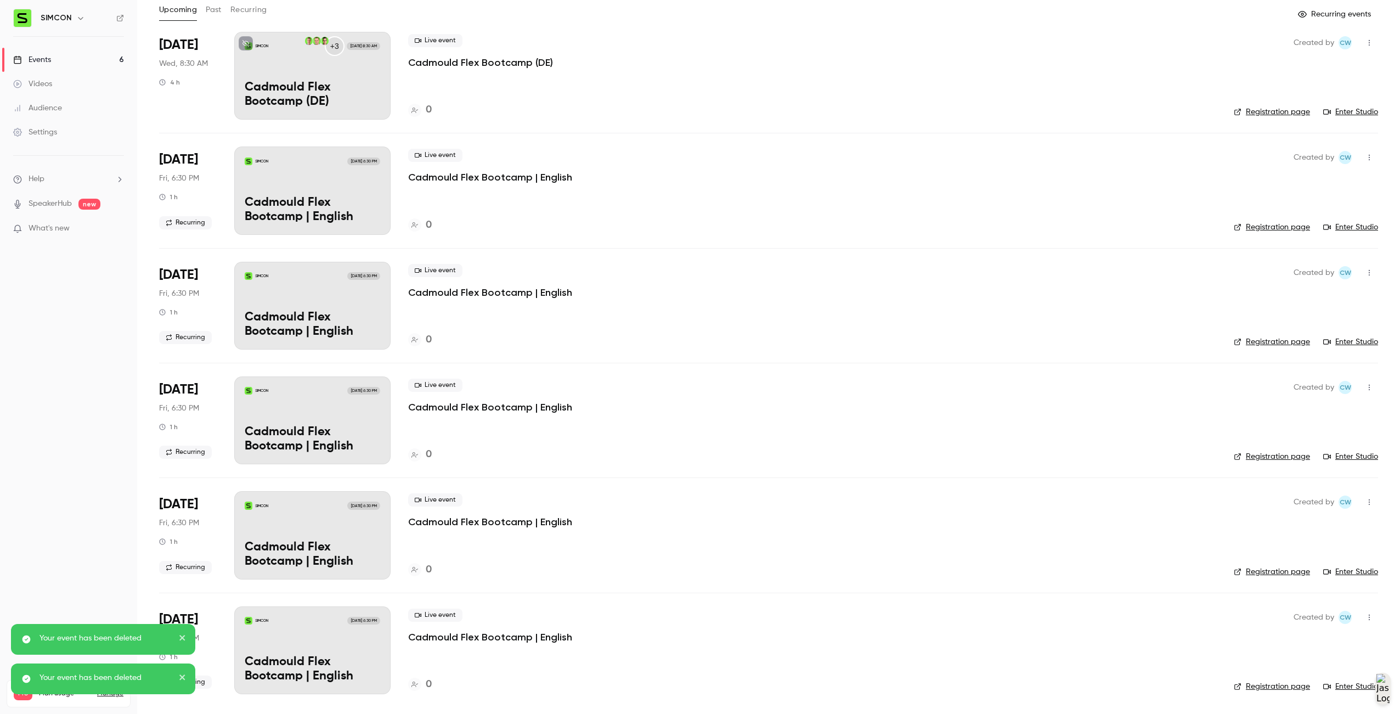
click at [1361, 617] on button "button" at bounding box center [1370, 617] width 18 height 18
click at [1316, 692] on div "Delete" at bounding box center [1318, 694] width 83 height 11
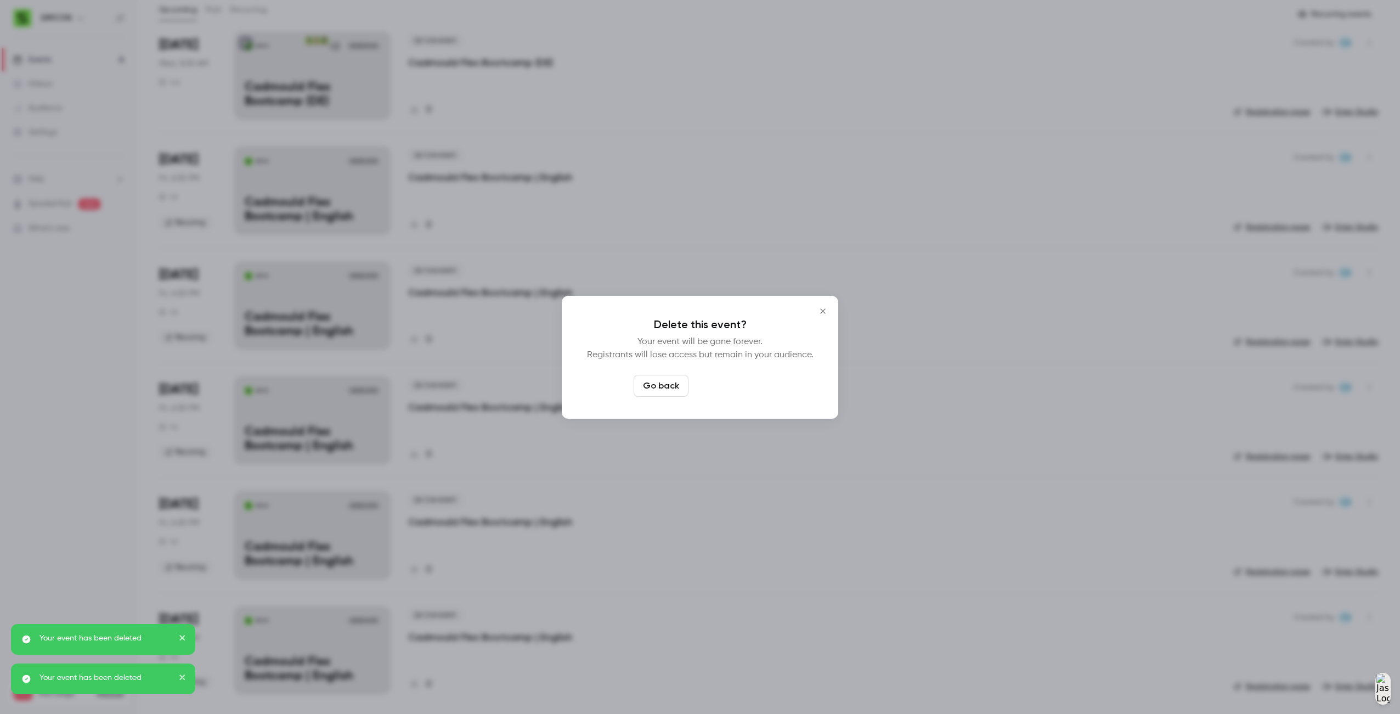
click at [755, 392] on button "Delete event" at bounding box center [730, 386] width 74 height 22
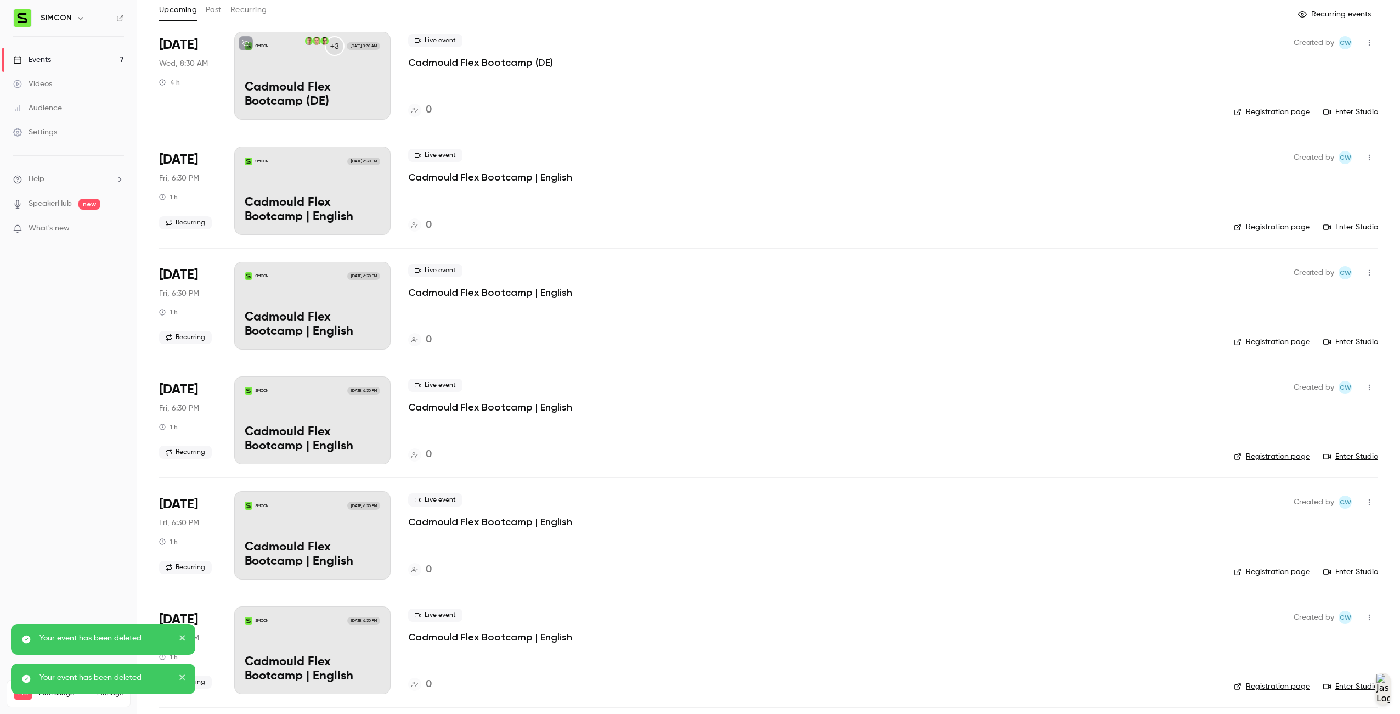
click at [1368, 622] on button "button" at bounding box center [1370, 617] width 18 height 18
click at [1341, 694] on div "Delete" at bounding box center [1318, 694] width 83 height 11
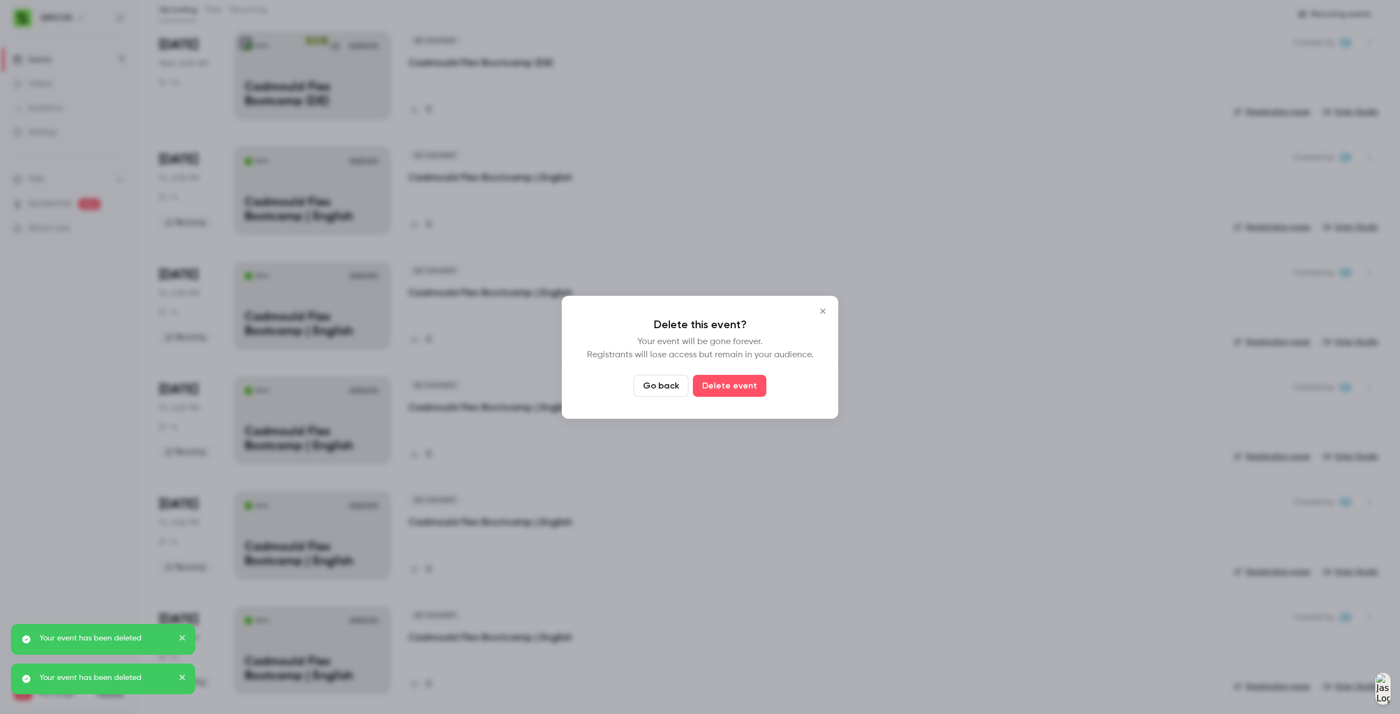
click at [733, 370] on div "Delete this event? Your event will be gone forever. Registrants will lose acces…" at bounding box center [700, 357] width 277 height 123
click at [731, 375] on button "Delete event" at bounding box center [730, 386] width 74 height 22
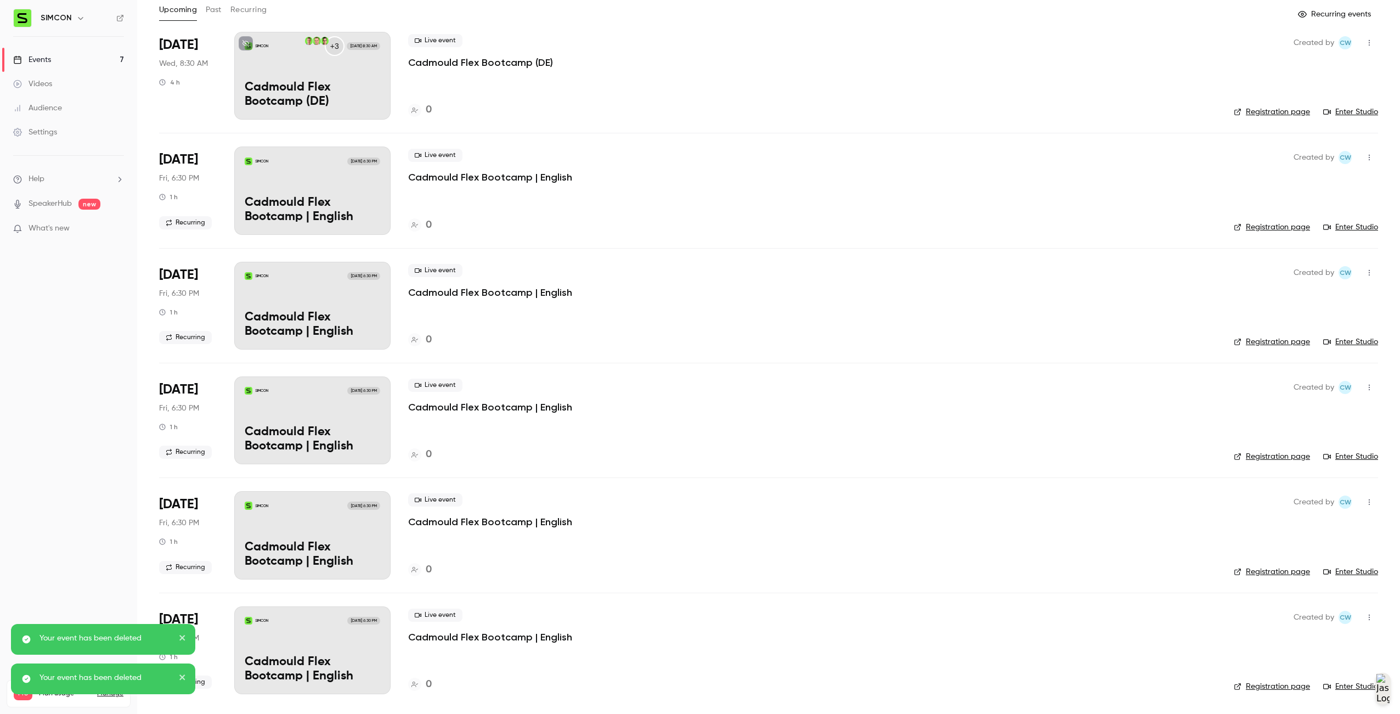
click at [1365, 619] on icon "button" at bounding box center [1369, 617] width 9 height 8
click at [1327, 685] on li "Delete" at bounding box center [1310, 694] width 119 height 29
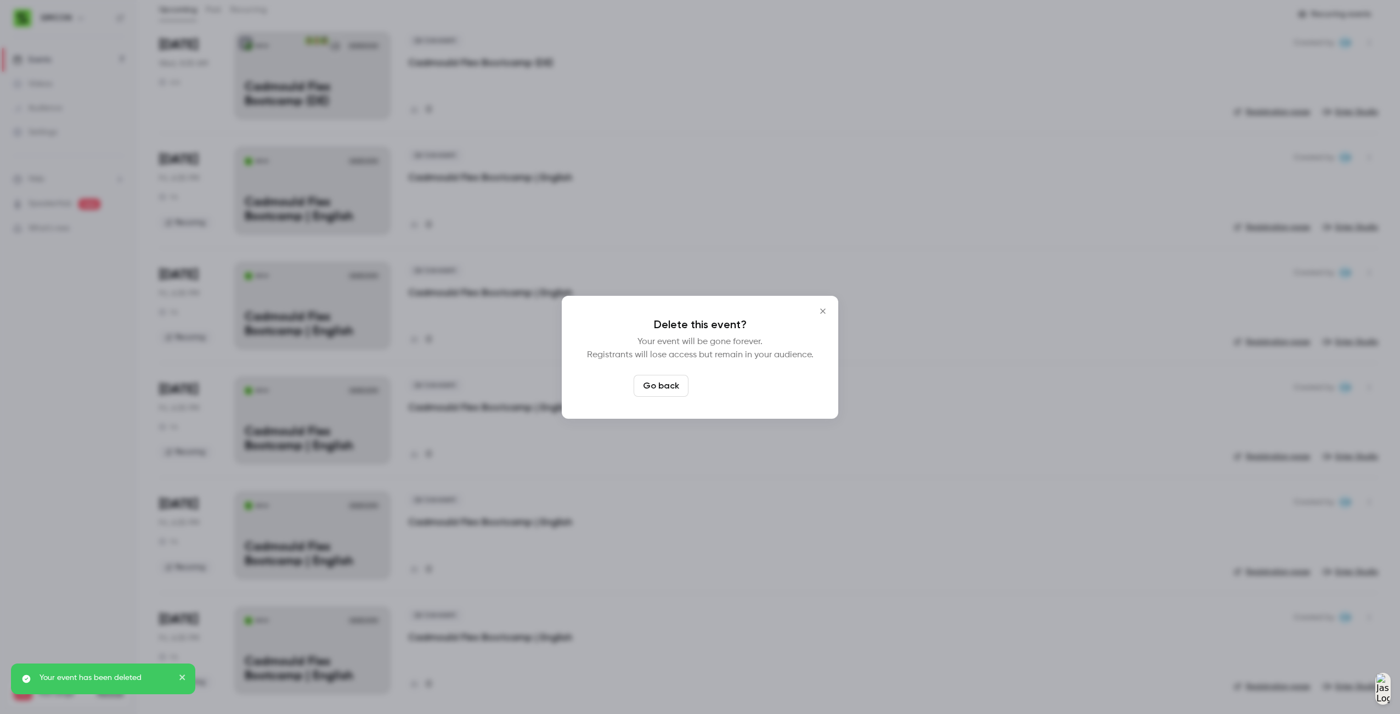
click at [715, 384] on button "Delete event" at bounding box center [730, 386] width 74 height 22
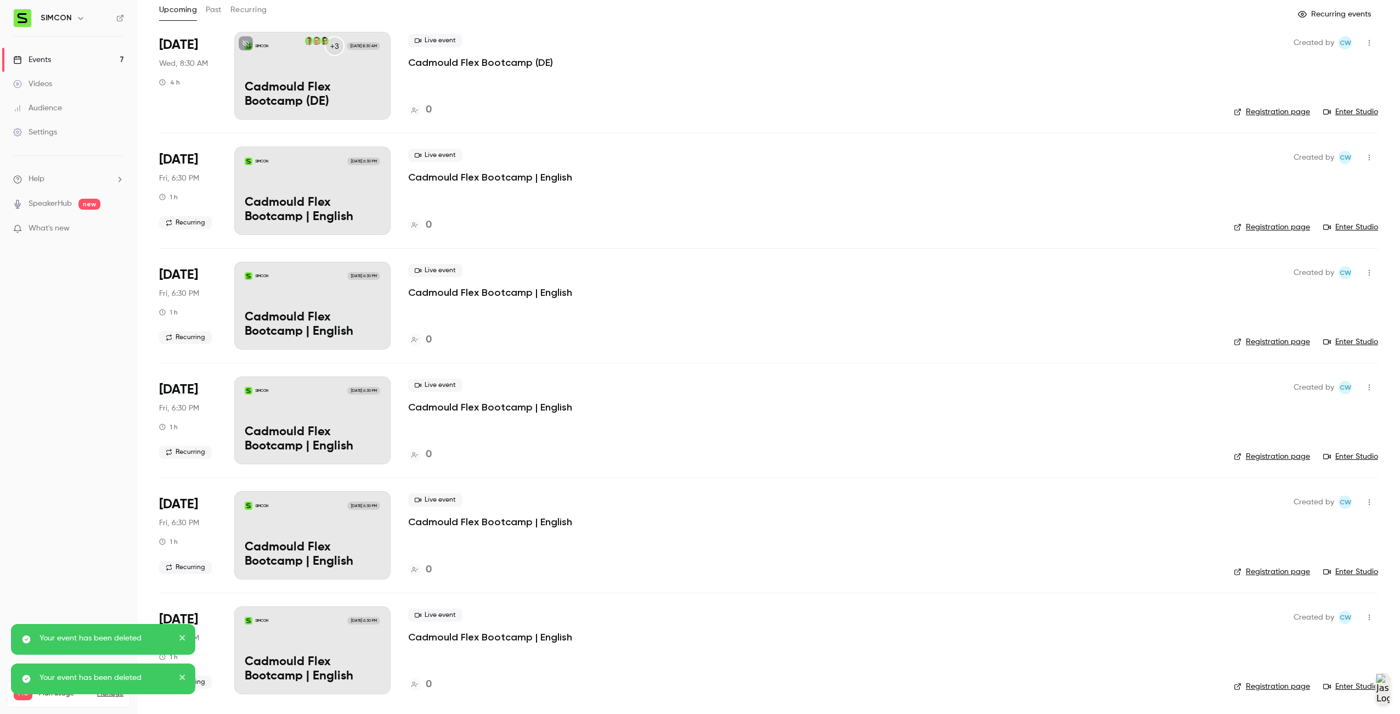
click at [1366, 617] on button "button" at bounding box center [1370, 617] width 18 height 18
drag, startPoint x: 1321, startPoint y: 697, endPoint x: 1320, endPoint y: 691, distance: 6.3
click at [1320, 691] on div "Delete" at bounding box center [1318, 694] width 83 height 11
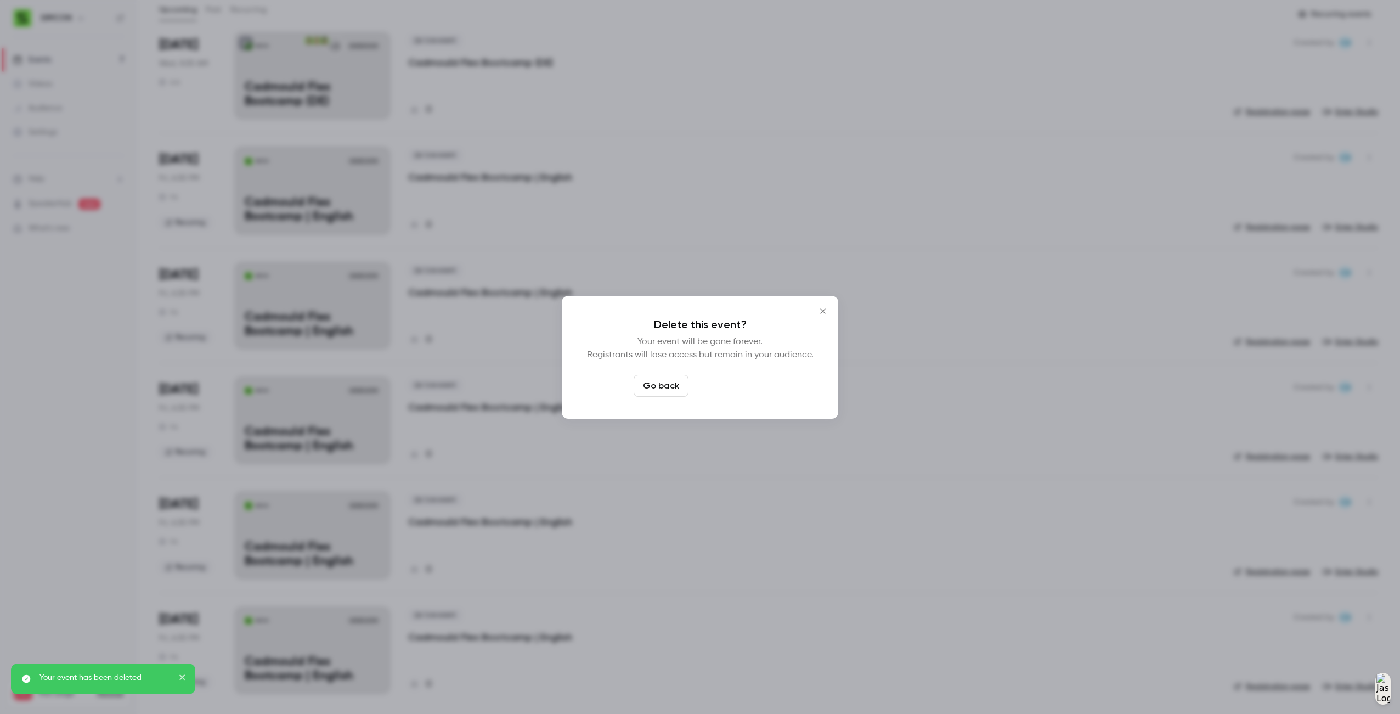
click at [763, 394] on button "Delete event" at bounding box center [730, 386] width 74 height 22
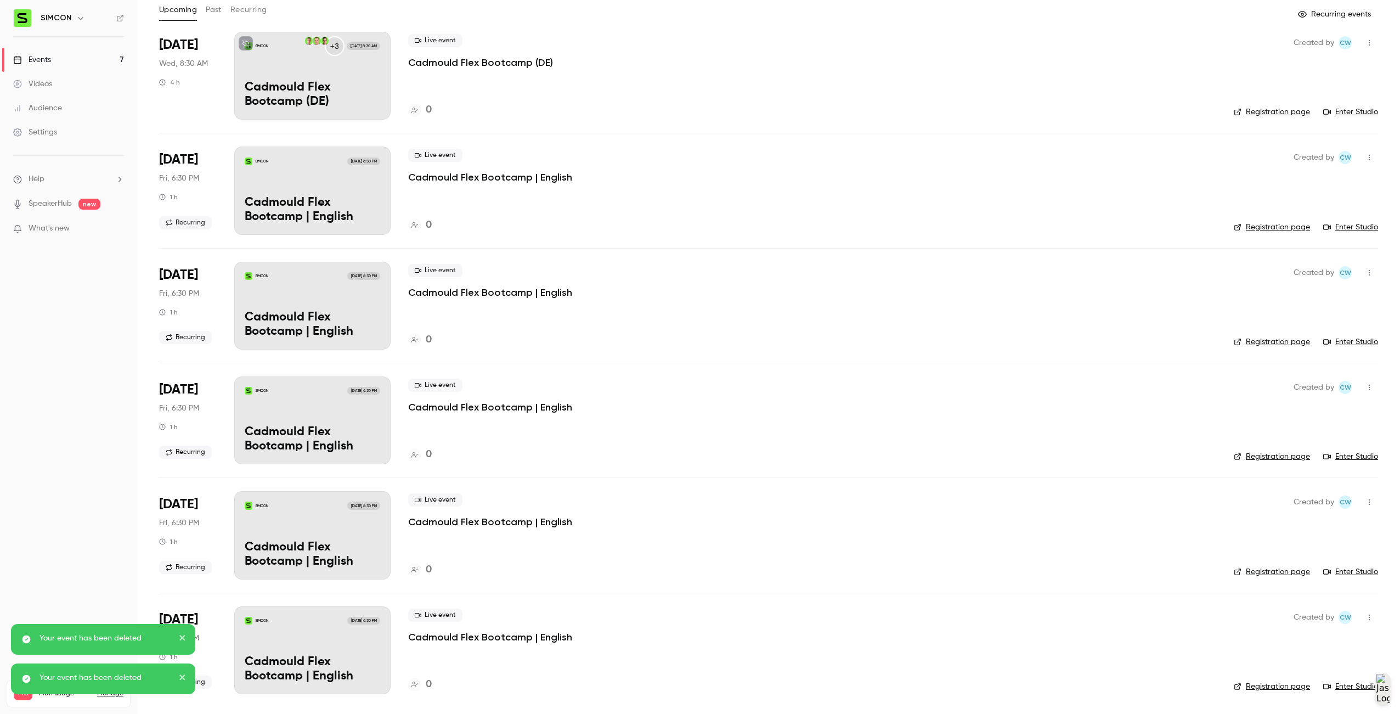
click at [1365, 617] on icon "button" at bounding box center [1369, 617] width 9 height 8
click at [1317, 692] on div "Delete" at bounding box center [1318, 694] width 83 height 11
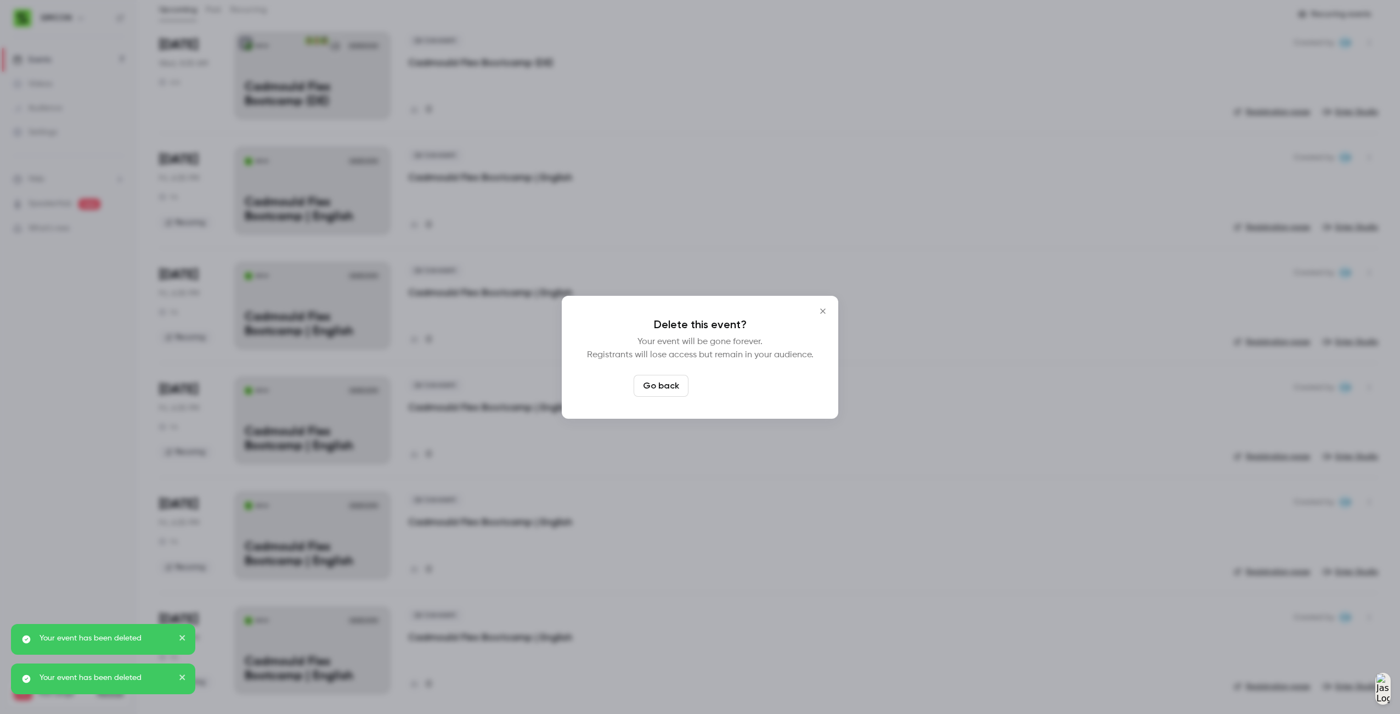
click at [749, 387] on button "Delete event" at bounding box center [730, 386] width 74 height 22
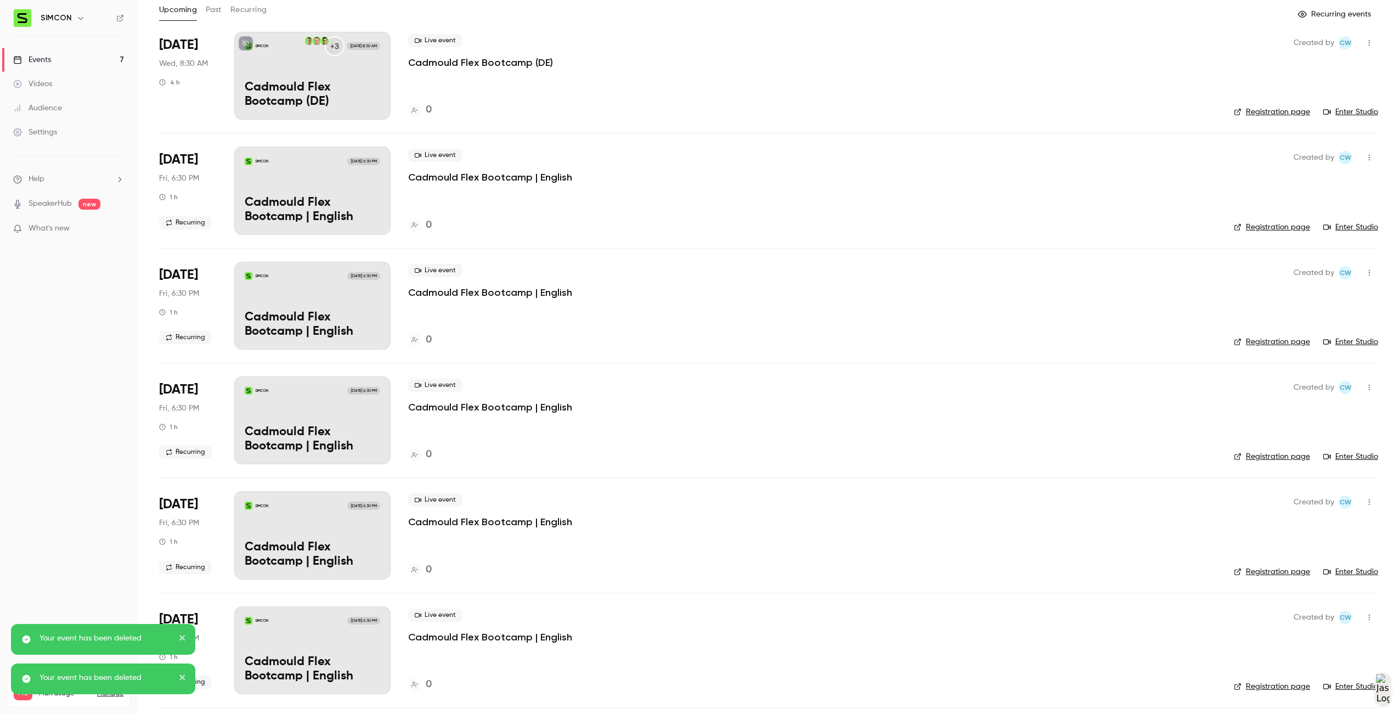
click at [1365, 617] on icon "button" at bounding box center [1369, 617] width 9 height 8
click at [1318, 687] on li "Delete" at bounding box center [1310, 694] width 119 height 29
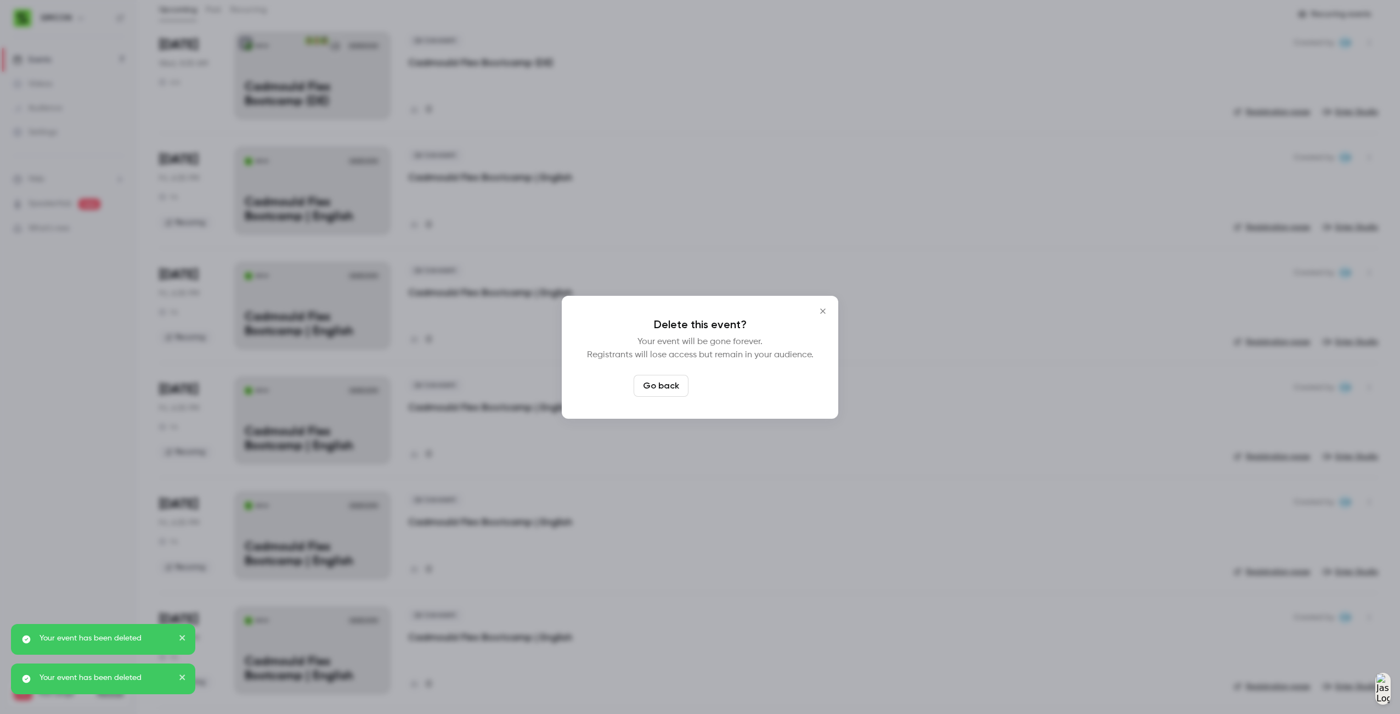
click at [711, 379] on button "Delete event" at bounding box center [730, 386] width 74 height 22
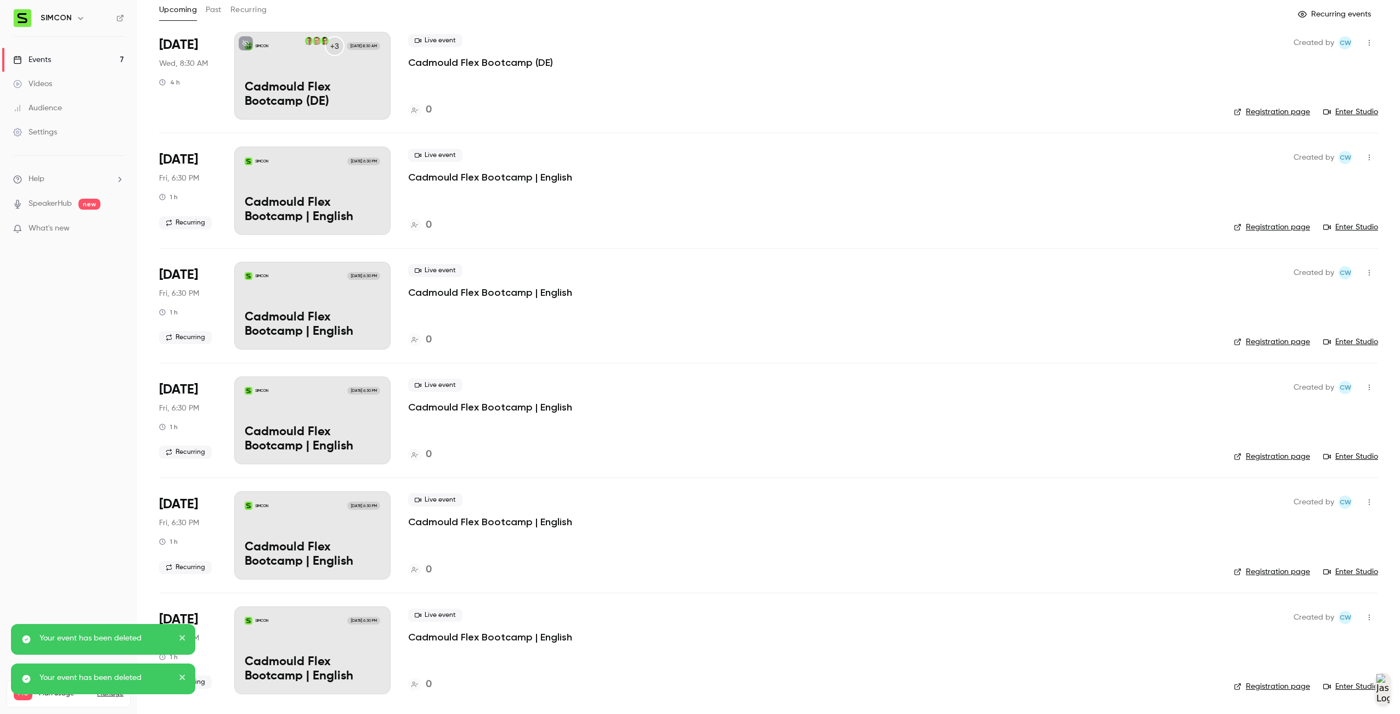
click at [1365, 618] on icon "button" at bounding box center [1369, 617] width 9 height 8
click at [1311, 686] on li "Delete" at bounding box center [1310, 694] width 119 height 29
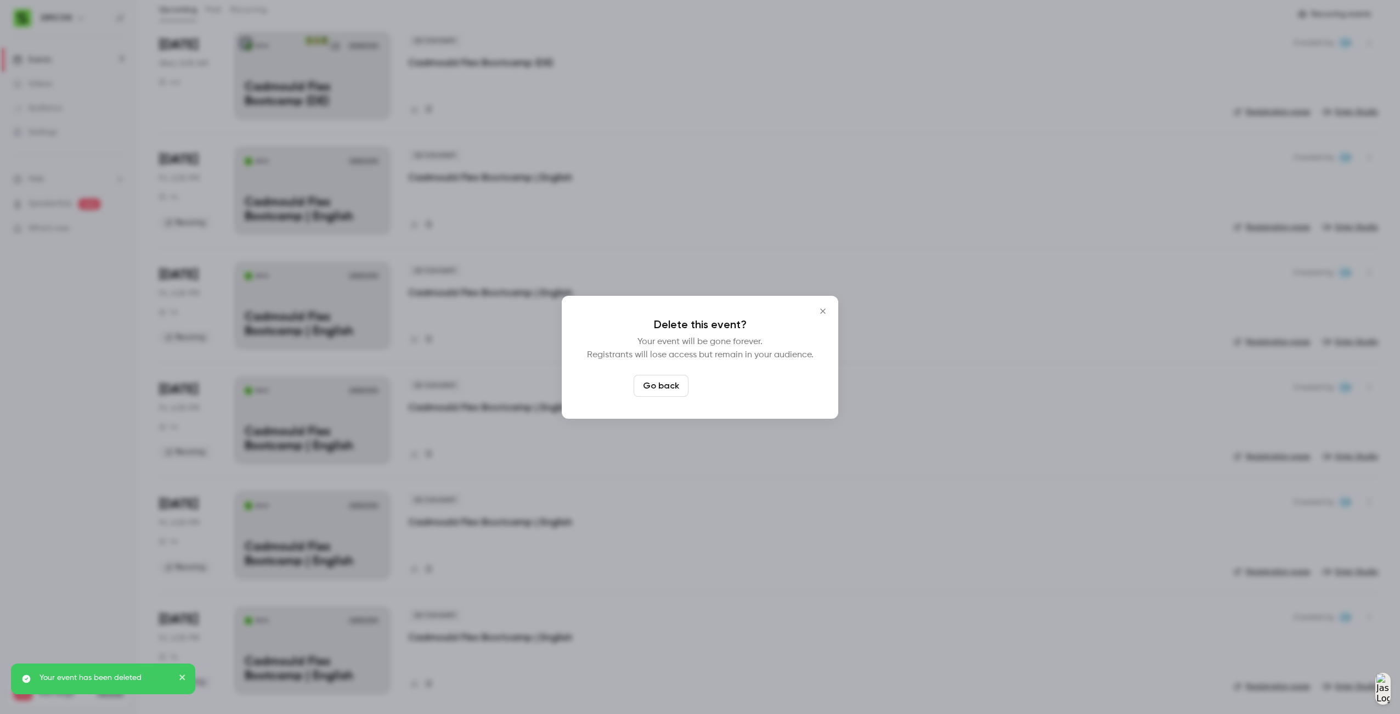
click at [751, 393] on button "Delete event" at bounding box center [730, 386] width 74 height 22
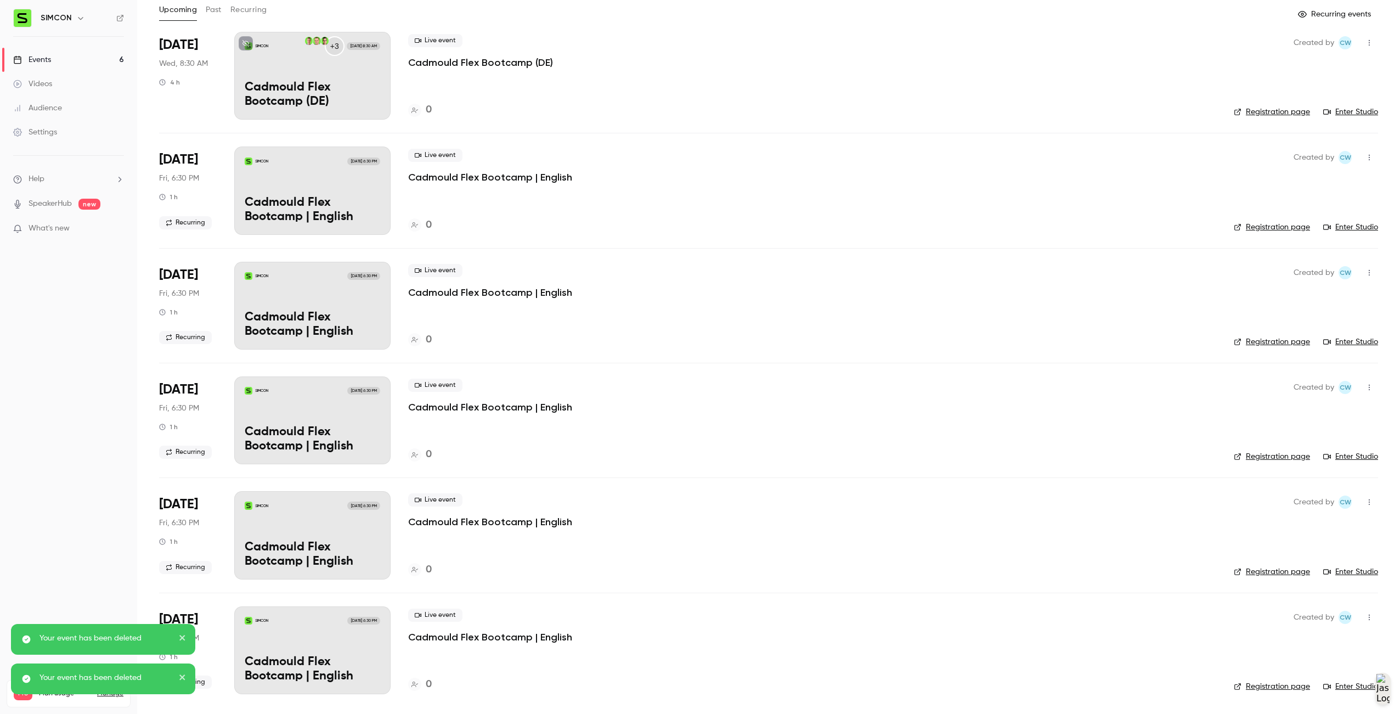
click at [1366, 611] on button "button" at bounding box center [1370, 617] width 18 height 18
click at [1319, 686] on li "Delete" at bounding box center [1310, 694] width 119 height 29
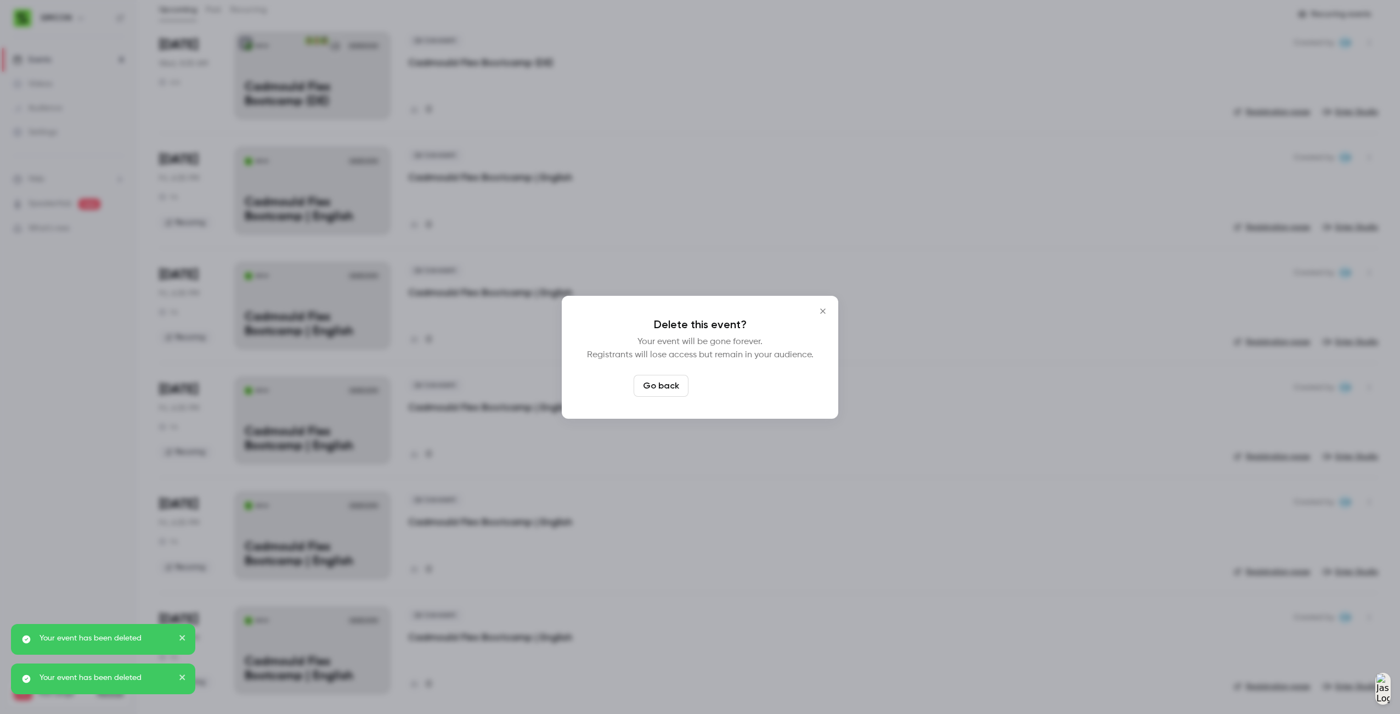
click at [737, 394] on button "Delete event" at bounding box center [730, 386] width 74 height 22
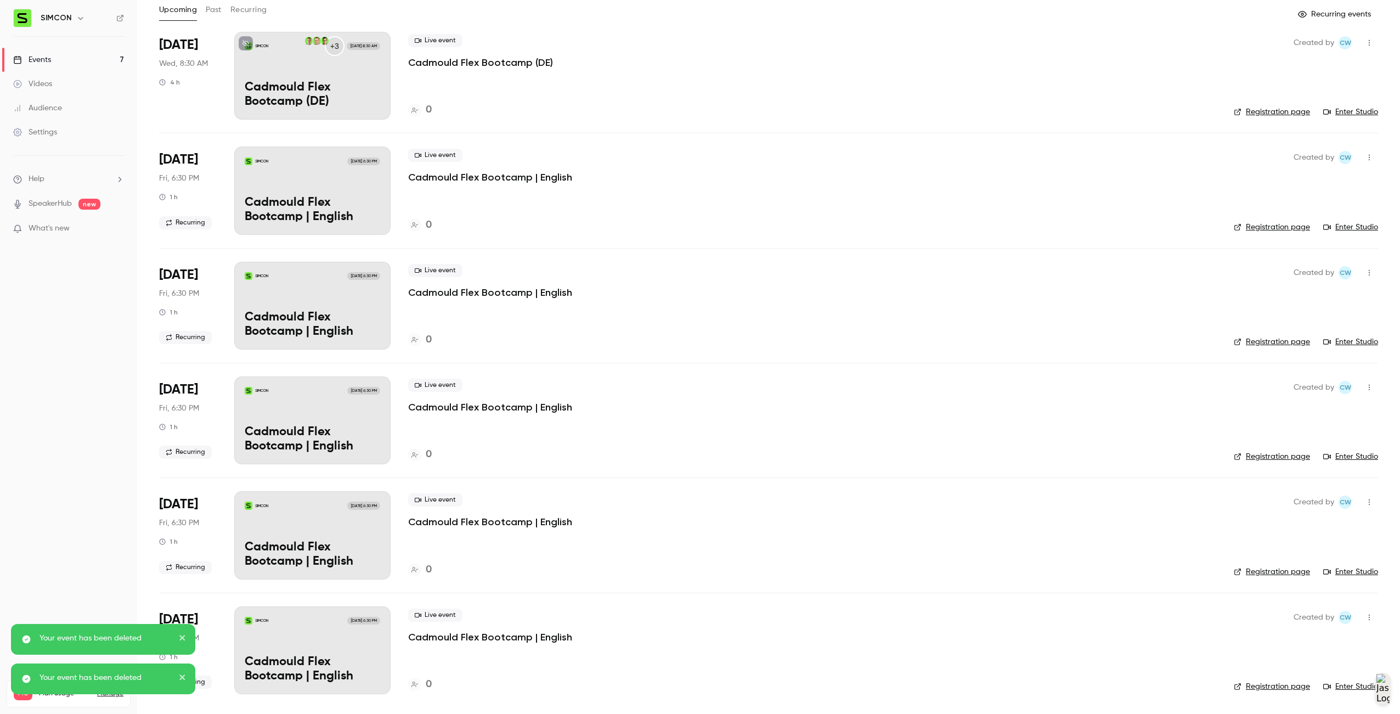
click at [1371, 624] on main "Search for videos or events New video Schedule Events Upcoming Past Recurring R…" at bounding box center [768, 357] width 1263 height 714
click at [1365, 615] on icon "button" at bounding box center [1369, 617] width 9 height 8
click at [1336, 691] on div "Delete" at bounding box center [1318, 694] width 83 height 11
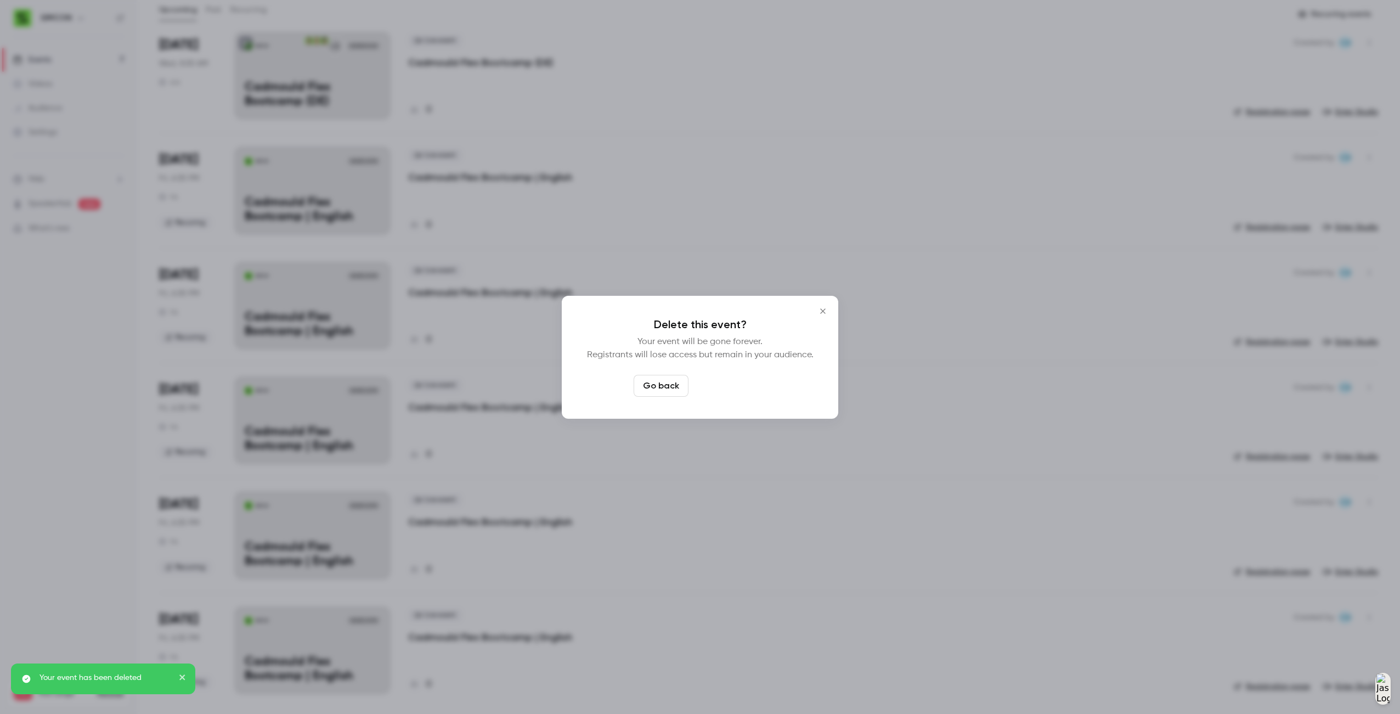
click at [743, 389] on button "Delete event" at bounding box center [730, 386] width 74 height 22
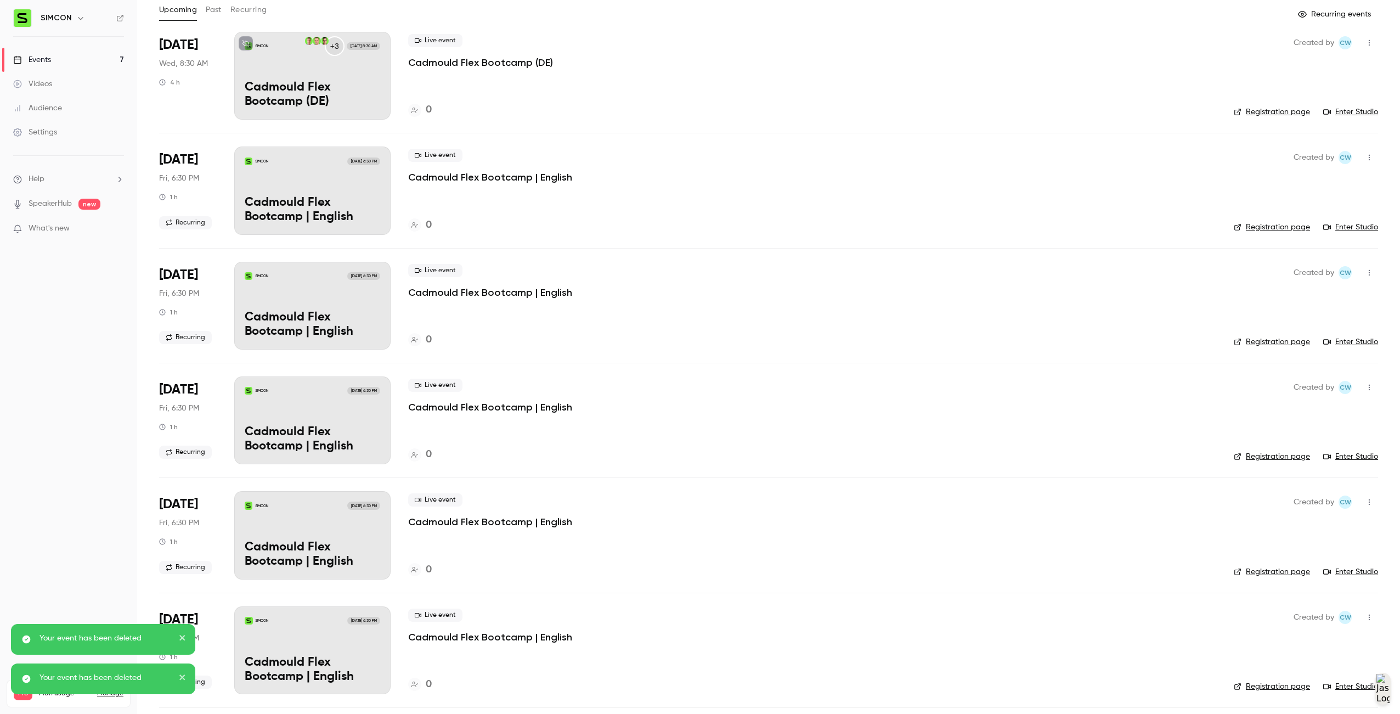
click at [1365, 616] on icon "button" at bounding box center [1369, 617] width 9 height 8
click at [1329, 687] on li "Delete" at bounding box center [1310, 694] width 119 height 29
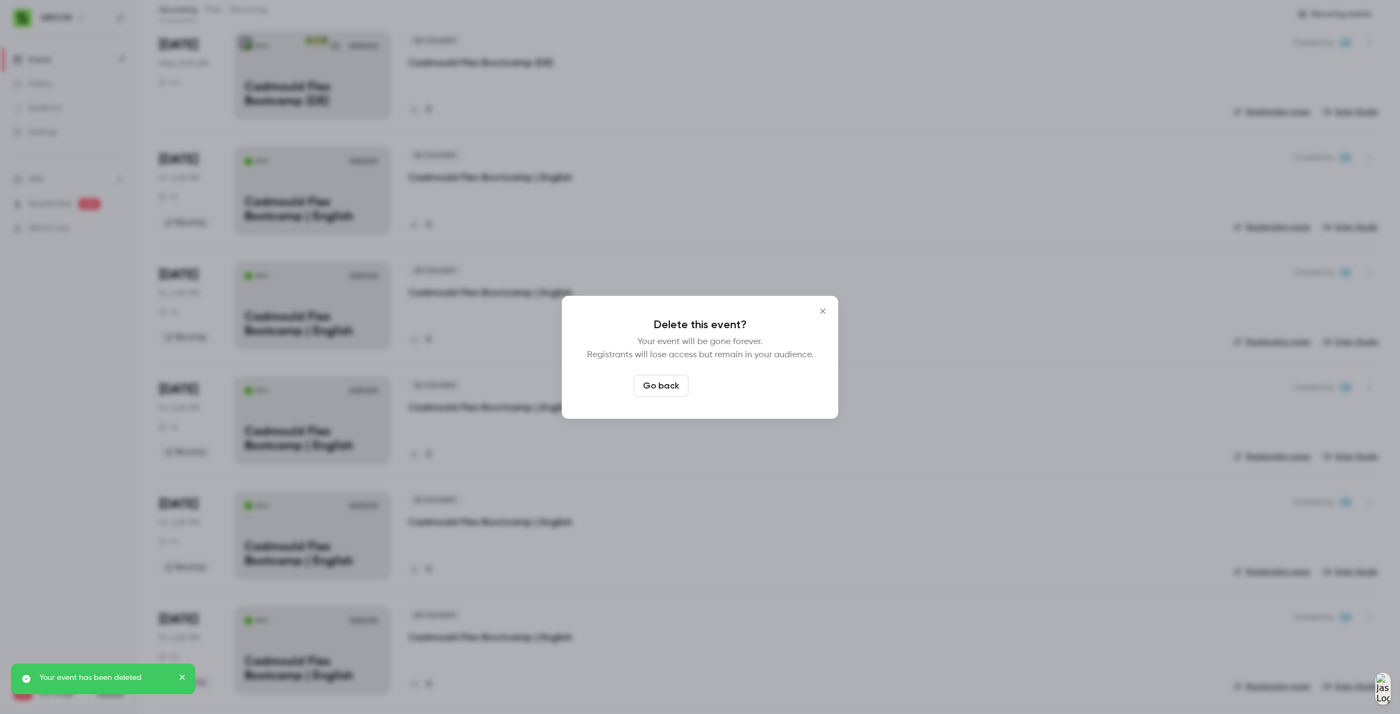
click at [746, 376] on button "Delete event" at bounding box center [730, 386] width 74 height 22
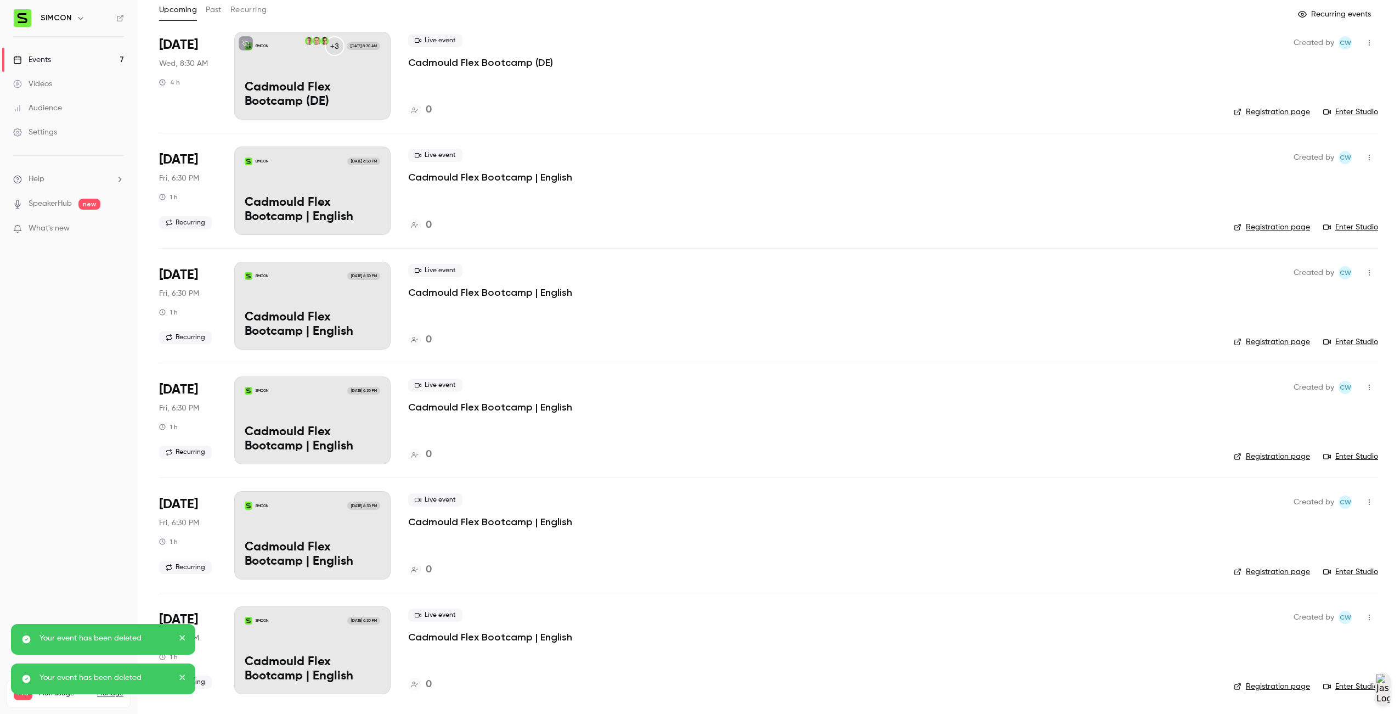
click at [1361, 620] on button "button" at bounding box center [1370, 617] width 18 height 18
click at [1312, 696] on div "Delete" at bounding box center [1318, 694] width 83 height 11
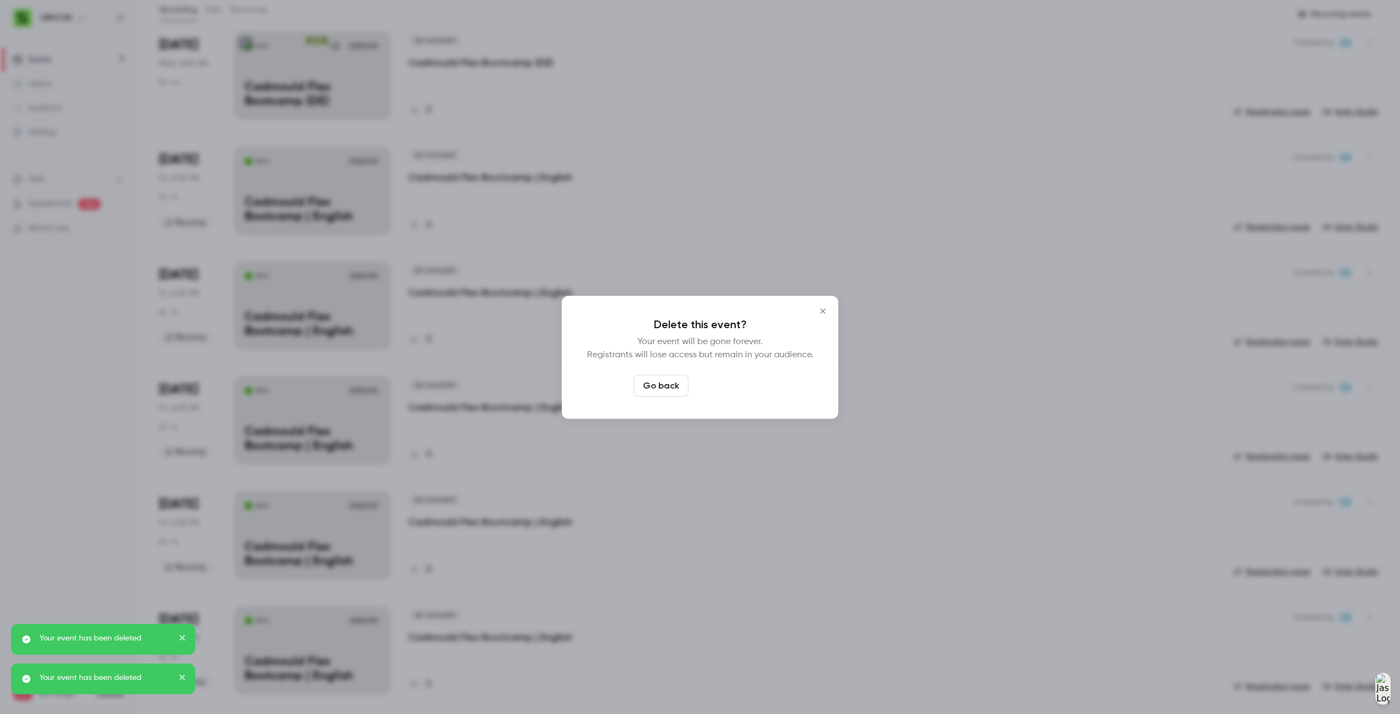
click at [734, 388] on button "Delete event" at bounding box center [730, 386] width 74 height 22
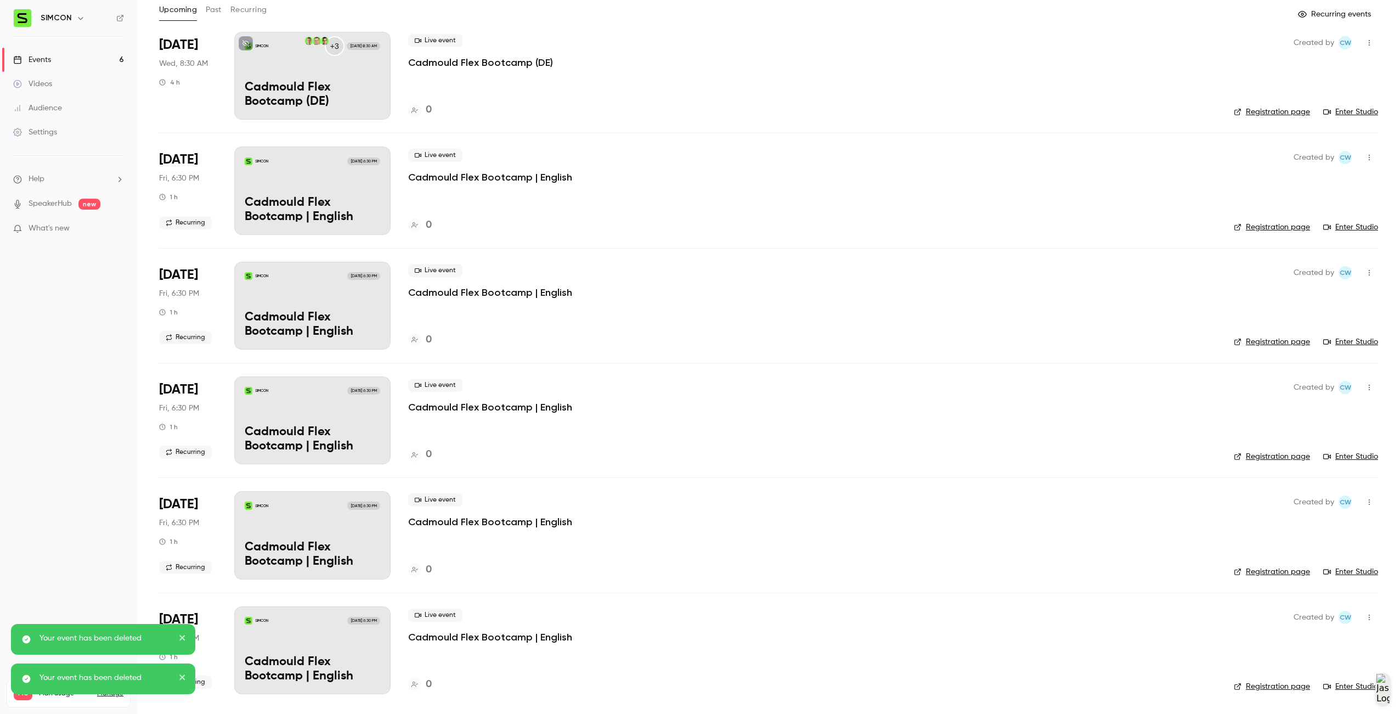
click at [1361, 613] on button "button" at bounding box center [1370, 617] width 18 height 18
click at [1318, 686] on li "Delete" at bounding box center [1310, 694] width 119 height 29
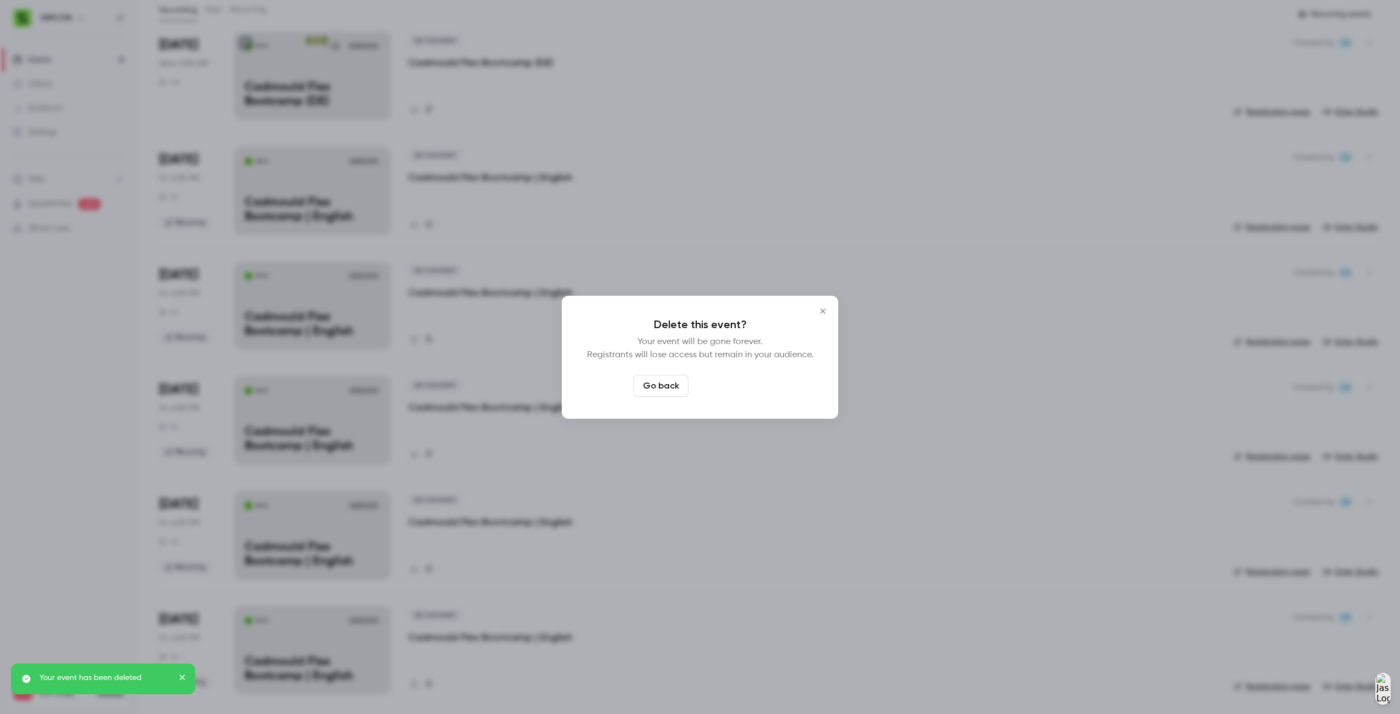
click at [728, 386] on button "Delete event" at bounding box center [730, 386] width 74 height 22
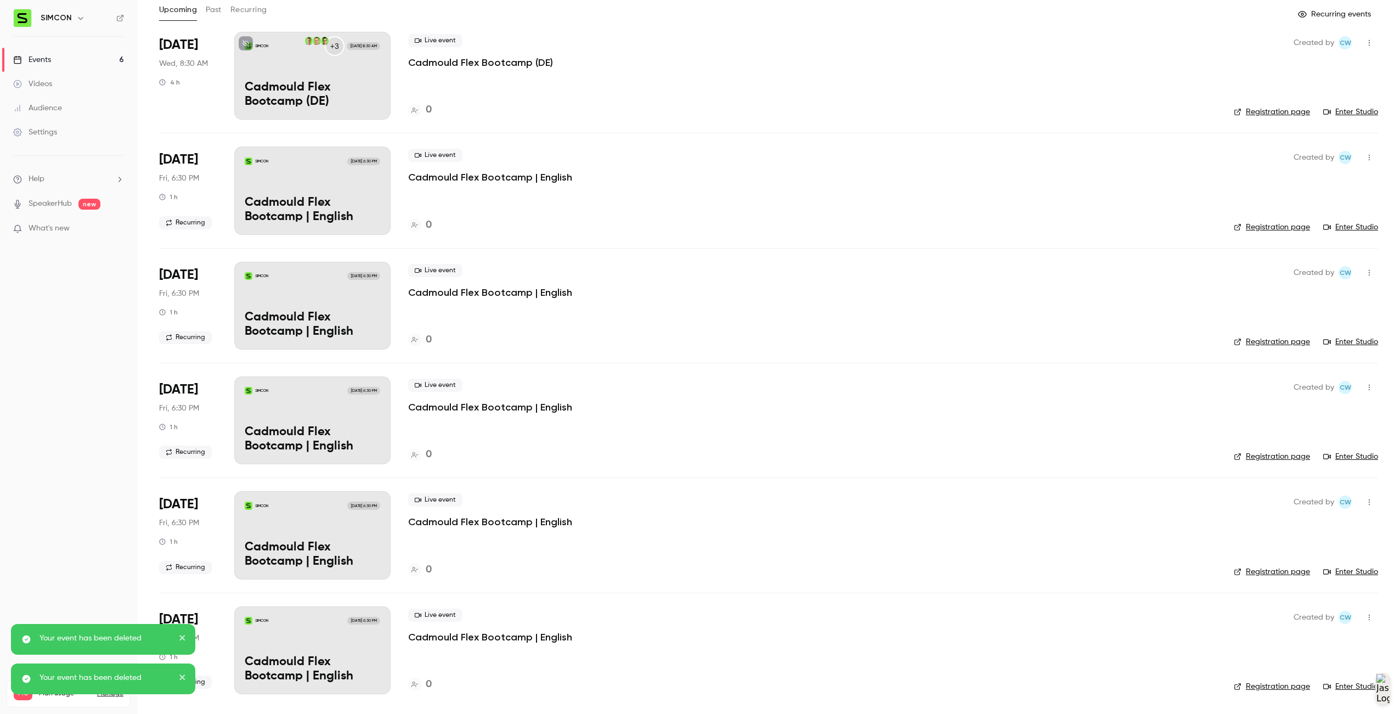
click at [1365, 616] on icon "button" at bounding box center [1369, 617] width 9 height 8
click at [1306, 691] on div "Delete" at bounding box center [1318, 694] width 83 height 11
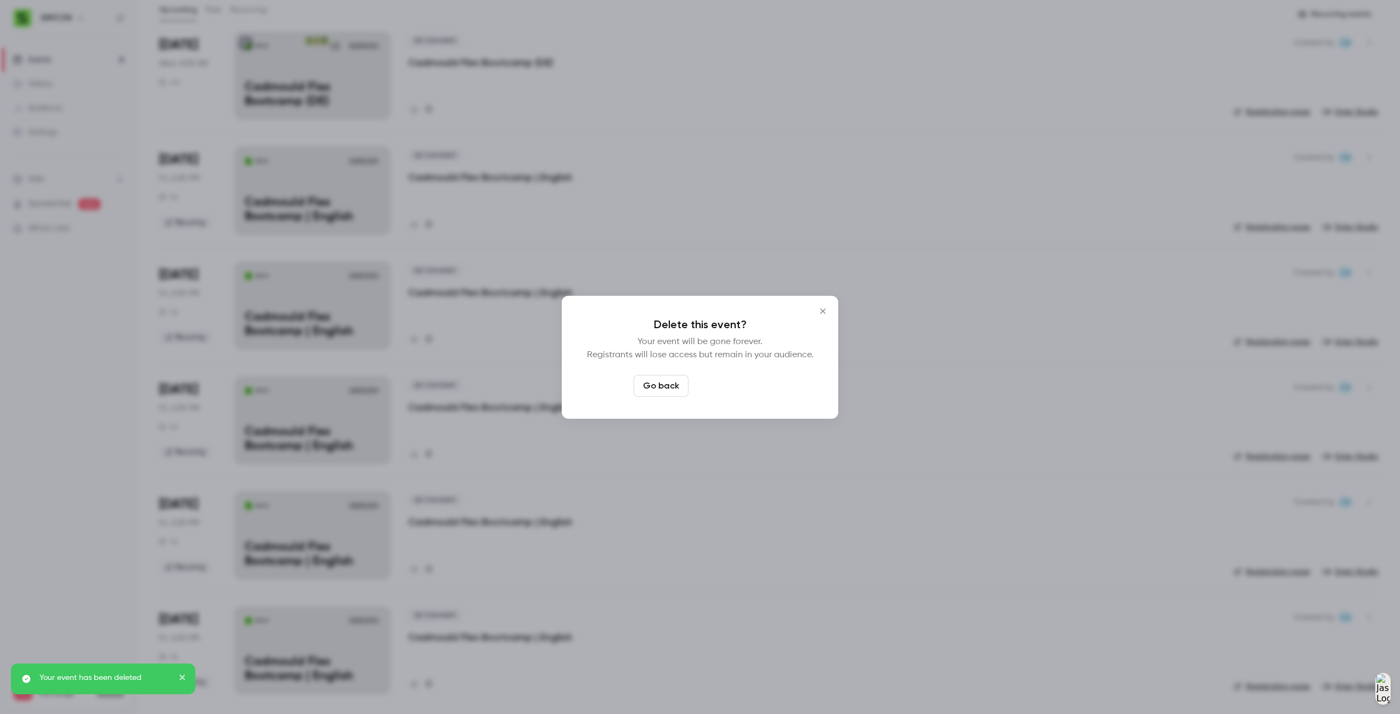
click at [729, 388] on button "Delete event" at bounding box center [730, 386] width 74 height 22
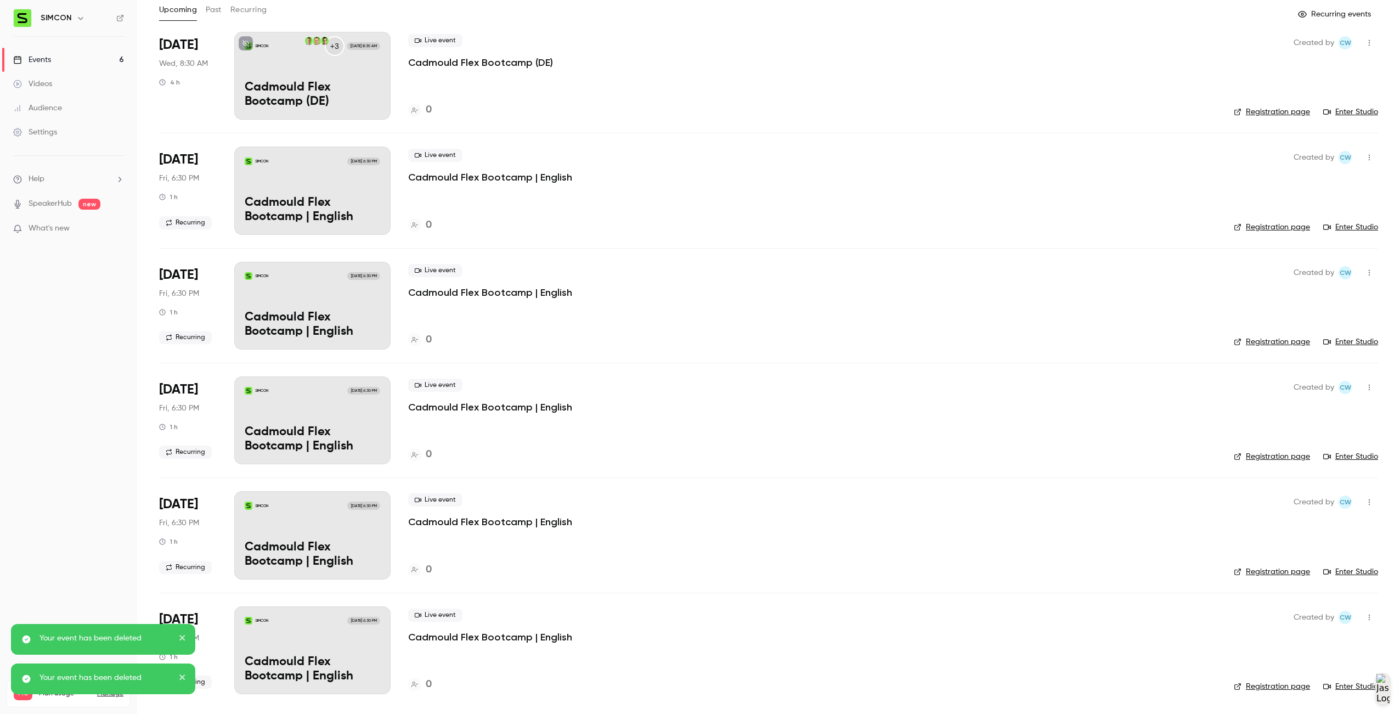
click at [1369, 617] on button "button" at bounding box center [1370, 617] width 18 height 18
click at [1310, 688] on li "Delete" at bounding box center [1310, 694] width 119 height 29
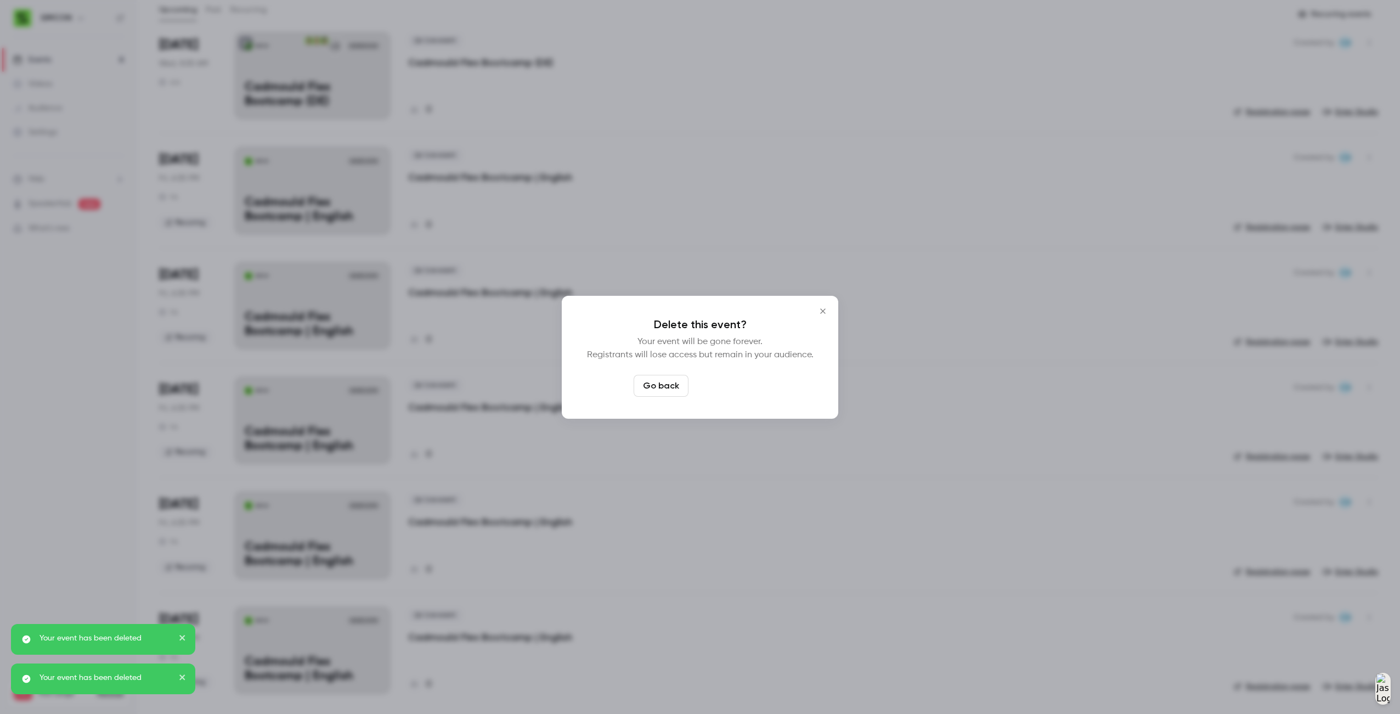
click at [753, 387] on button "Delete event" at bounding box center [730, 386] width 74 height 22
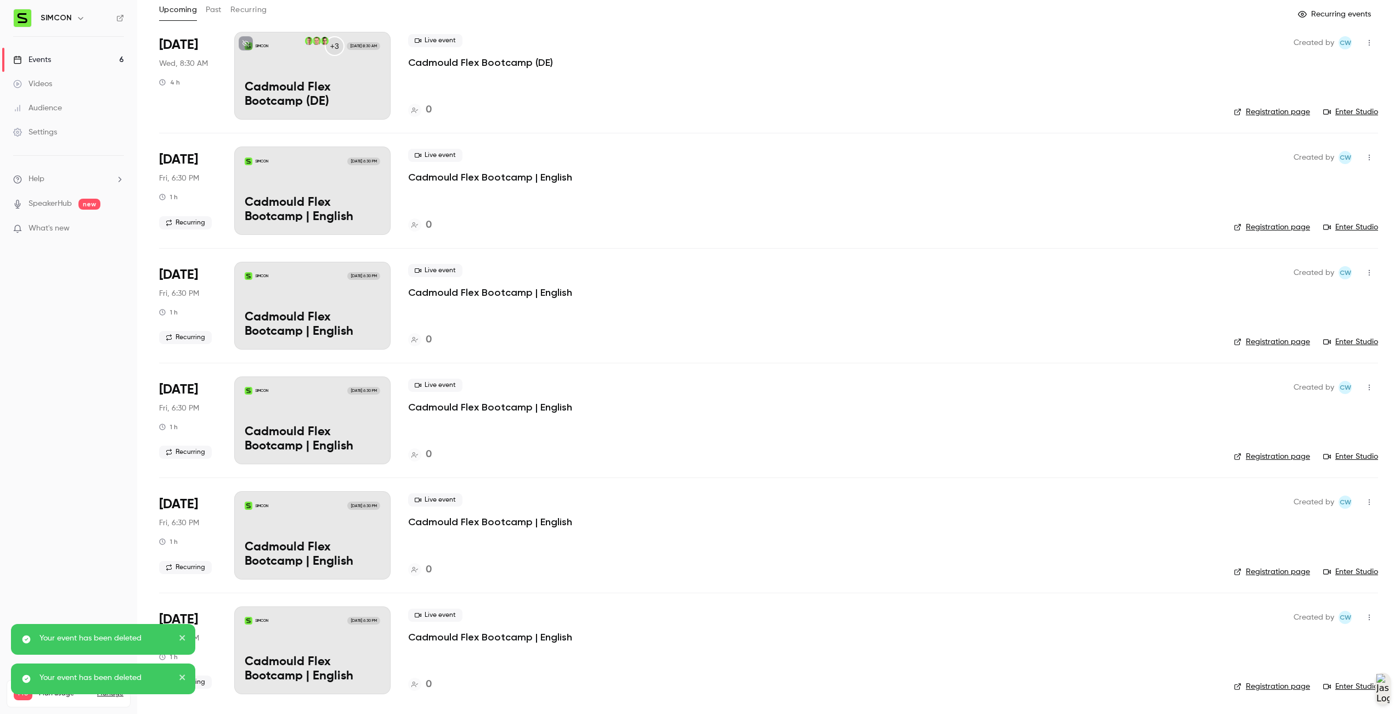
click at [1365, 619] on icon "button" at bounding box center [1369, 617] width 9 height 8
click at [1281, 691] on div "Delete" at bounding box center [1318, 694] width 83 height 11
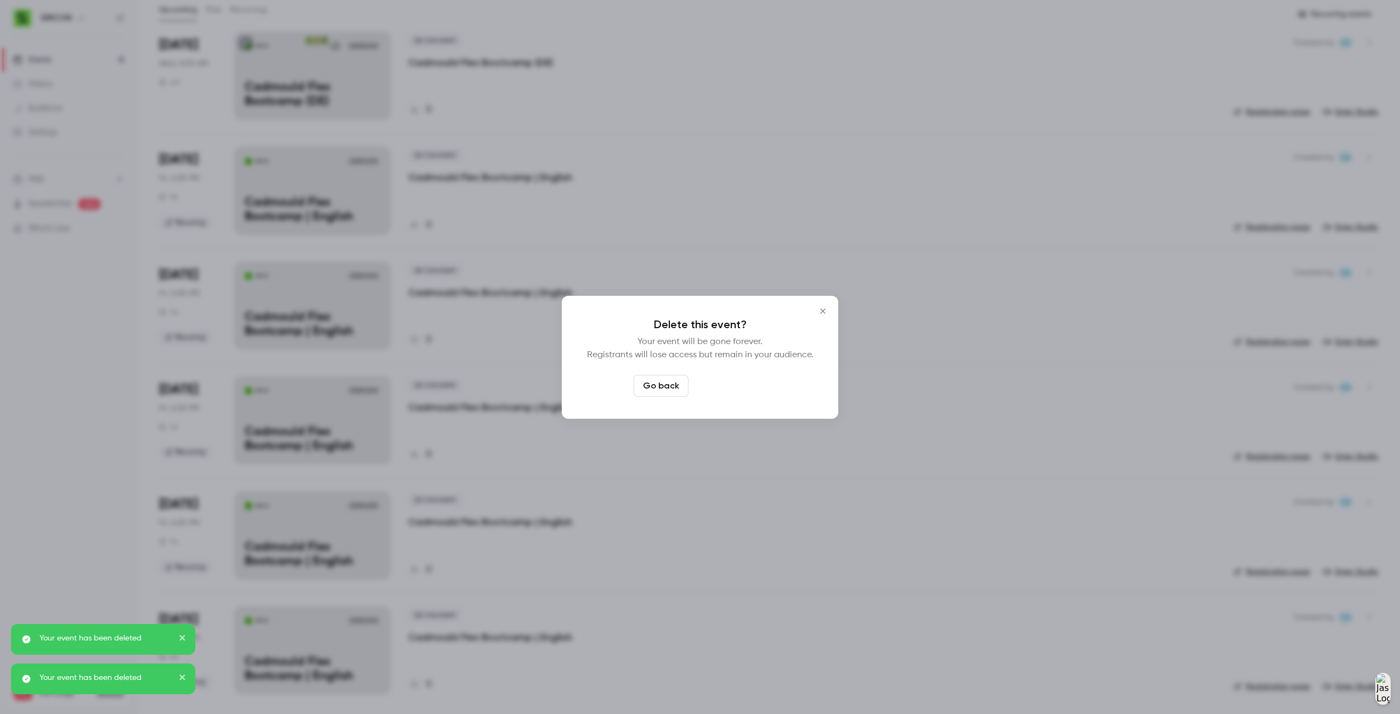
click at [747, 379] on button "Delete event" at bounding box center [730, 386] width 74 height 22
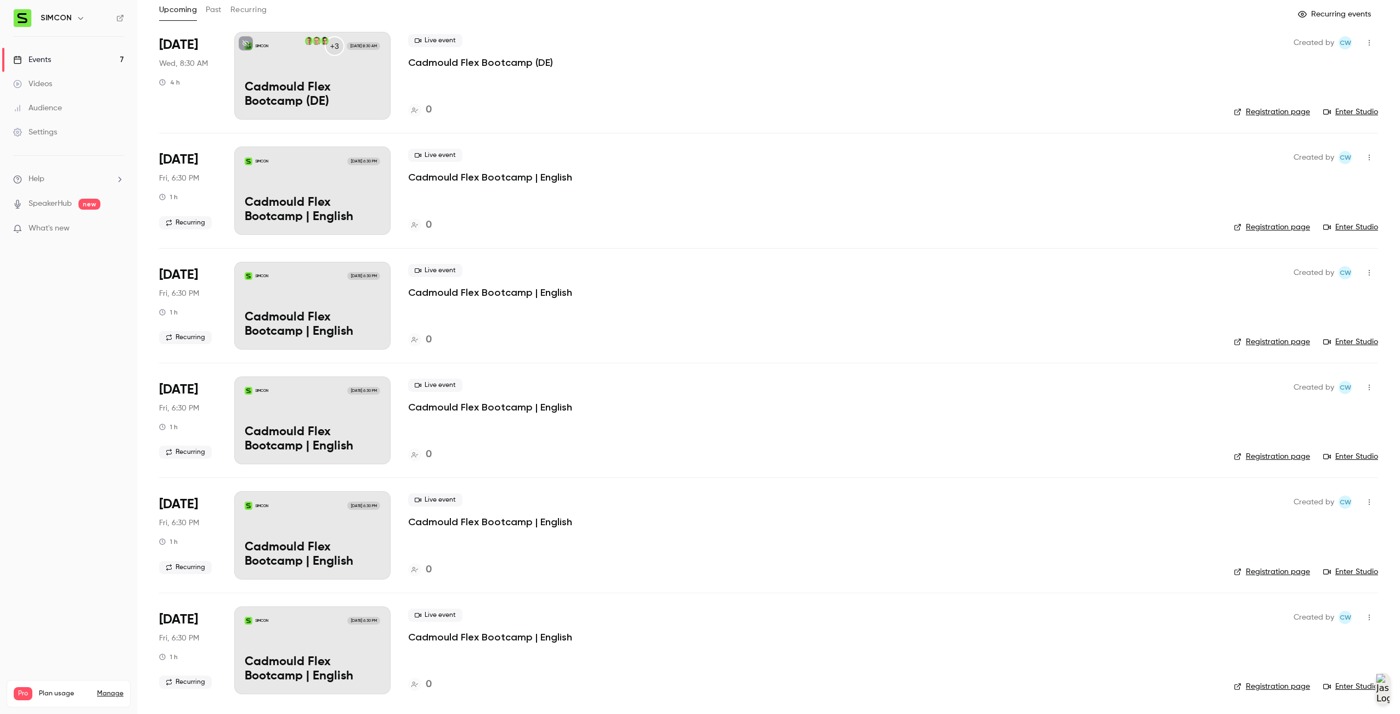
click at [1351, 614] on div "Created by CW" at bounding box center [1336, 617] width 84 height 18
click at [1361, 612] on button "button" at bounding box center [1370, 617] width 18 height 18
click at [1311, 684] on li "Delete" at bounding box center [1310, 694] width 119 height 29
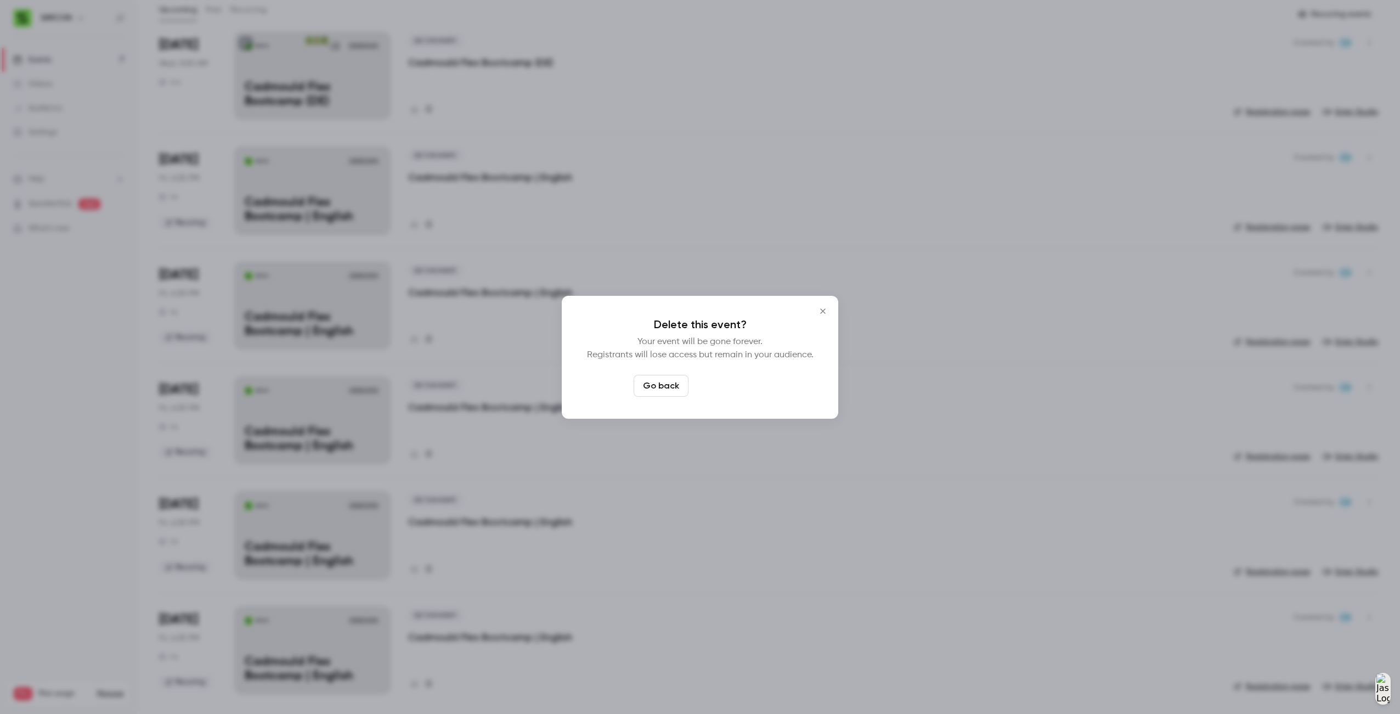
click at [724, 379] on button "Delete event" at bounding box center [730, 386] width 74 height 22
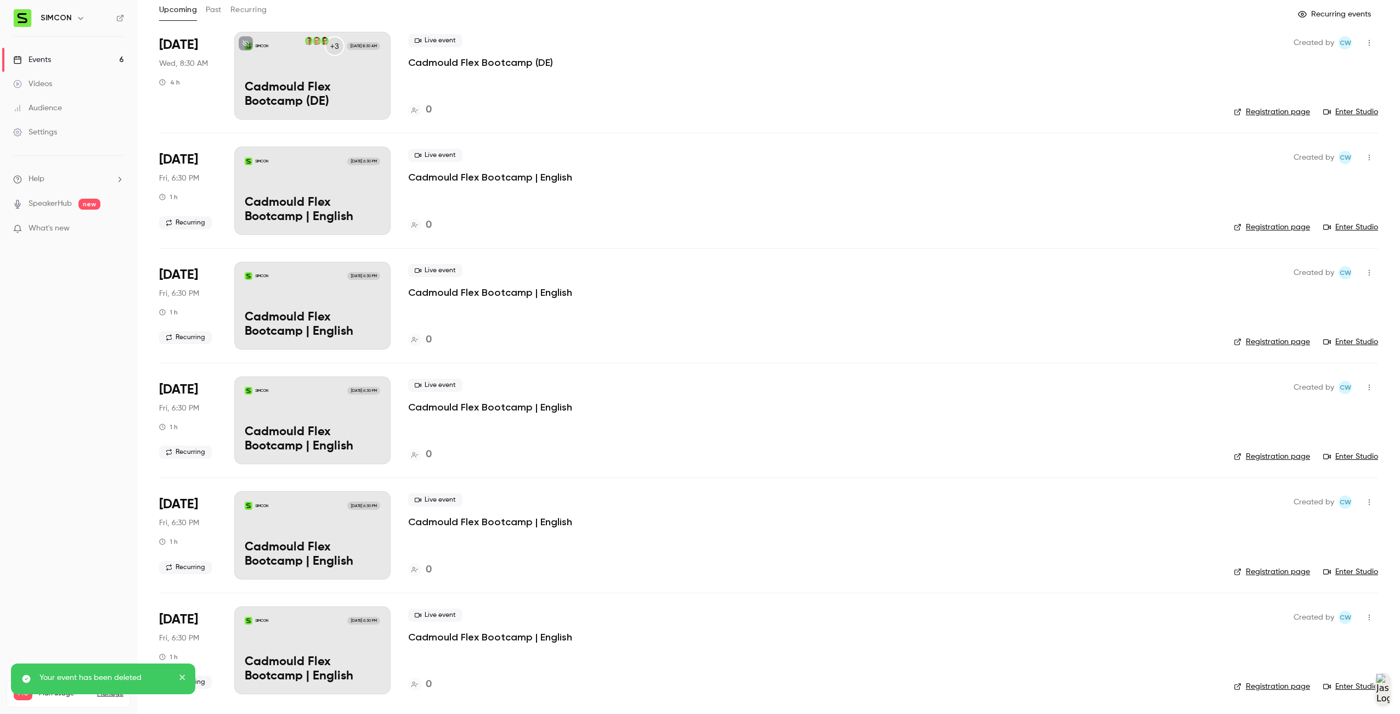
click at [1365, 621] on icon "button" at bounding box center [1369, 617] width 9 height 8
click at [1338, 698] on li "Delete" at bounding box center [1310, 694] width 119 height 29
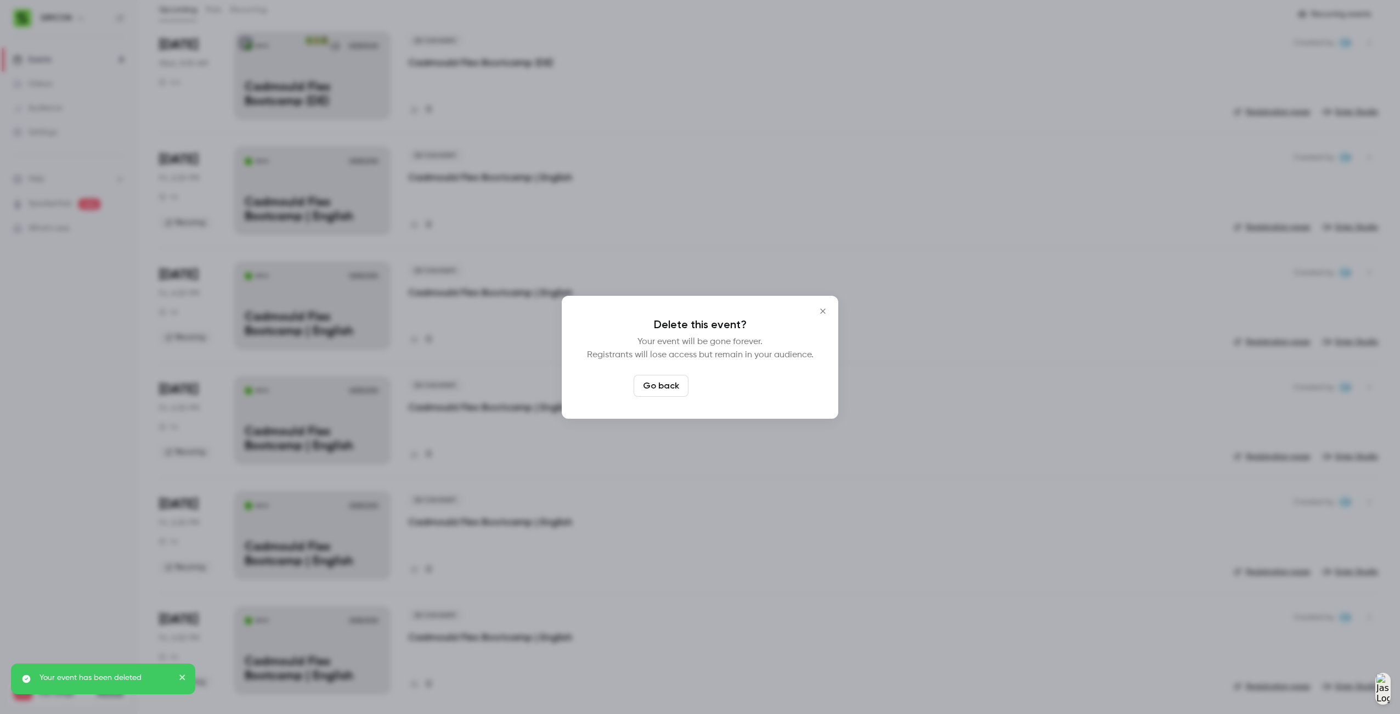
drag, startPoint x: 749, startPoint y: 387, endPoint x: 957, endPoint y: 438, distance: 214.2
click at [749, 386] on button "Delete event" at bounding box center [730, 386] width 74 height 22
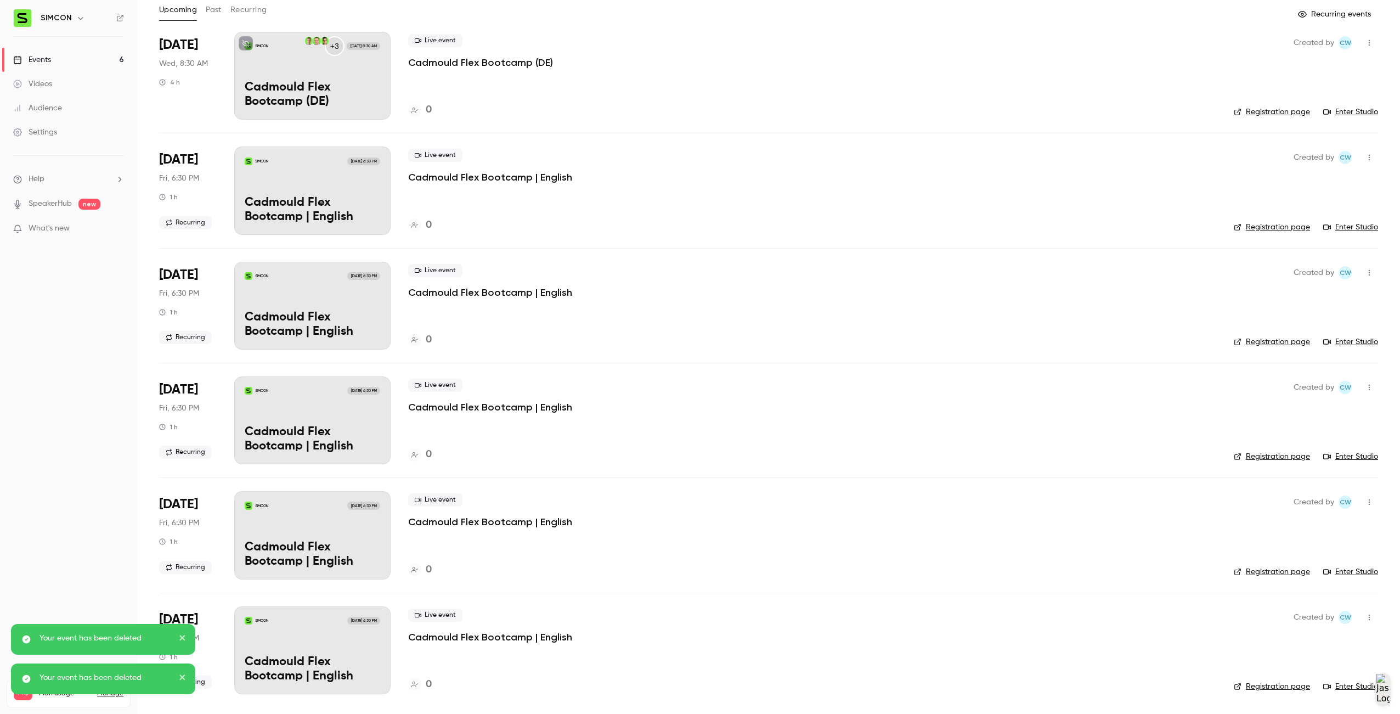
click at [1364, 611] on button "button" at bounding box center [1370, 617] width 18 height 18
click at [1311, 687] on li "Delete" at bounding box center [1310, 694] width 119 height 29
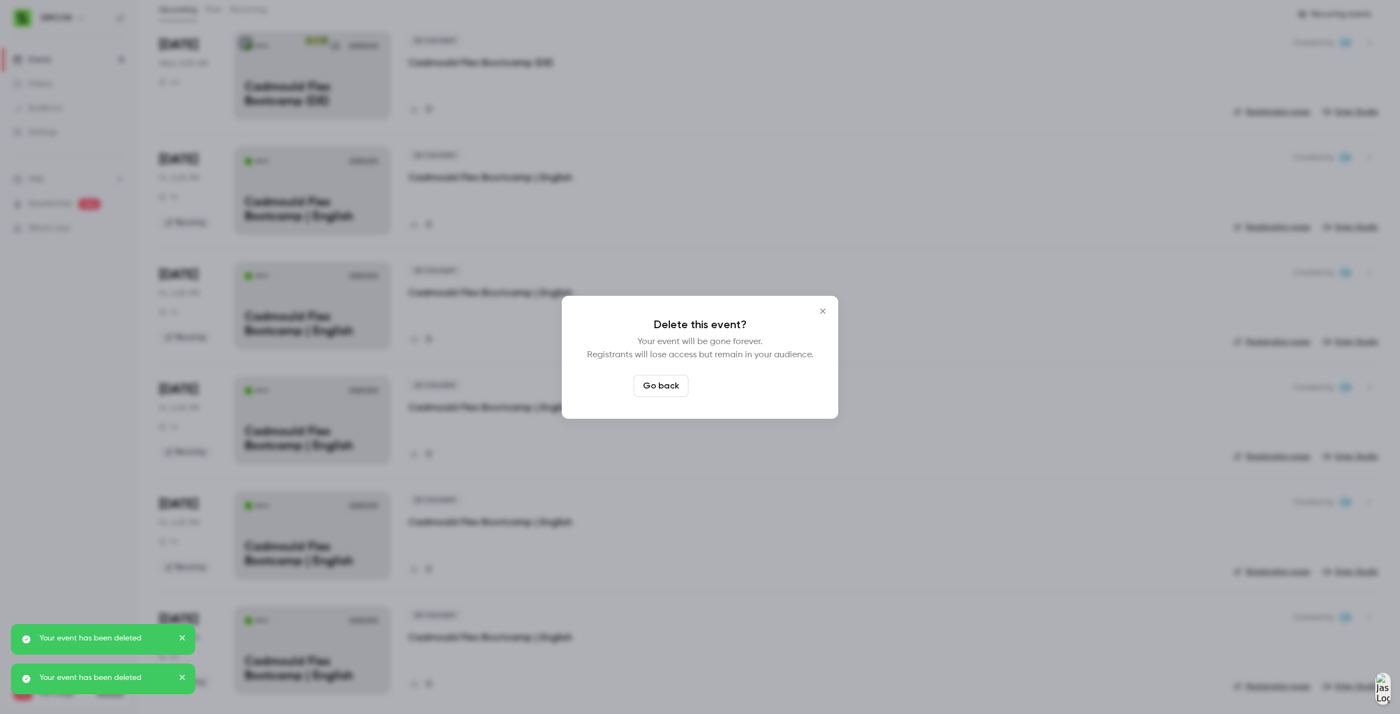
click at [760, 393] on button "Delete event" at bounding box center [730, 386] width 74 height 22
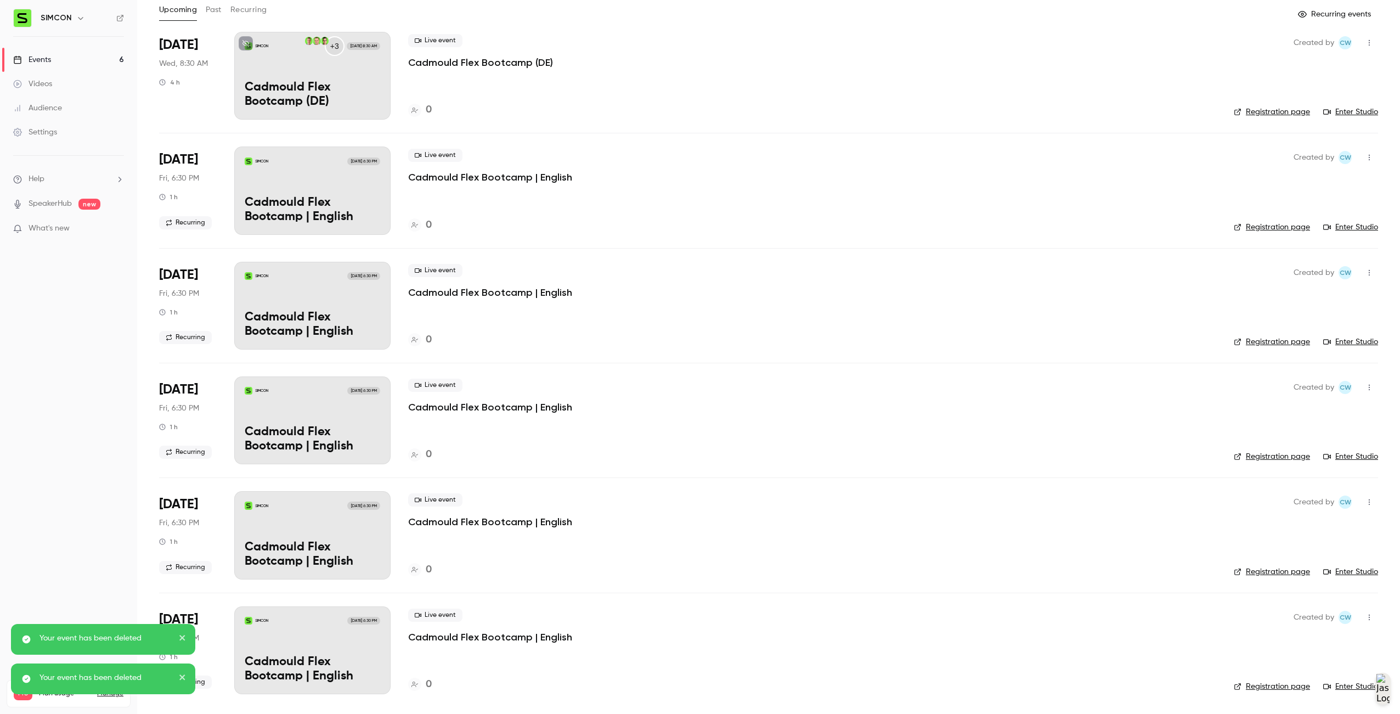
click at [1361, 622] on button "button" at bounding box center [1370, 617] width 18 height 18
click at [1322, 678] on li "Cancel event" at bounding box center [1310, 666] width 119 height 29
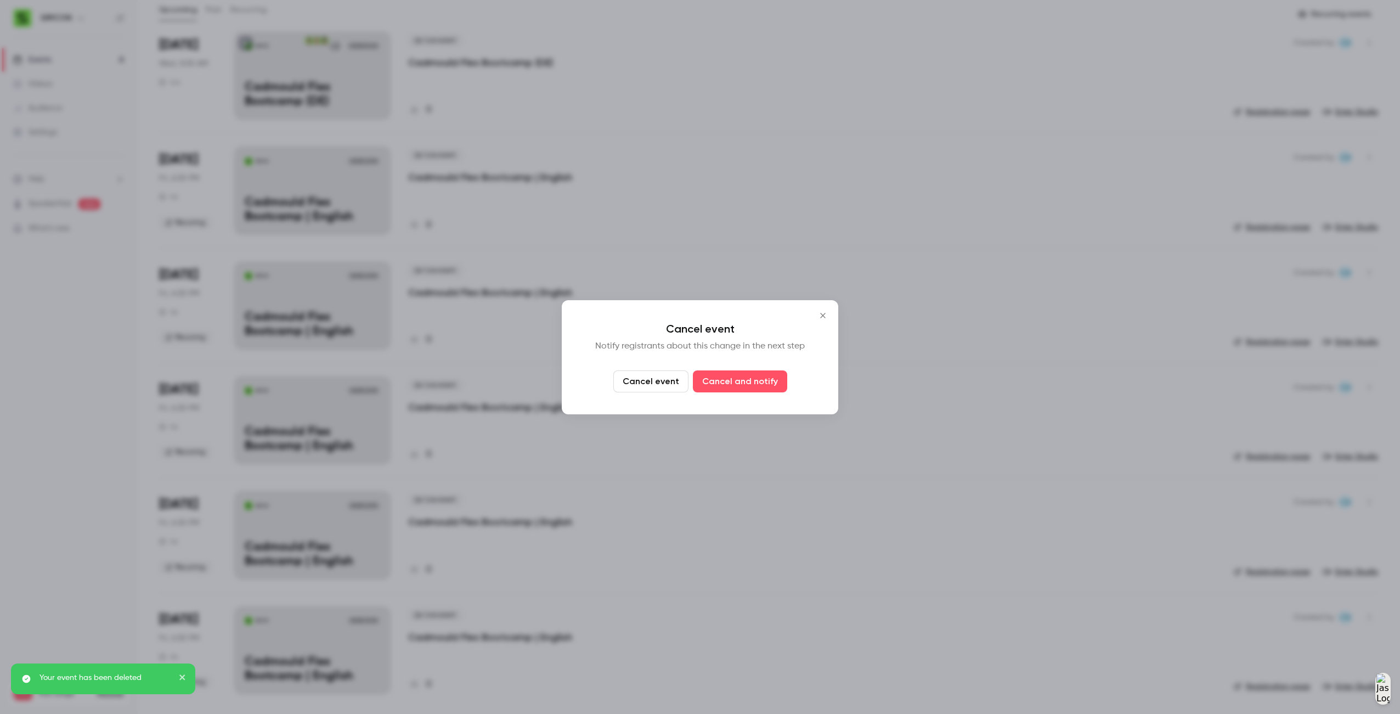
click at [830, 324] on div "Cancel event Notify registrants about this change in the next step Cancel event…" at bounding box center [700, 357] width 277 height 114
click at [829, 319] on icon "Close" at bounding box center [822, 315] width 13 height 9
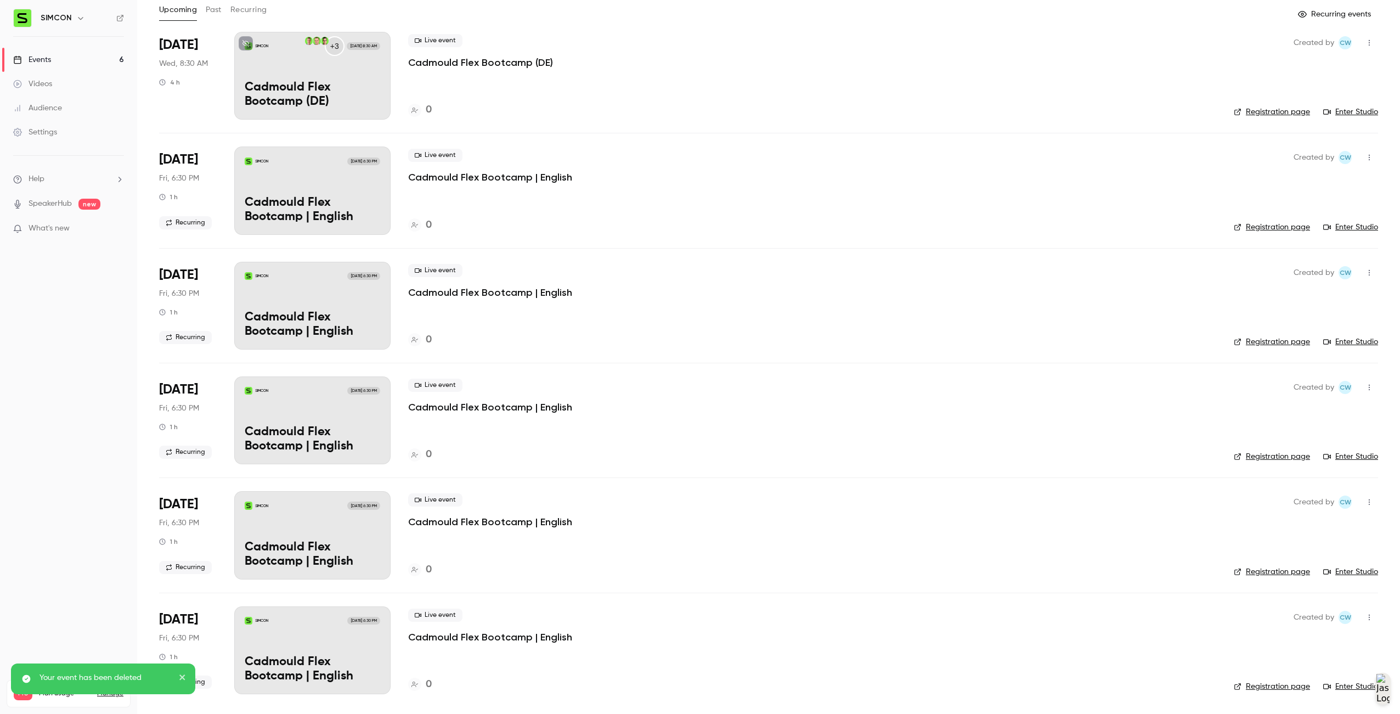
click at [1365, 616] on icon "button" at bounding box center [1369, 617] width 9 height 8
click at [1331, 697] on div "Delete" at bounding box center [1318, 694] width 83 height 11
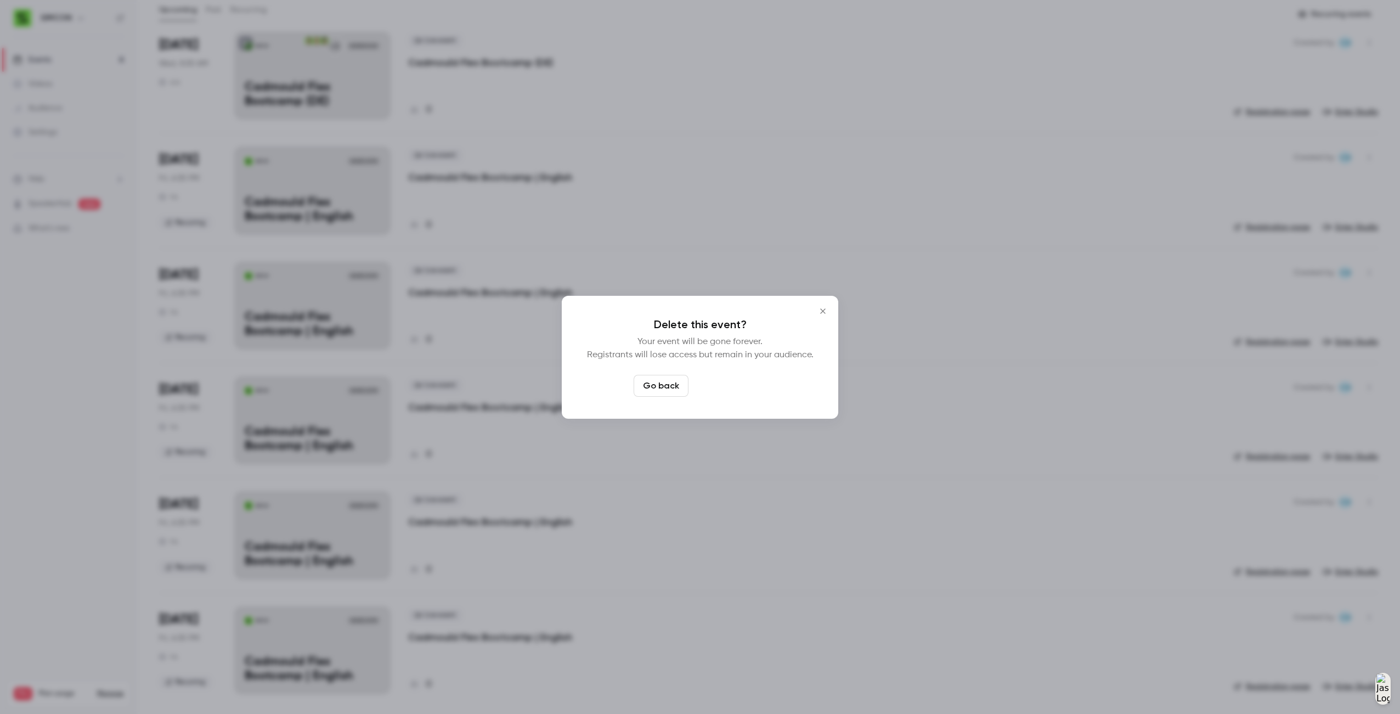
click at [731, 390] on button "Delete event" at bounding box center [730, 386] width 74 height 22
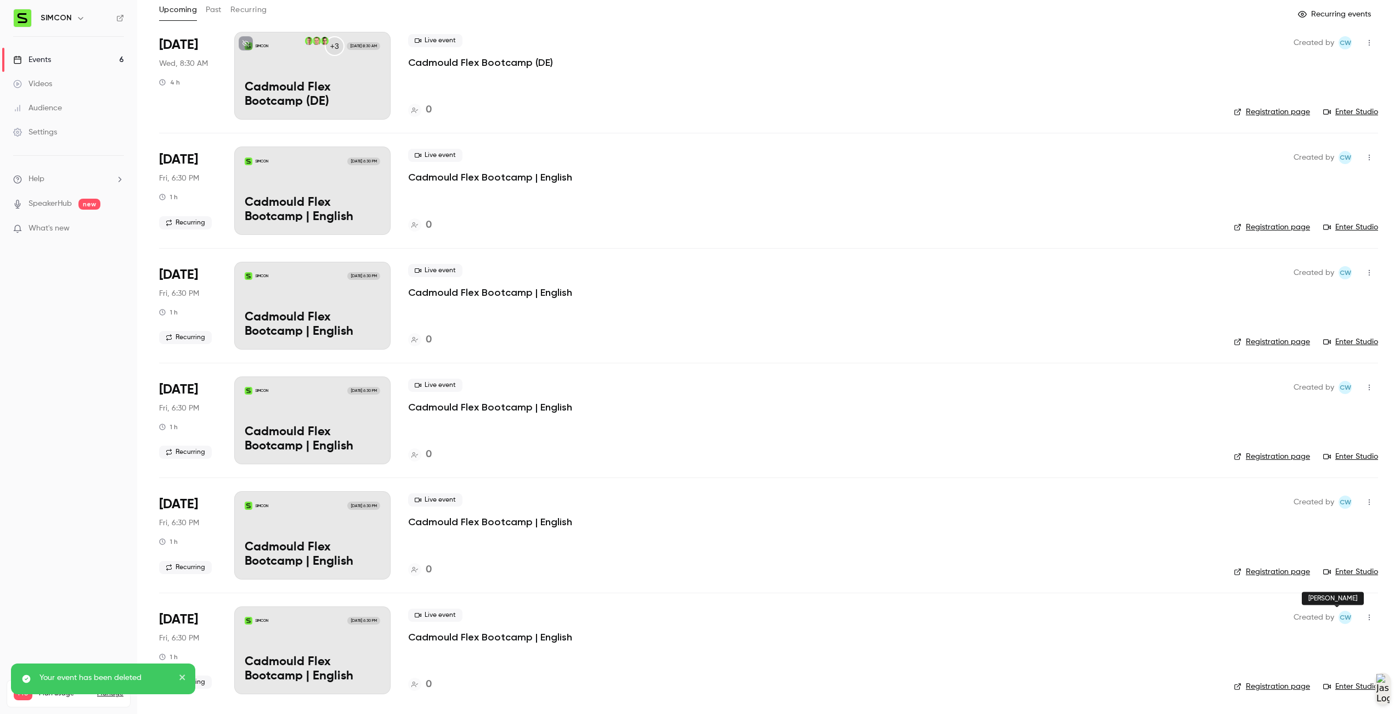
click at [1340, 617] on span "CW" at bounding box center [1346, 617] width 12 height 13
click at [1366, 617] on button "button" at bounding box center [1370, 617] width 18 height 18
click at [1341, 696] on div "Delete" at bounding box center [1318, 694] width 83 height 11
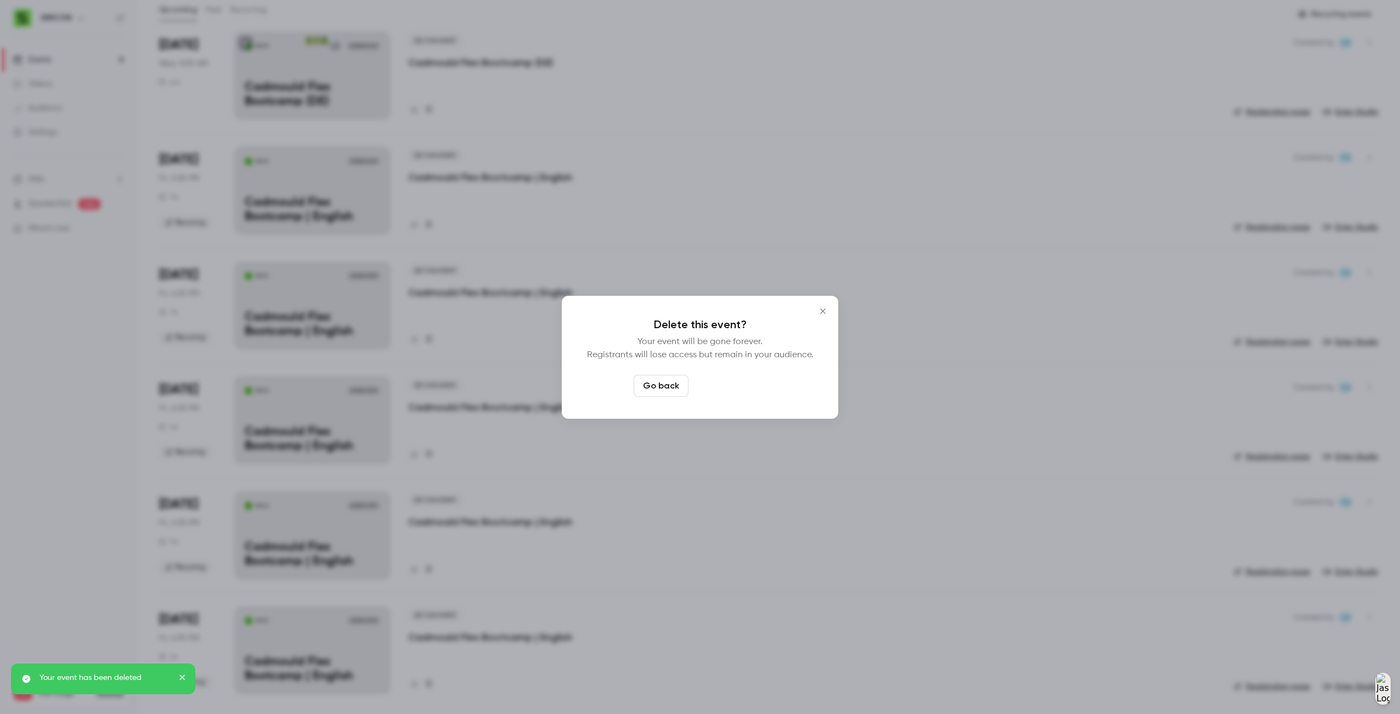
click at [757, 384] on button "Delete event" at bounding box center [730, 386] width 74 height 22
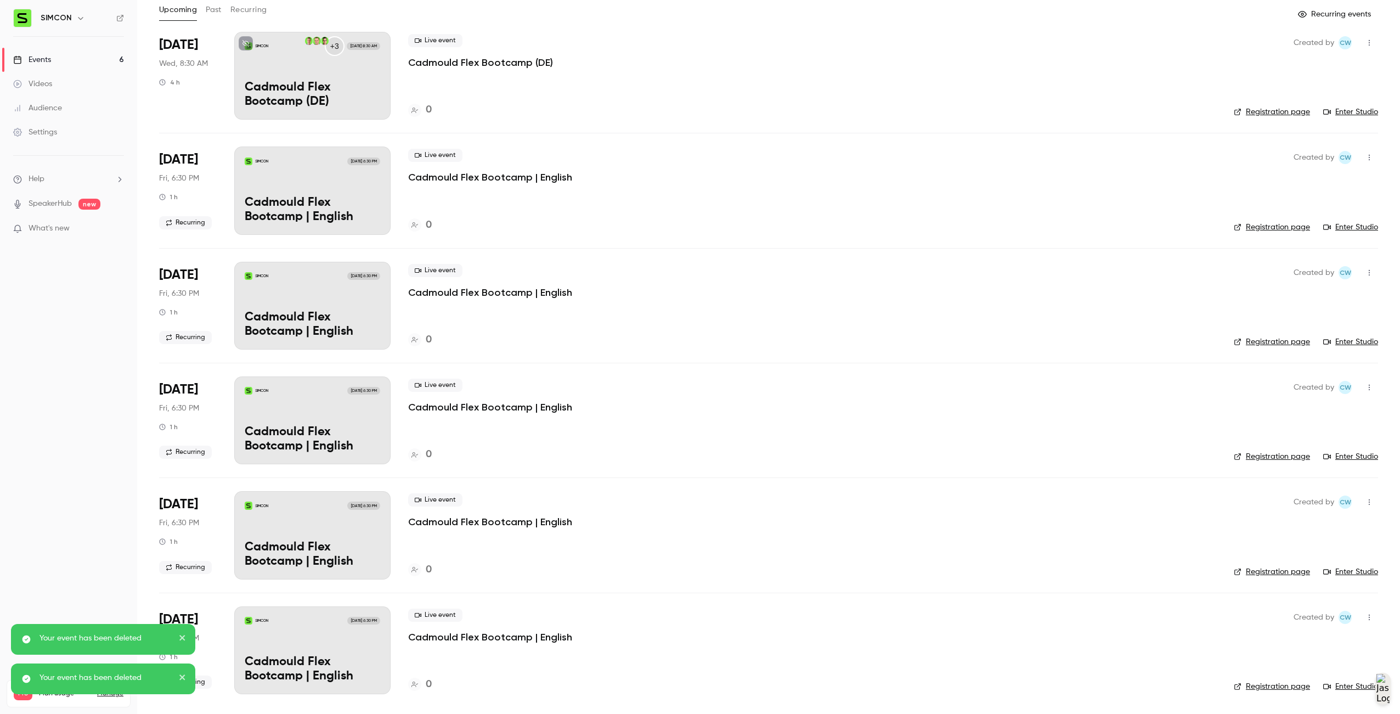
click at [1365, 617] on icon "button" at bounding box center [1369, 617] width 9 height 8
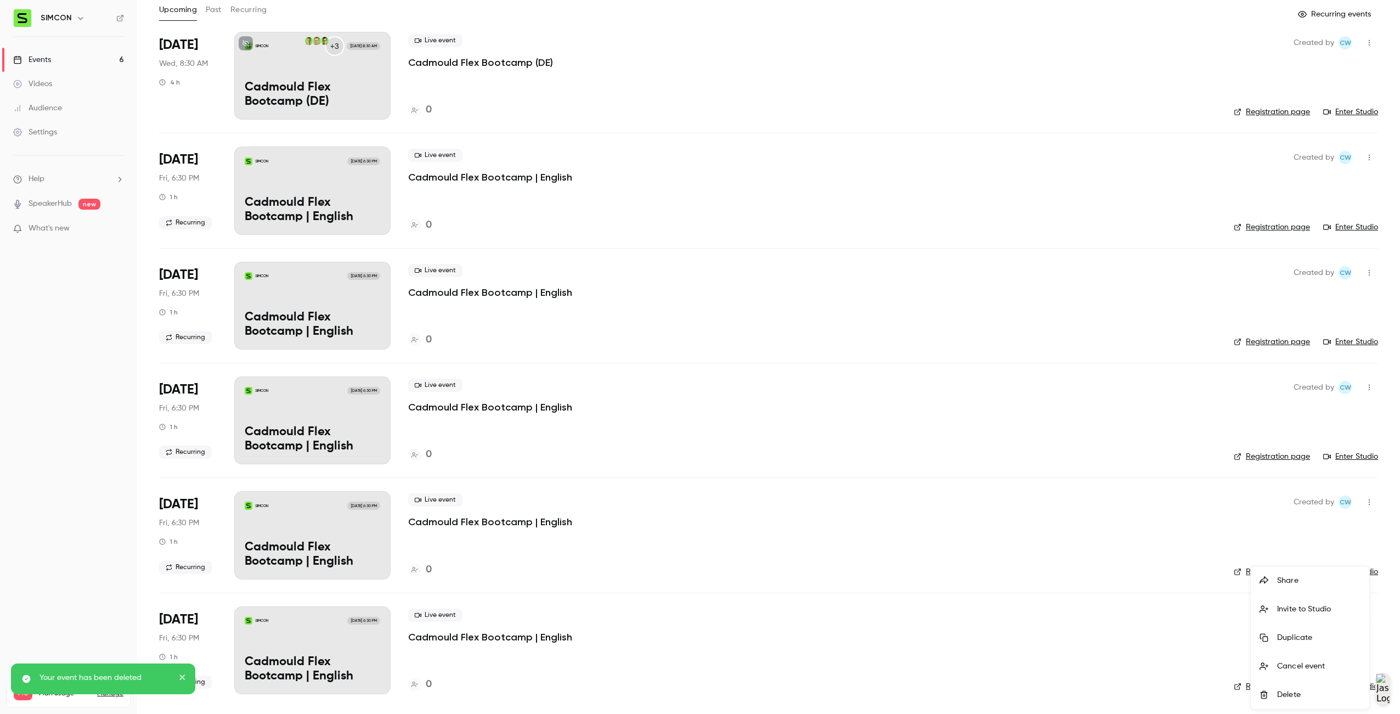
click at [1324, 690] on div "Delete" at bounding box center [1318, 694] width 83 height 11
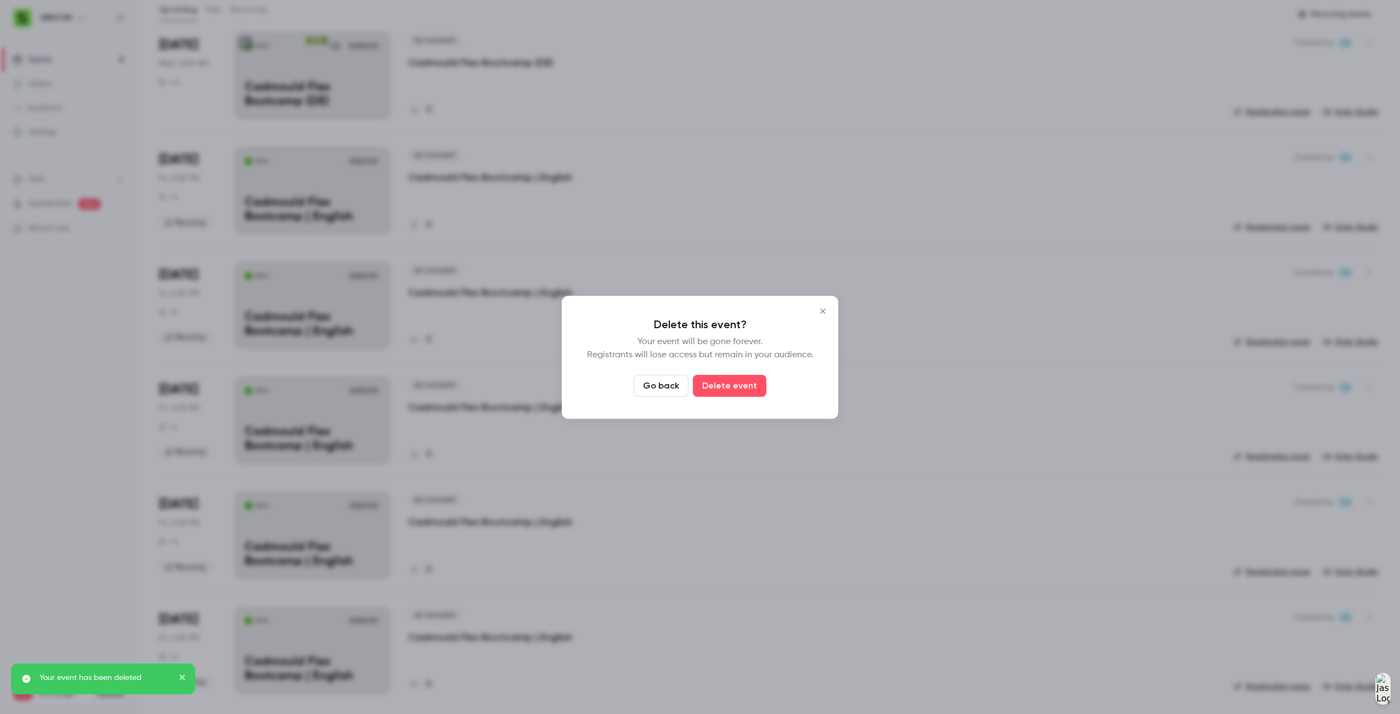
click at [763, 396] on div "Delete this event? Your event will be gone forever. Registrants will lose acces…" at bounding box center [700, 357] width 277 height 123
click at [747, 381] on button "Delete event" at bounding box center [730, 386] width 74 height 22
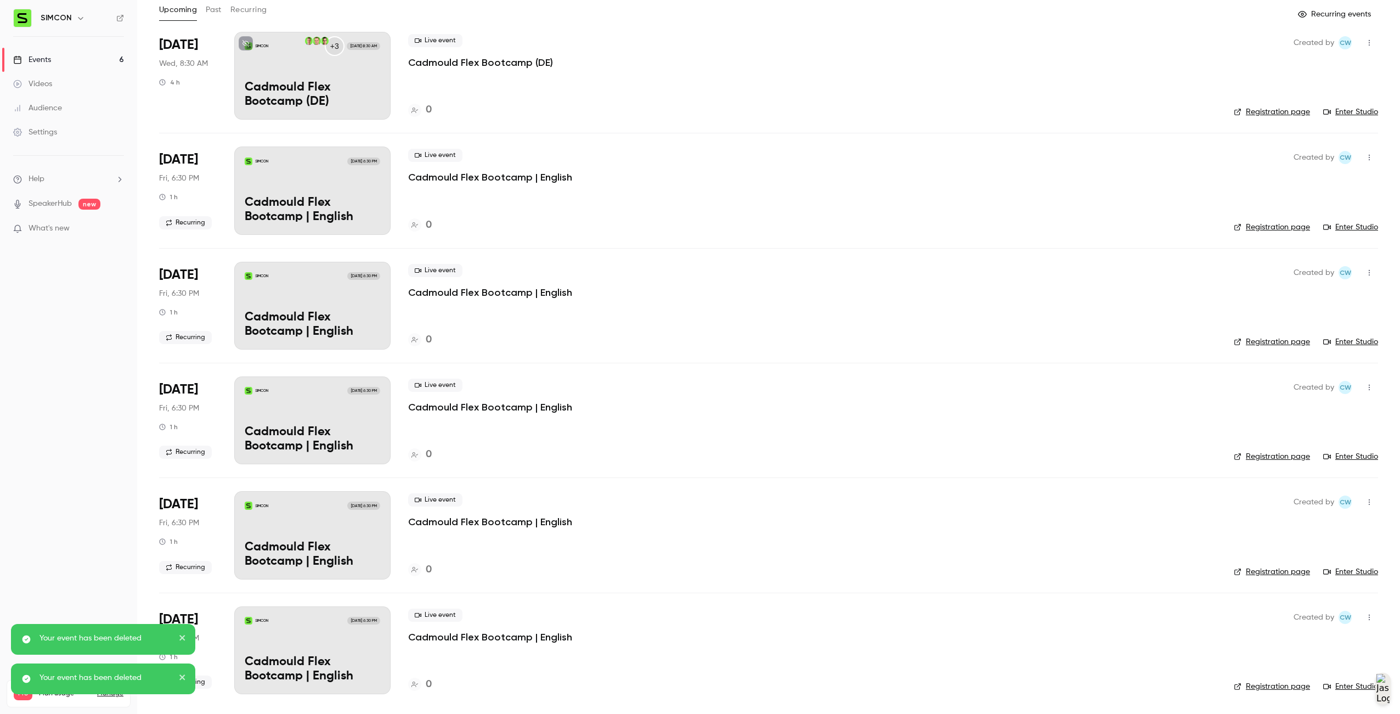
click at [1351, 620] on div "Created by CW" at bounding box center [1336, 617] width 84 height 18
click at [1361, 617] on button "button" at bounding box center [1370, 617] width 18 height 18
click at [1319, 692] on div "Delete" at bounding box center [1318, 694] width 83 height 11
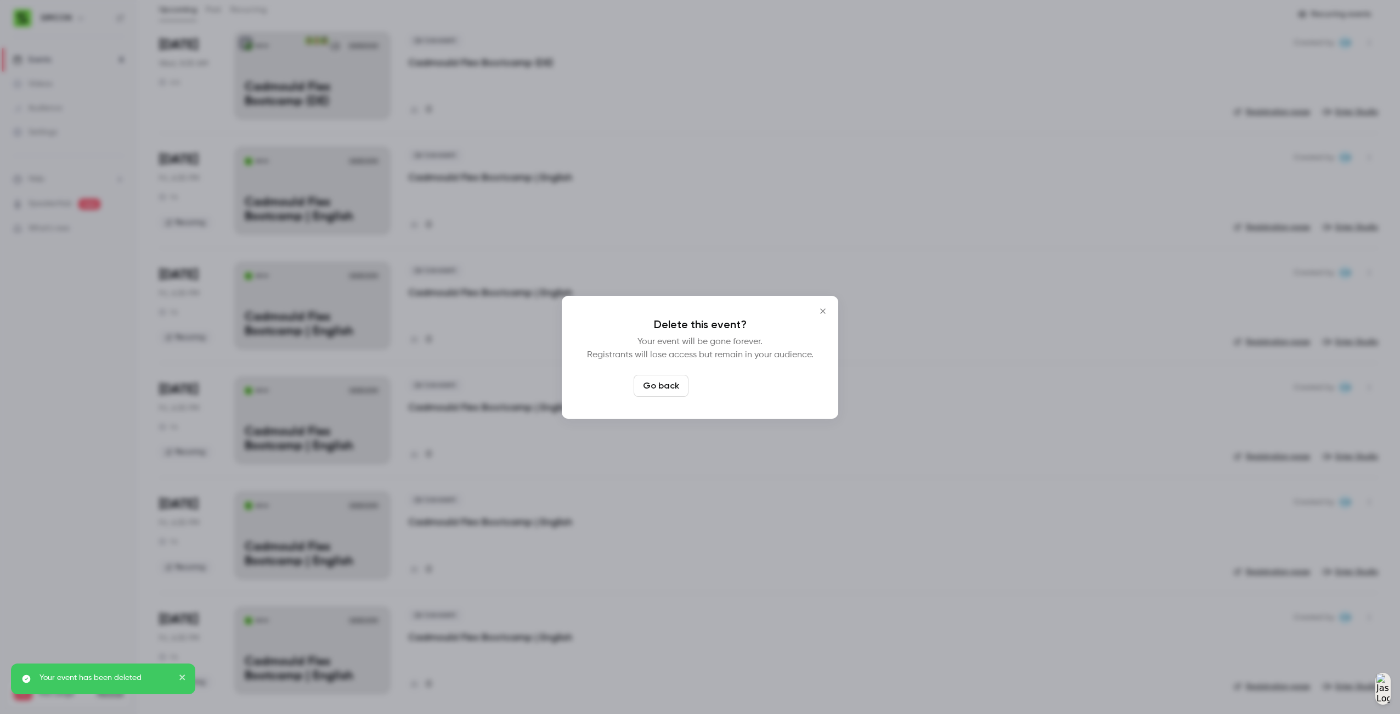
click at [738, 379] on button "Delete event" at bounding box center [730, 386] width 74 height 22
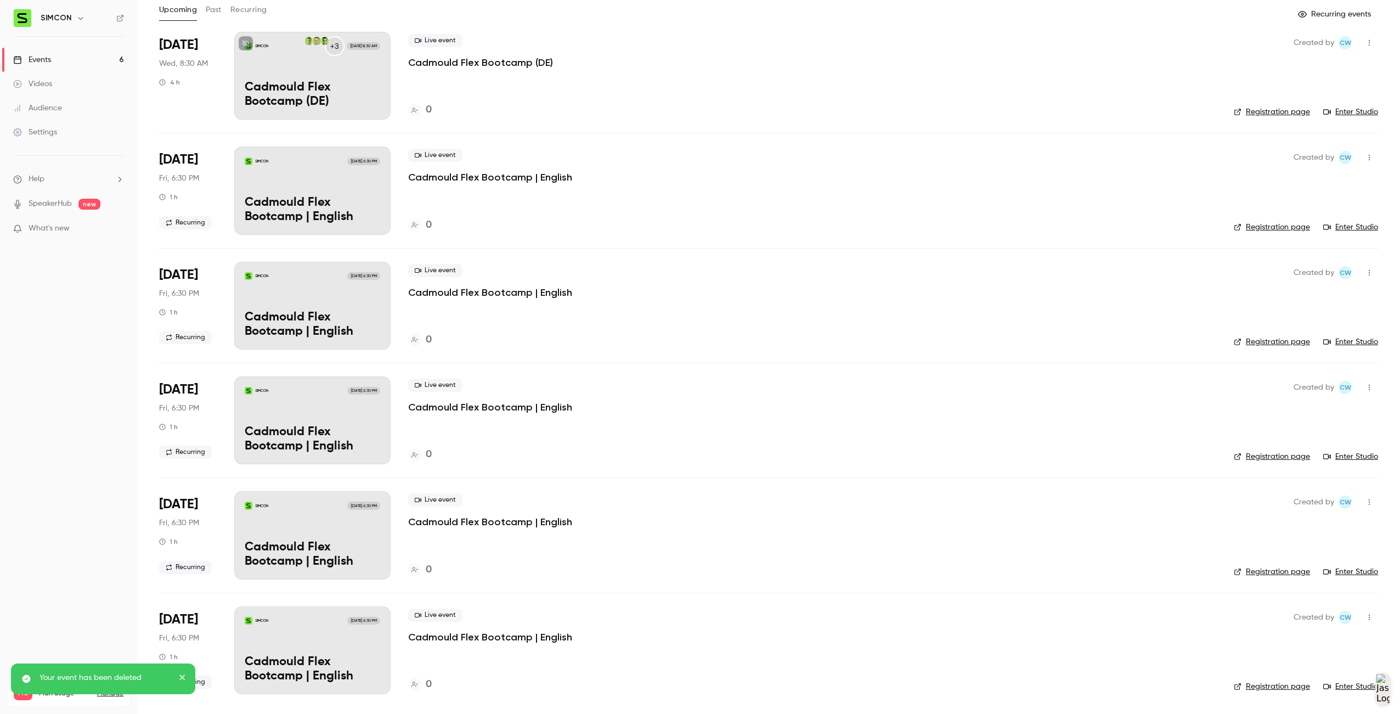
click at [1365, 613] on icon "button" at bounding box center [1369, 617] width 9 height 8
click at [1320, 690] on div "Delete" at bounding box center [1318, 694] width 83 height 11
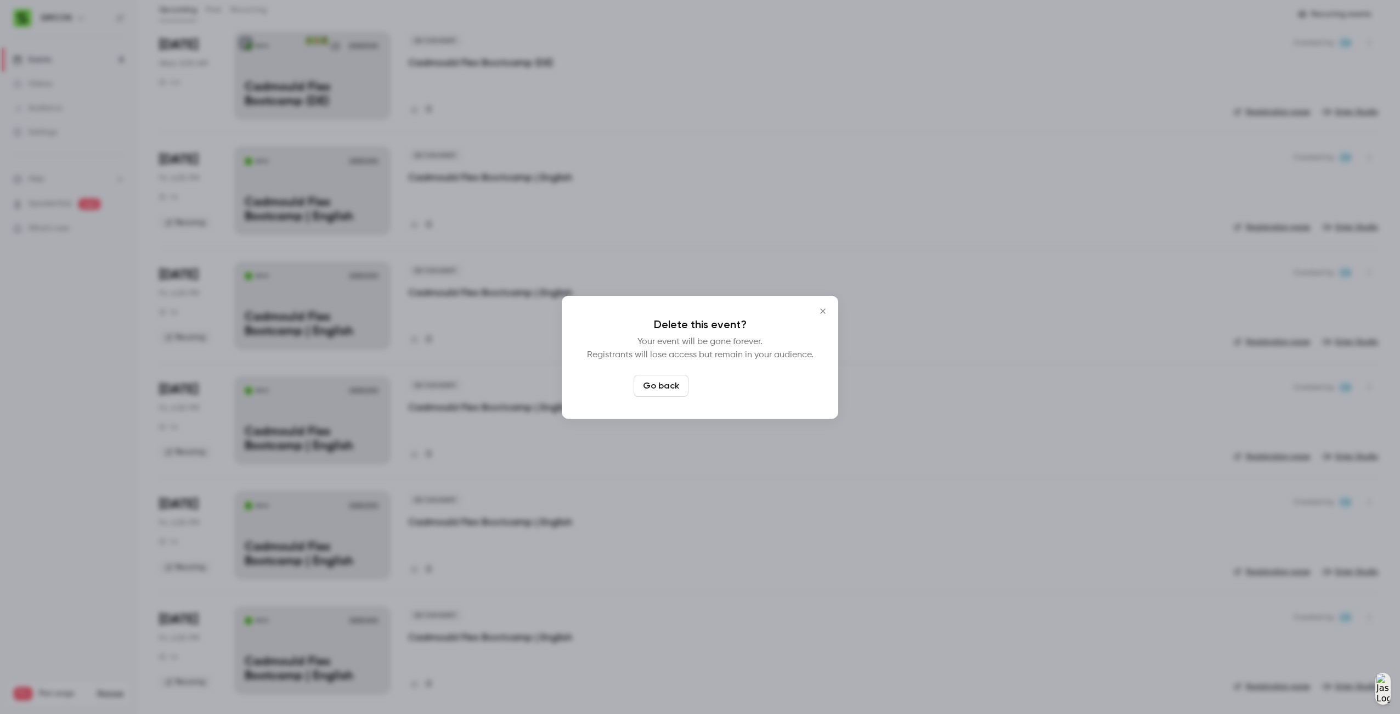
click at [757, 392] on button "Delete event" at bounding box center [730, 386] width 74 height 22
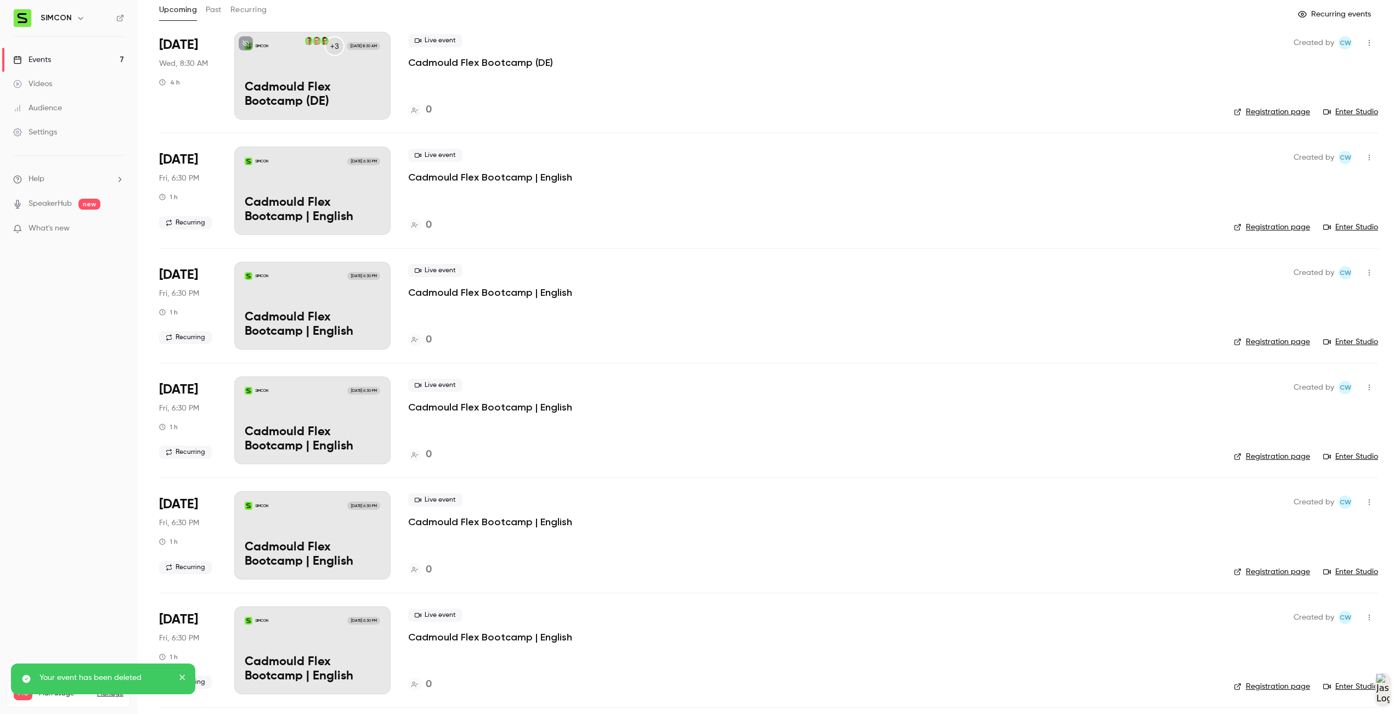
click at [69, 131] on link "Settings" at bounding box center [68, 132] width 137 height 24
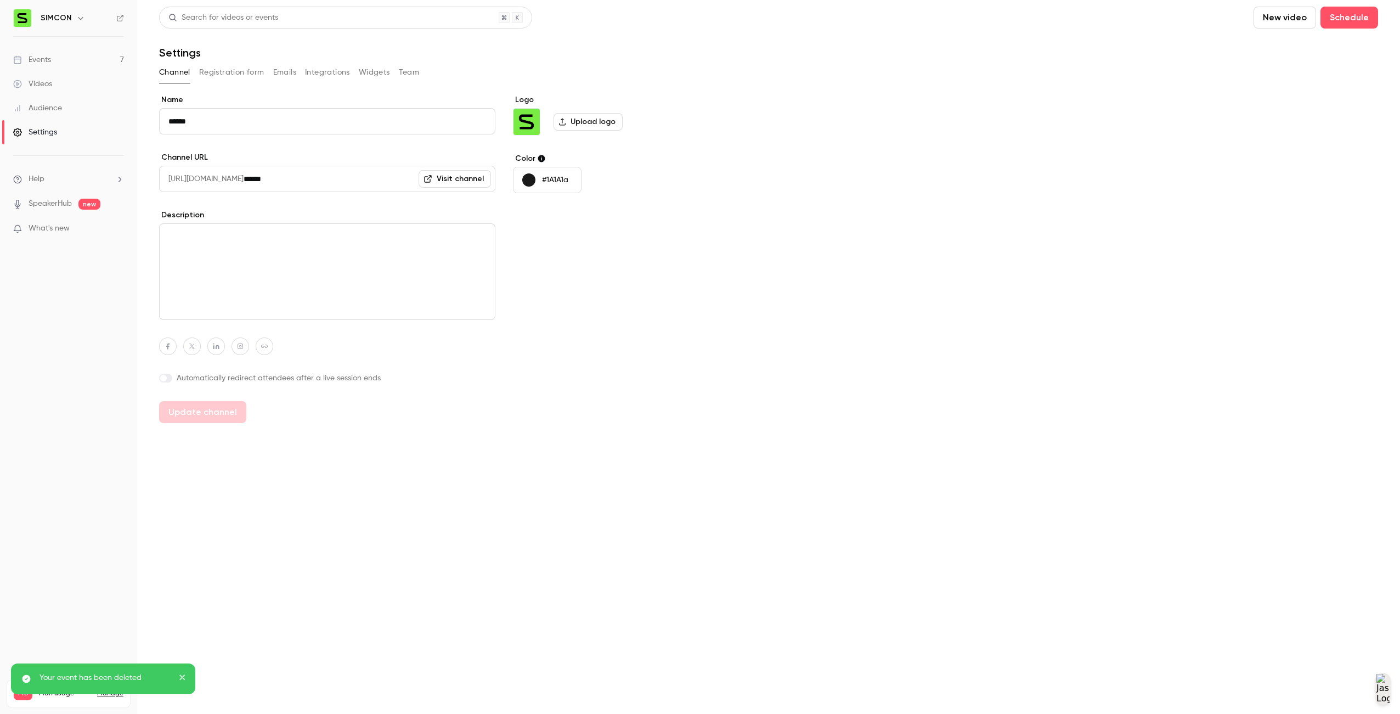
click at [82, 115] on link "Audience" at bounding box center [68, 108] width 137 height 24
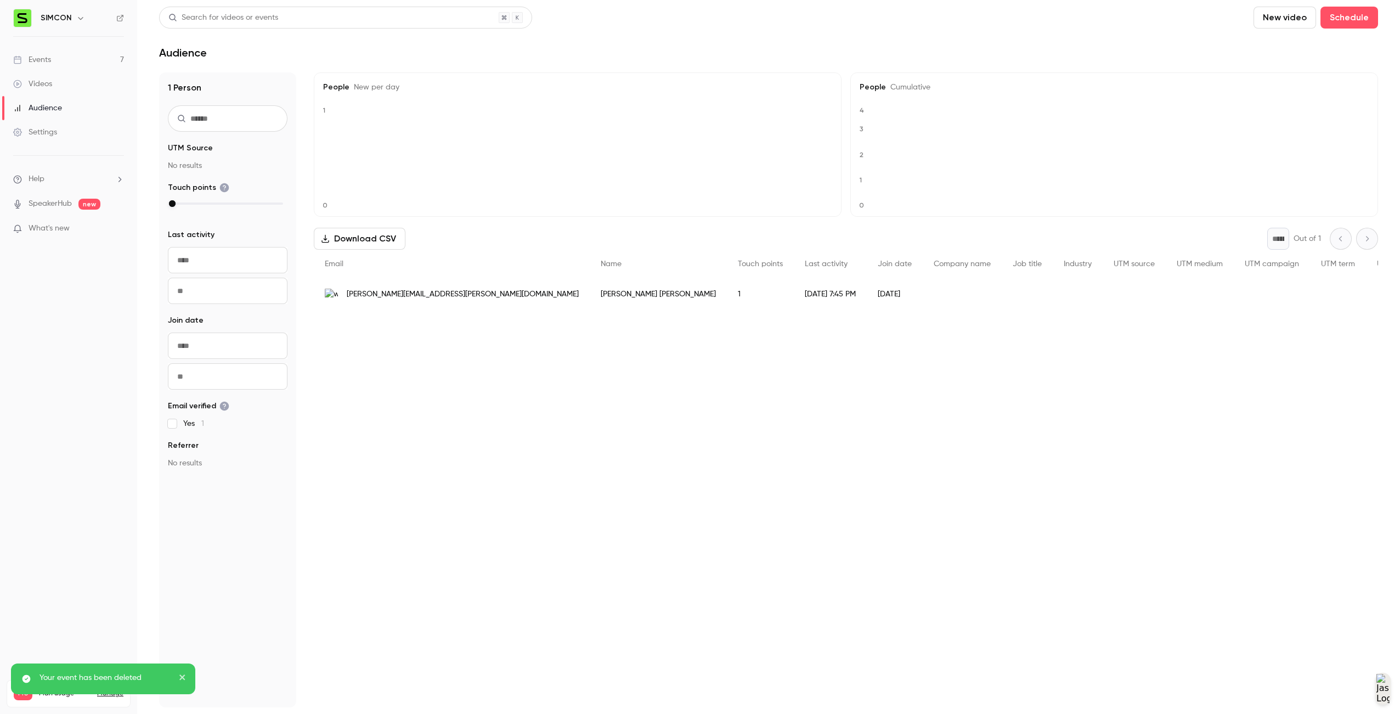
click at [70, 89] on link "Videos" at bounding box center [68, 84] width 137 height 24
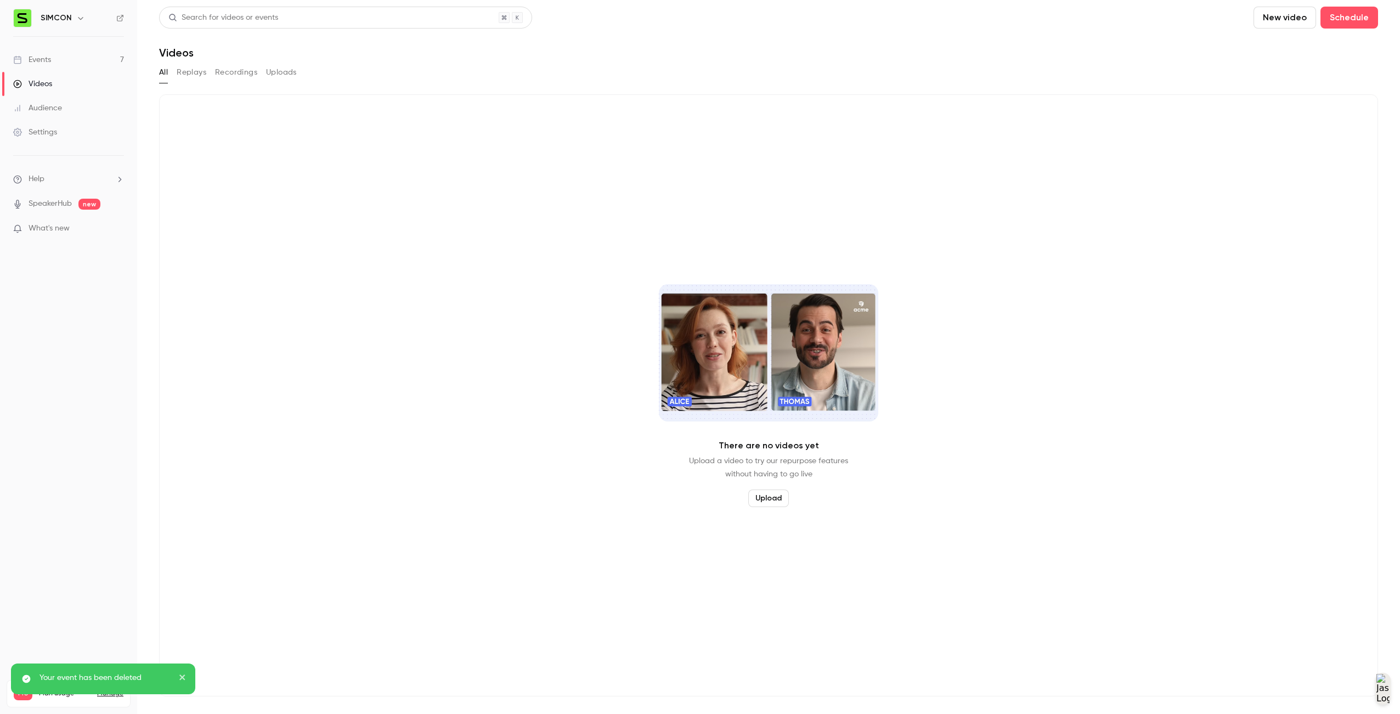
click at [64, 59] on link "Events 7" at bounding box center [68, 60] width 137 height 24
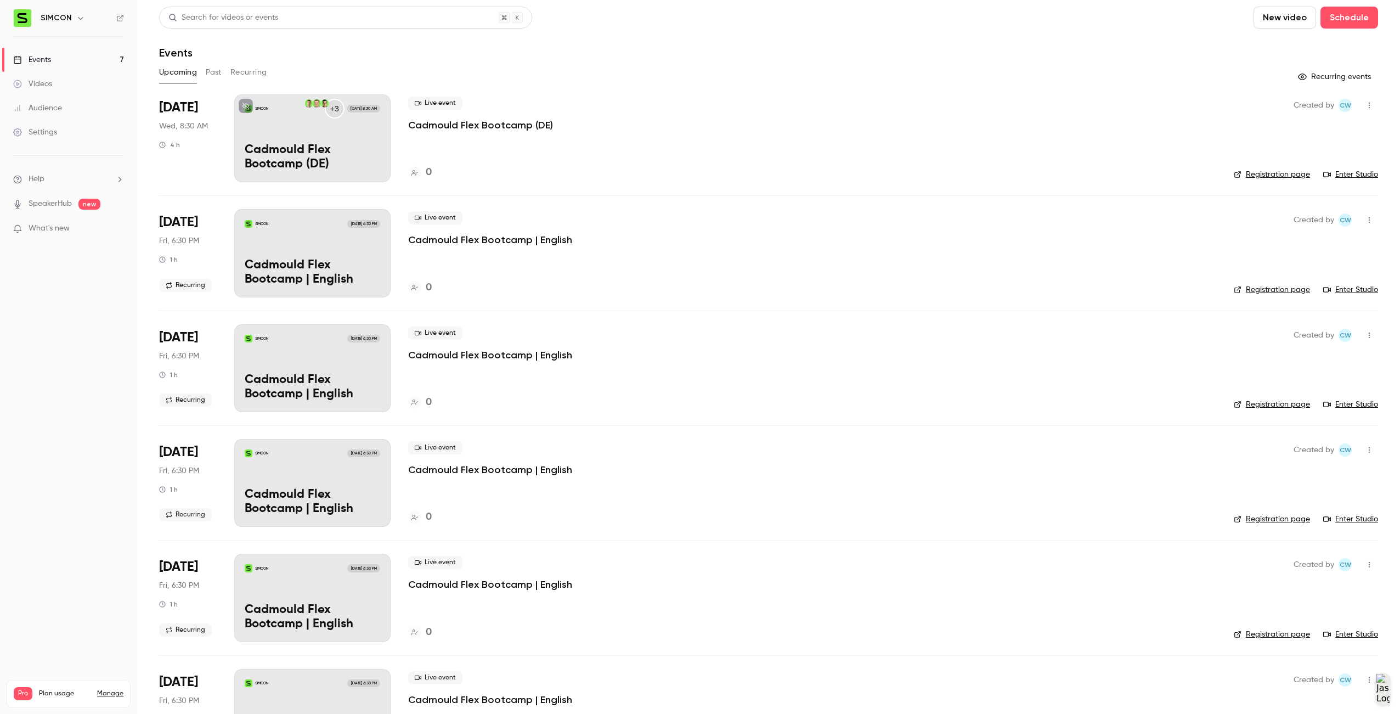
click at [219, 66] on button "Past" at bounding box center [214, 73] width 16 height 18
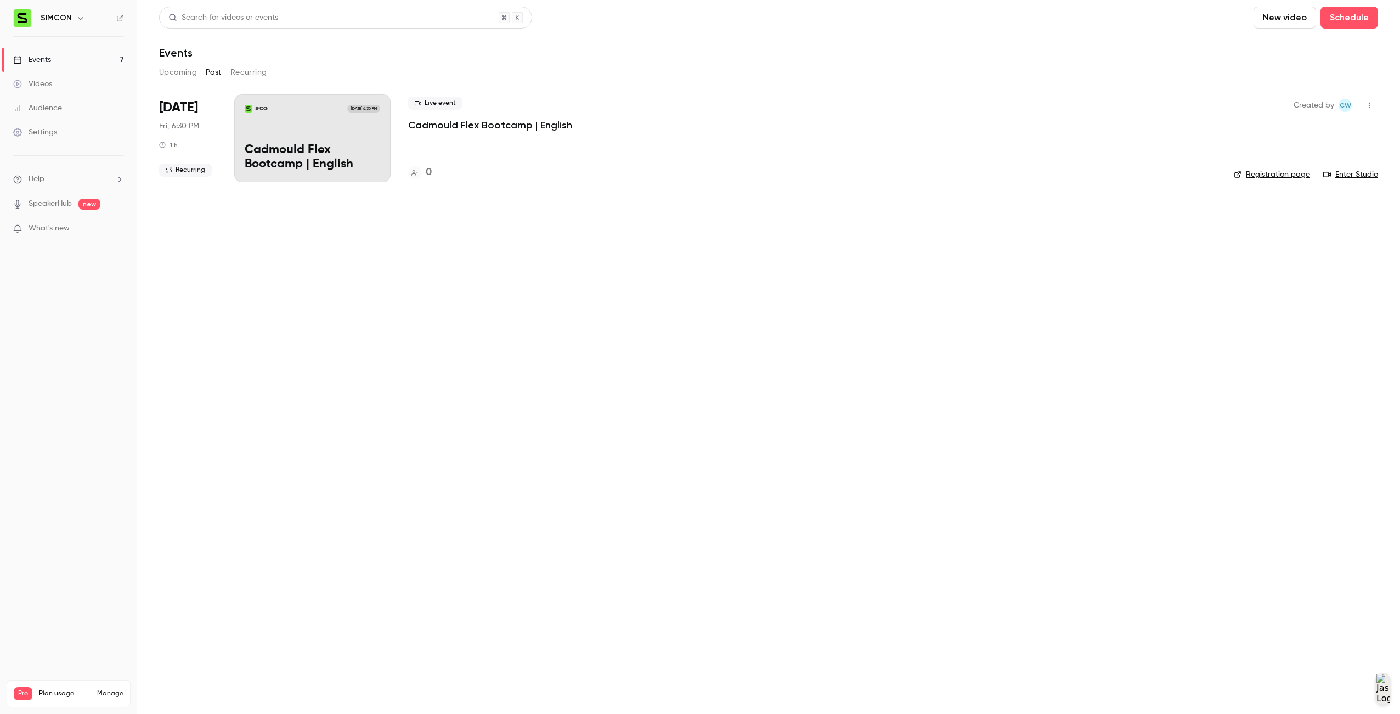
click at [239, 75] on button "Recurring" at bounding box center [248, 73] width 37 height 18
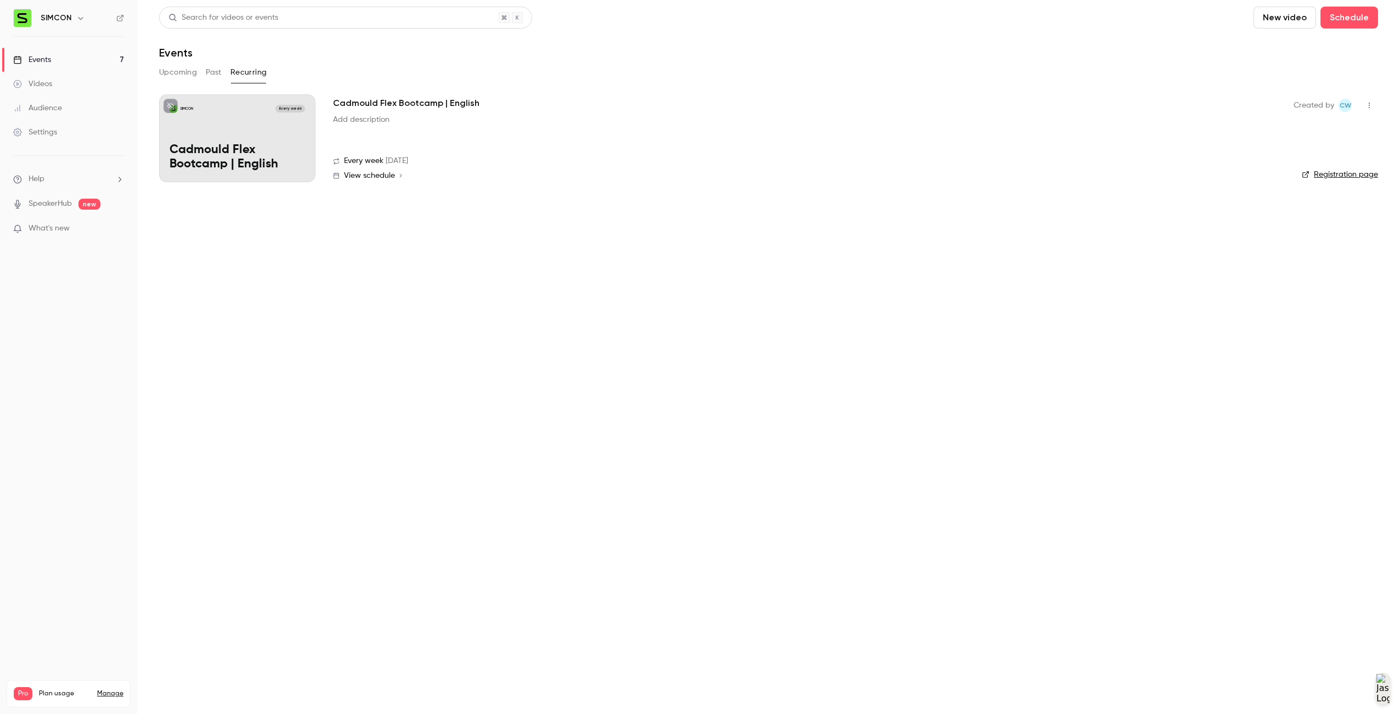
click at [1368, 111] on button "button" at bounding box center [1370, 106] width 18 height 18
click at [1335, 157] on div "Delete" at bounding box center [1327, 161] width 83 height 11
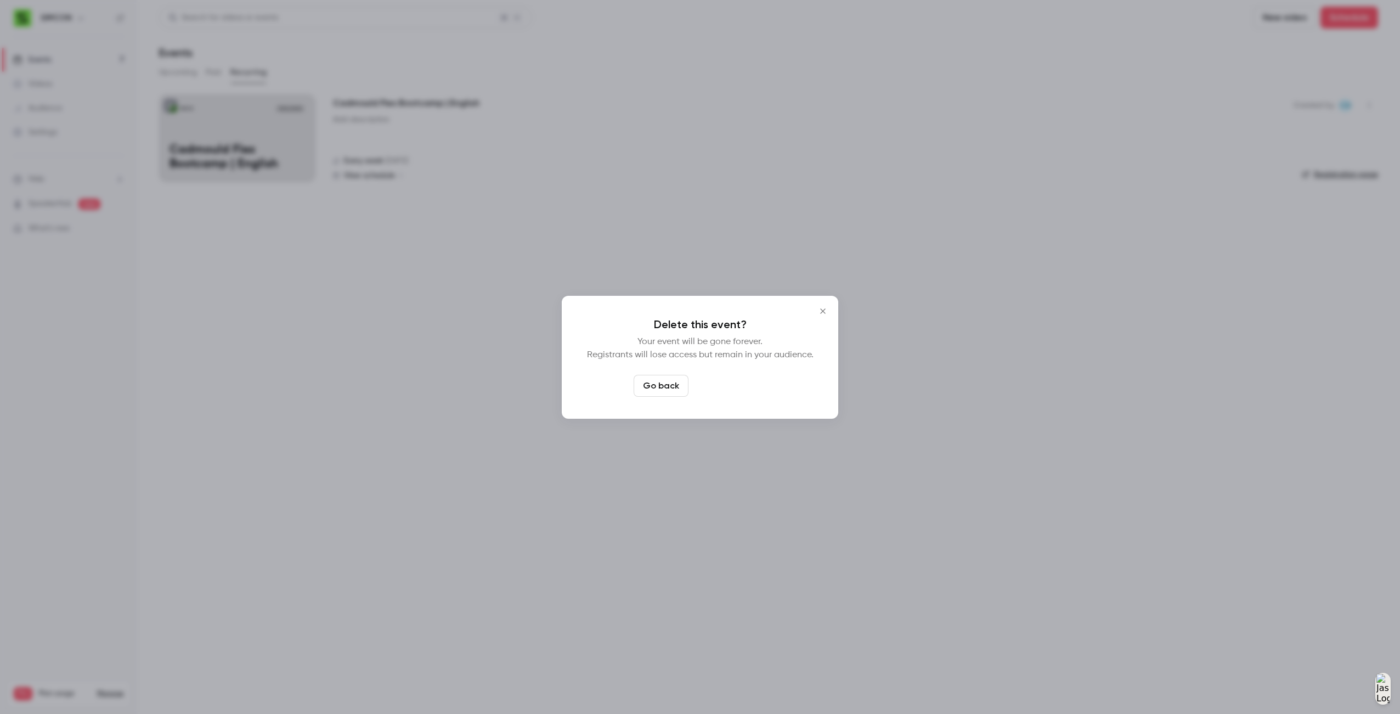
click at [731, 387] on button "Delete event" at bounding box center [730, 386] width 74 height 22
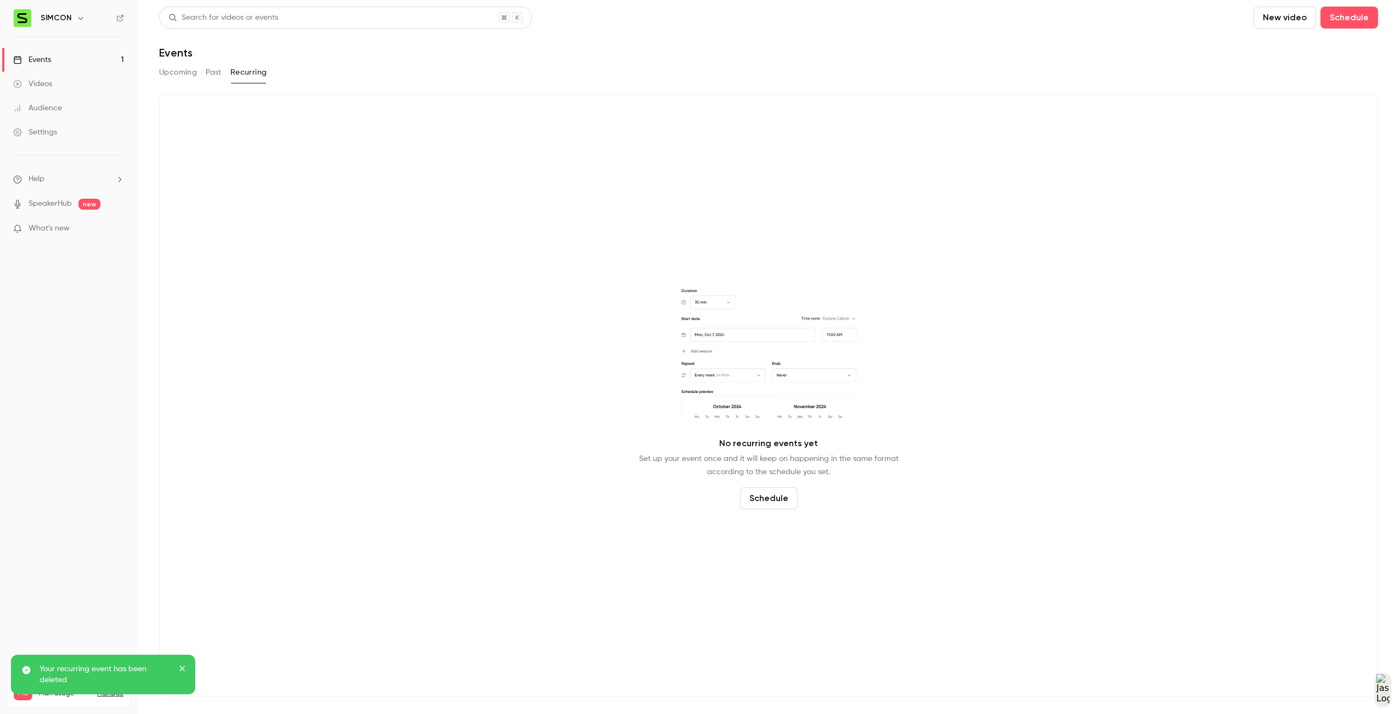
click at [170, 75] on button "Upcoming" at bounding box center [178, 73] width 38 height 18
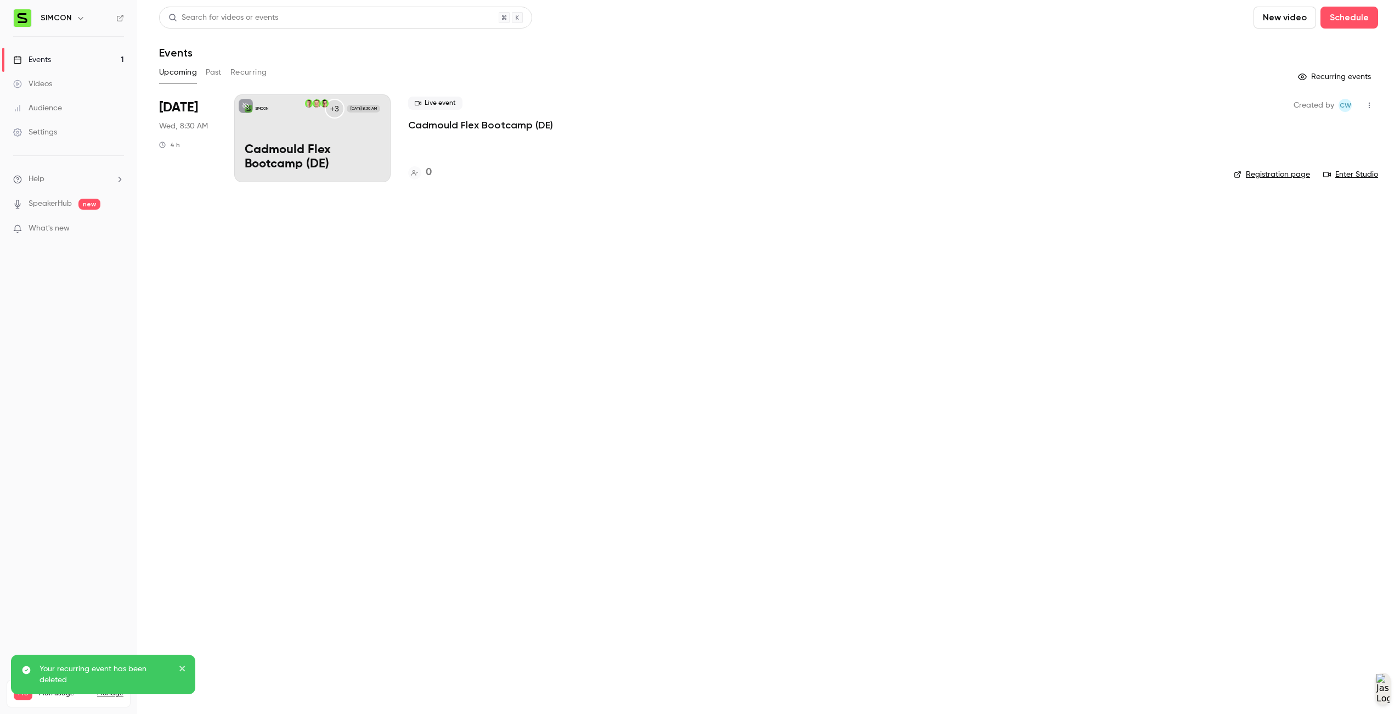
click at [240, 76] on button "Recurring" at bounding box center [248, 73] width 37 height 18
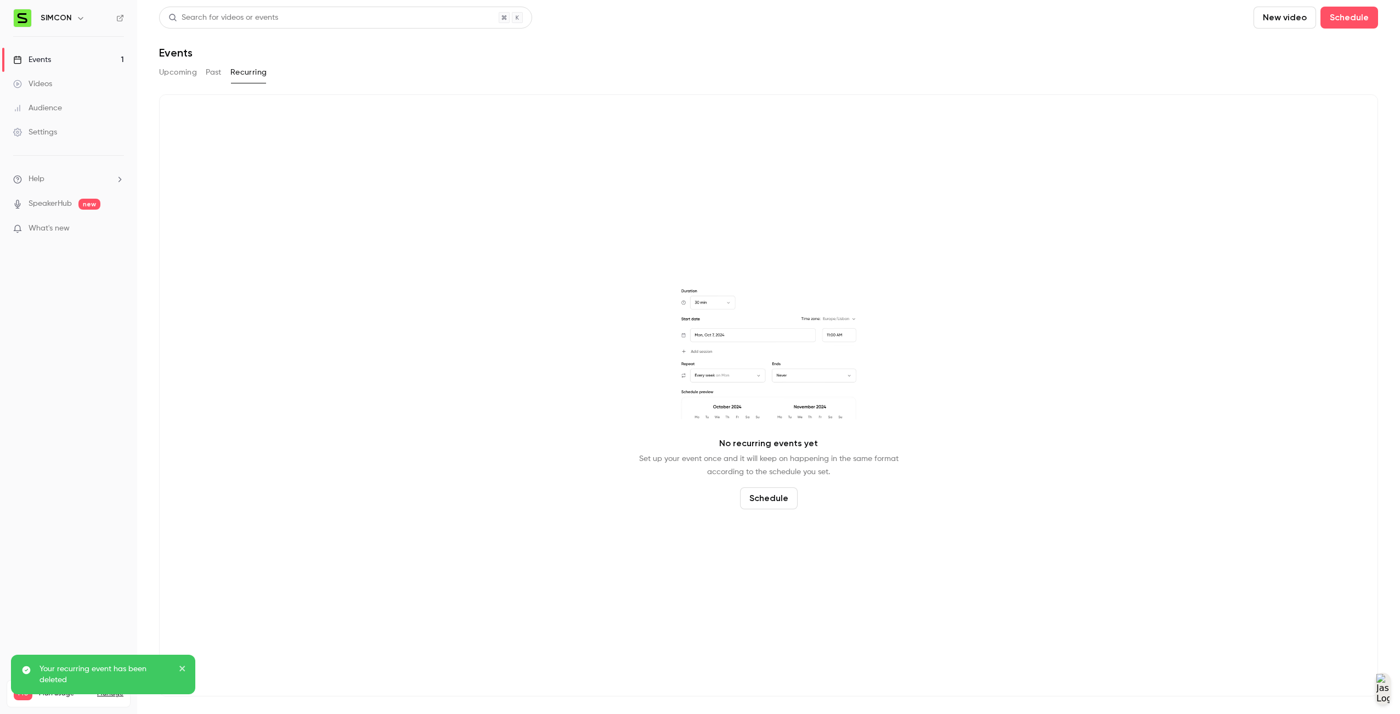
click at [210, 76] on button "Past" at bounding box center [214, 73] width 16 height 18
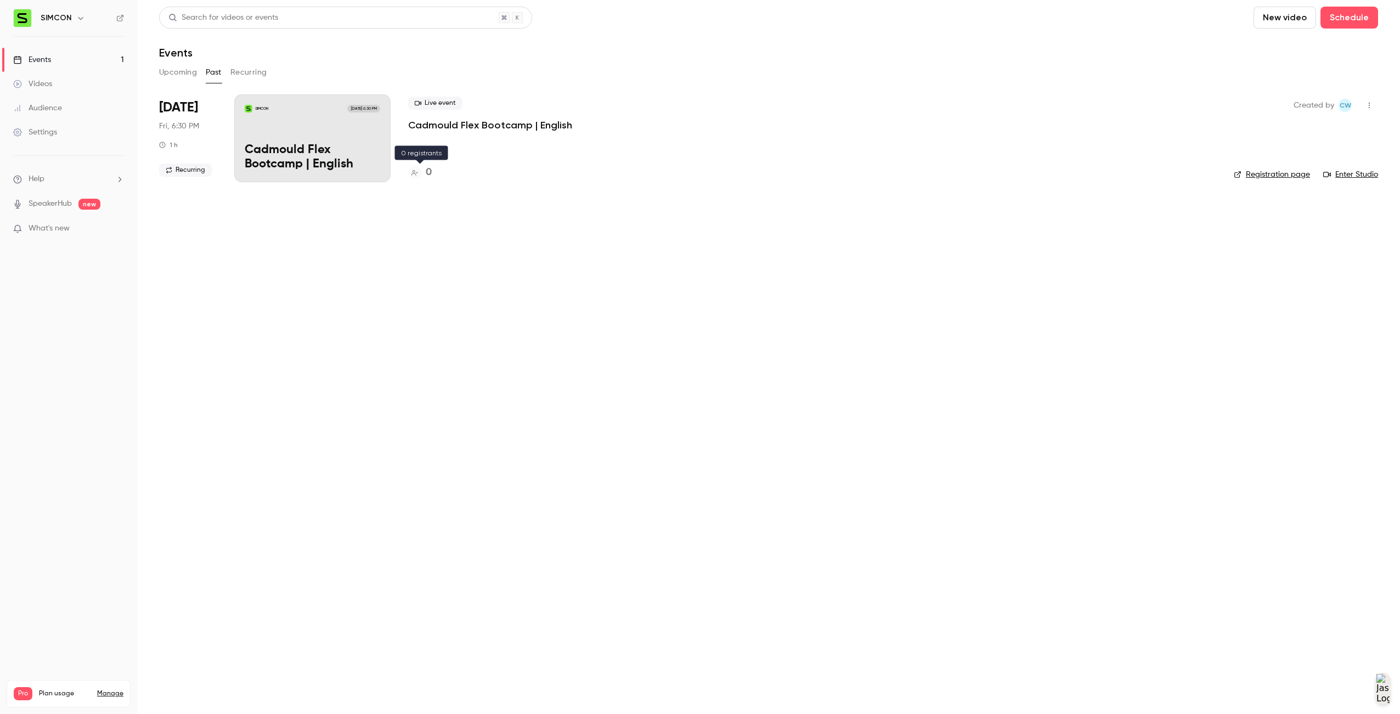
click at [519, 253] on main "Search for videos or events New video Schedule Events Upcoming Past Recurring […" at bounding box center [768, 357] width 1263 height 714
